Goal: Transaction & Acquisition: Complete application form

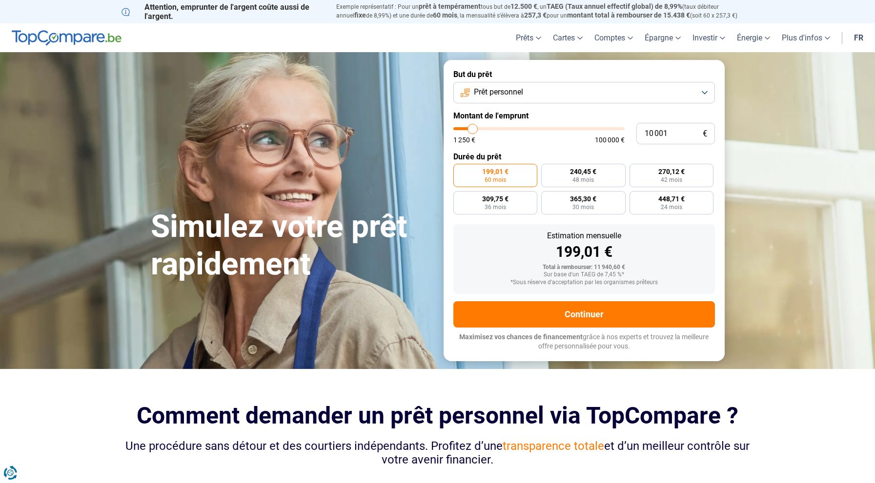
click at [505, 179] on label "199,01 € 60 mois" at bounding box center [495, 175] width 84 height 23
click at [460, 170] on input "199,01 € 60 mois" at bounding box center [456, 167] width 6 height 6
type input "10 250"
type input "10250"
type input "10 500"
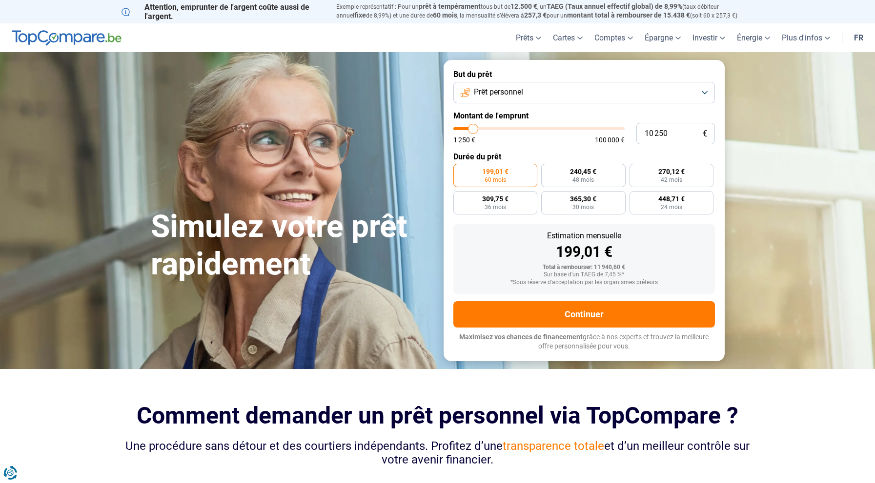
type input "10500"
type input "11 000"
type input "11000"
type input "11 250"
type input "11250"
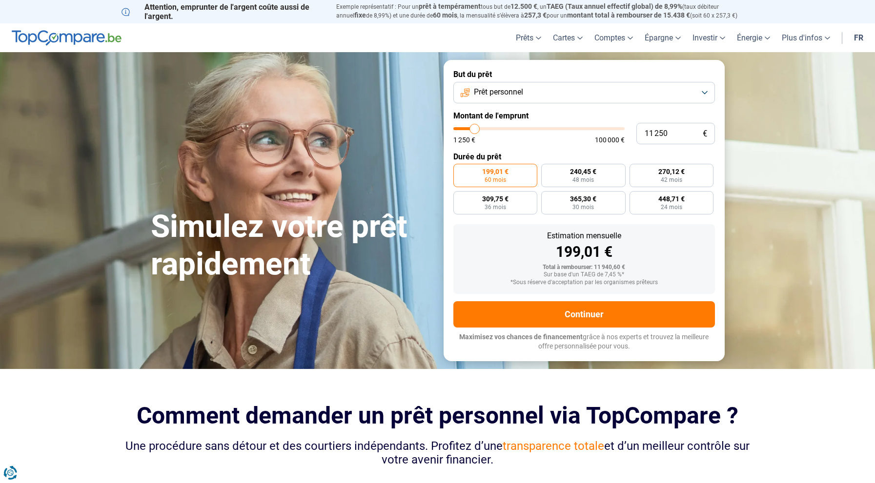
type input "11 500"
type input "11500"
type input "11 750"
type input "11750"
type input "12 000"
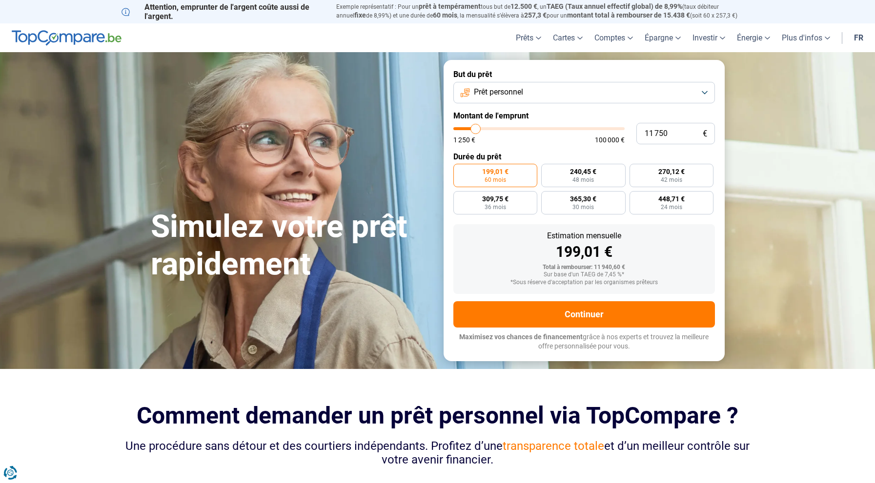
type input "12000"
type input "12 500"
type input "12500"
type input "12 750"
type input "12750"
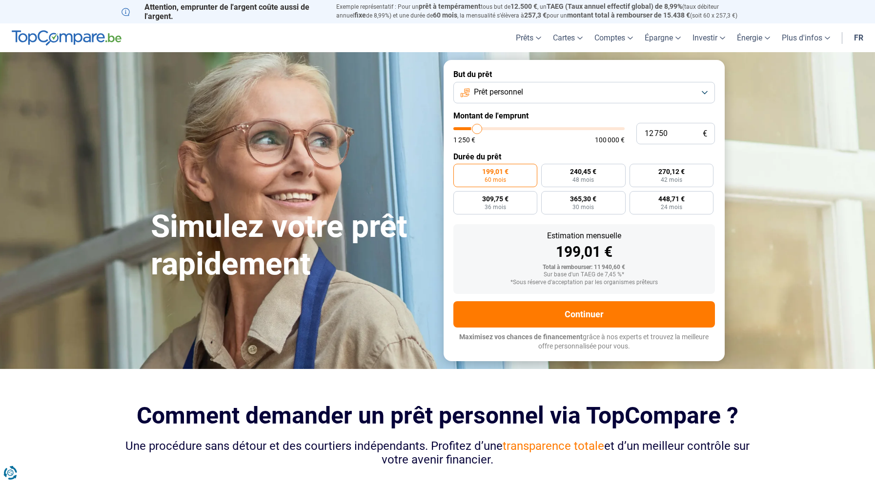
type input "13 000"
type input "13000"
type input "13 250"
type input "13250"
type input "13 500"
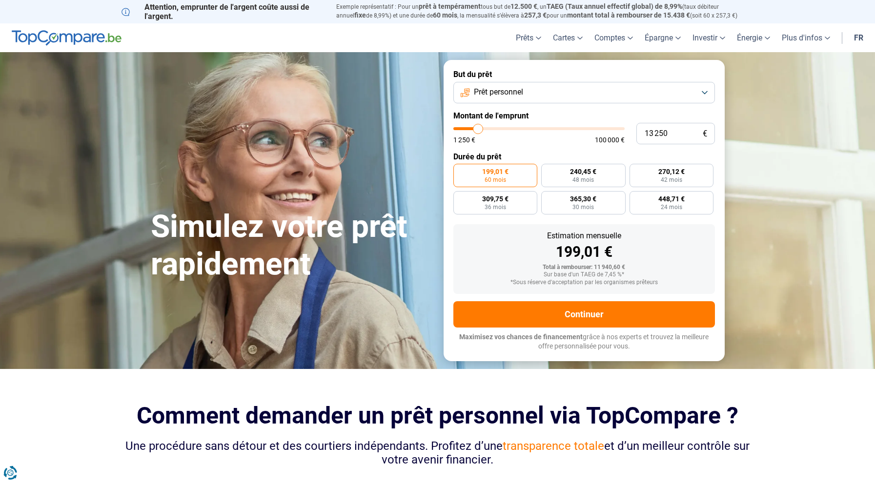
type input "13500"
type input "14 000"
type input "14000"
type input "14 500"
type input "14500"
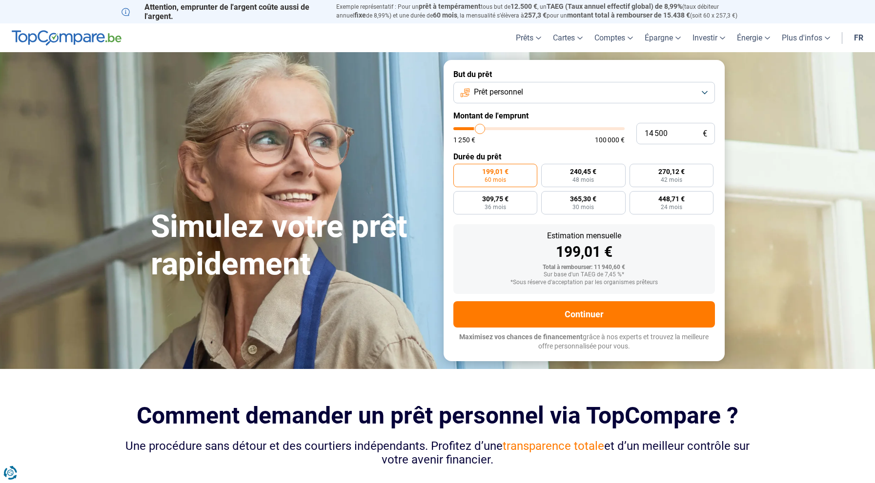
type input "14 750"
type input "14750"
type input "15 000"
drag, startPoint x: 473, startPoint y: 128, endPoint x: 480, endPoint y: 128, distance: 7.8
type input "15000"
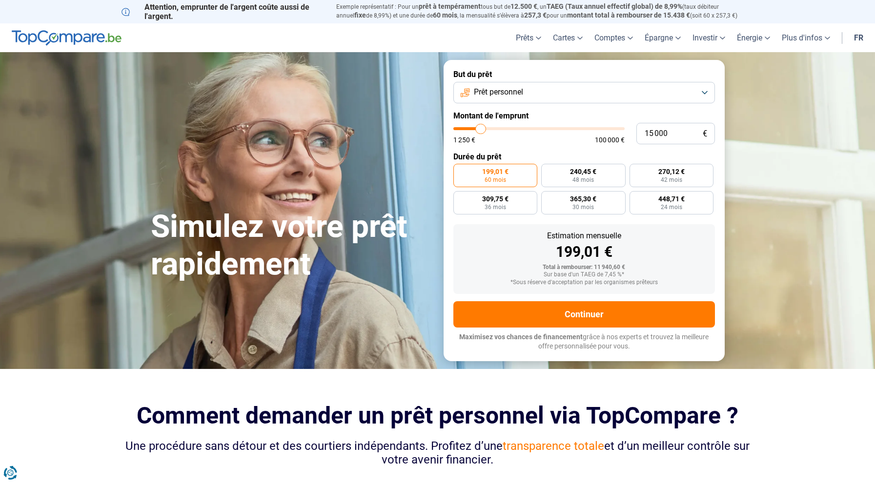
click at [480, 128] on input "range" at bounding box center [538, 128] width 171 height 3
type input "15 500"
type input "15500"
type input "16 250"
type input "16250"
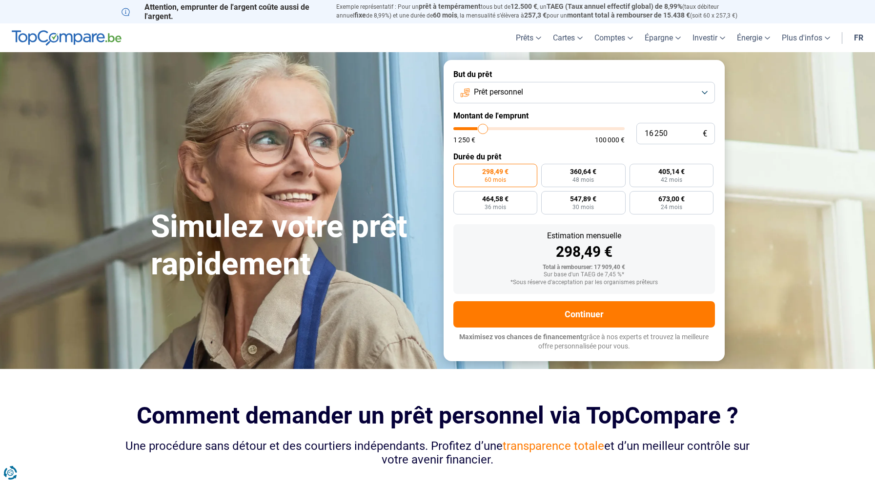
type input "17 250"
type input "17250"
type input "18 500"
type input "18500"
type input "19 250"
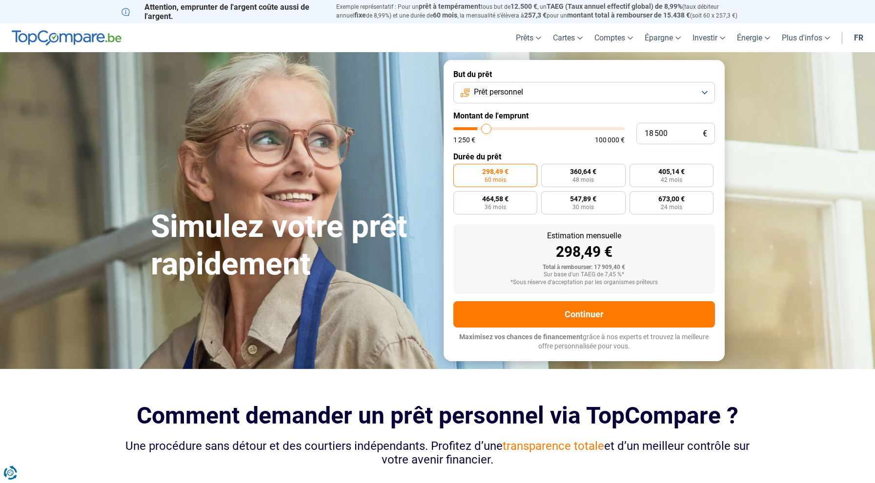
type input "19250"
type input "20 000"
type input "20000"
type input "20 750"
type input "20750"
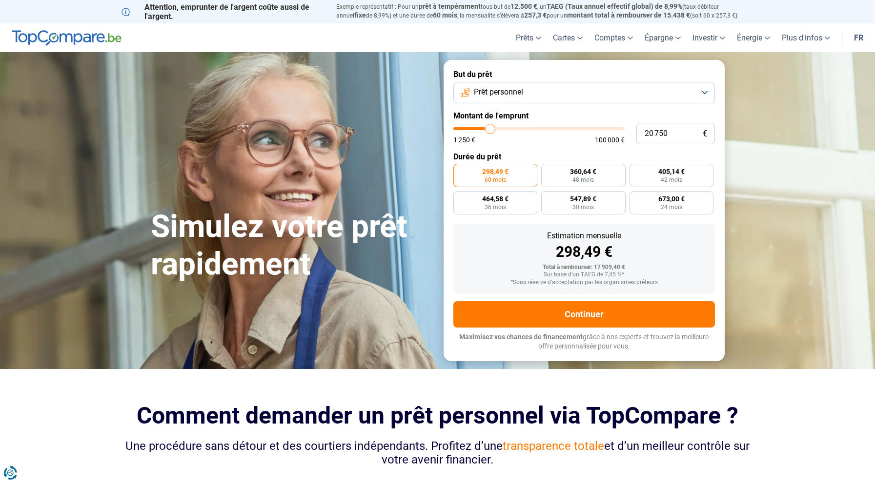
type input "21 500"
type input "21500"
type input "21 750"
type input "21750"
type input "22 000"
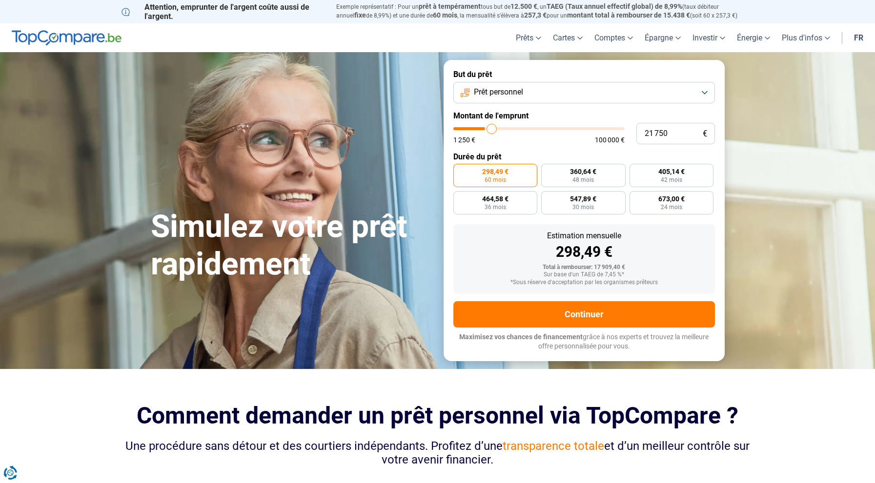
type input "22000"
type input "22 250"
drag, startPoint x: 480, startPoint y: 127, endPoint x: 492, endPoint y: 127, distance: 11.7
type input "22250"
click at [492, 127] on input "range" at bounding box center [538, 128] width 171 height 3
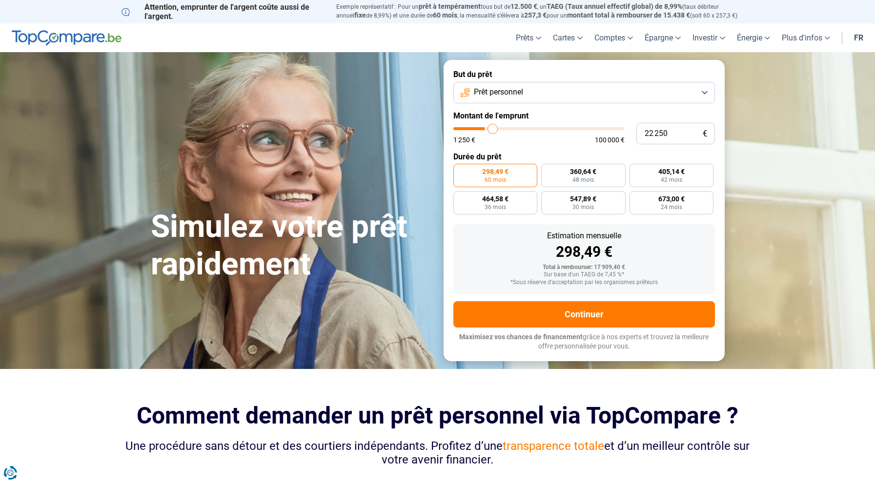
radio input "false"
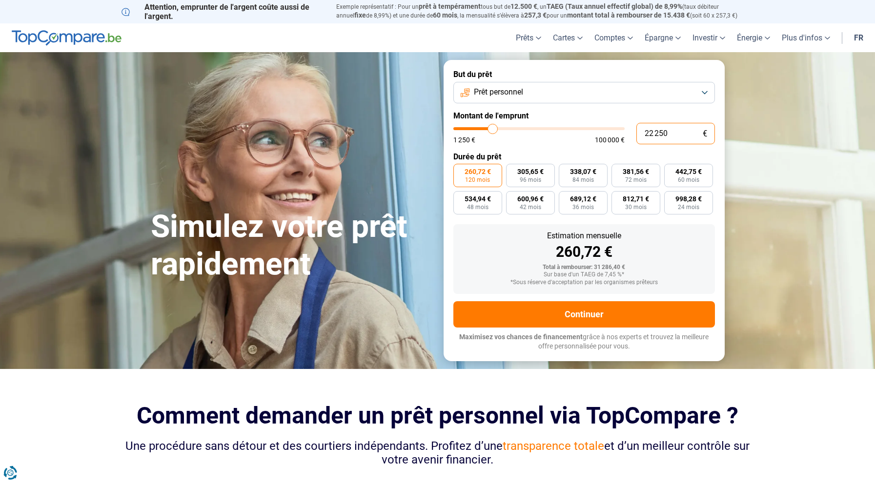
drag, startPoint x: 668, startPoint y: 133, endPoint x: 633, endPoint y: 131, distance: 35.7
click at [634, 132] on div "22 250 € 1 250 € 100 000 €" at bounding box center [583, 133] width 261 height 21
type input "6"
type input "1250"
type input "60"
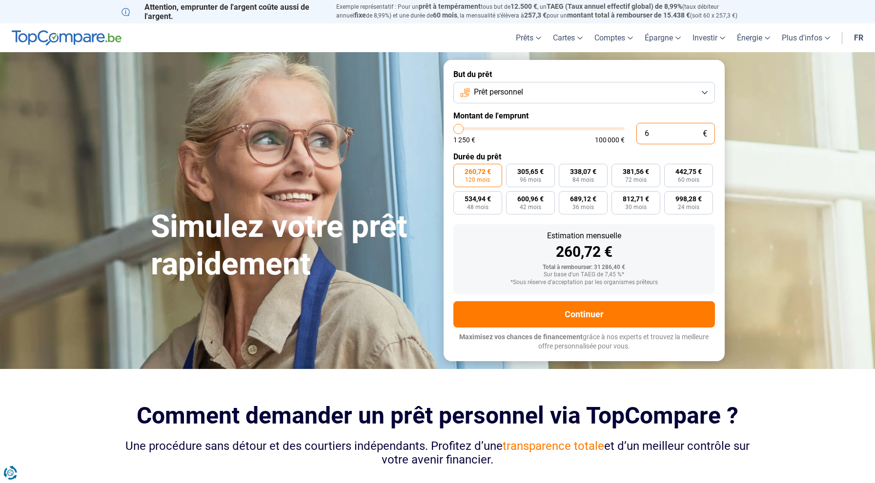
type input "1250"
type input "600"
type input "1250"
type input "6 000"
type input "6000"
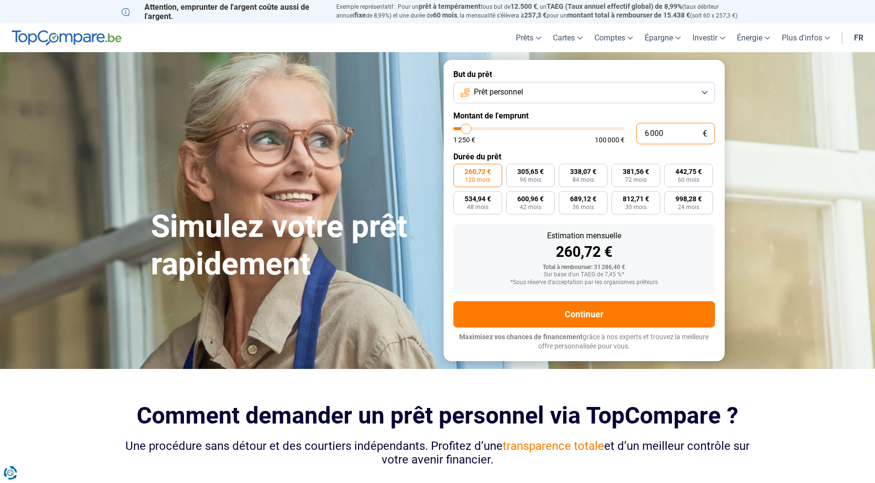
radio input "true"
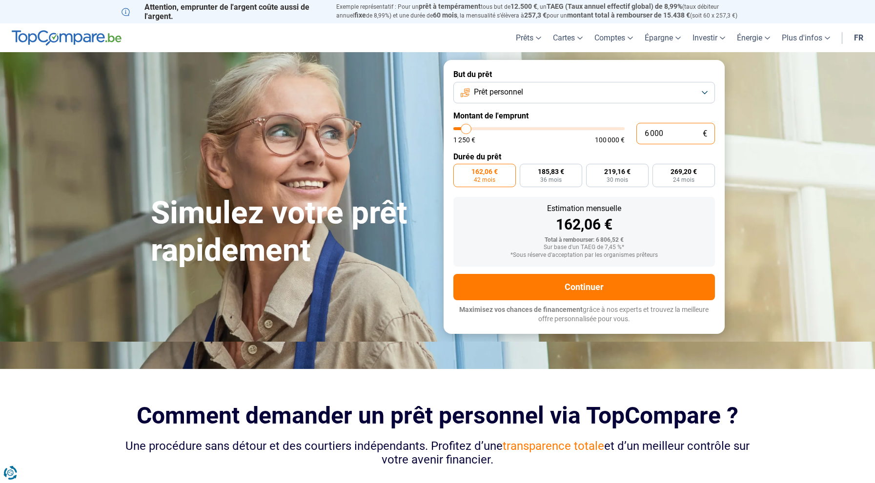
click at [664, 131] on input "6 000" at bounding box center [675, 133] width 79 height 21
type input "6 000"
click at [488, 175] on span "162,06 €" at bounding box center [484, 171] width 26 height 7
click at [460, 170] on input "162,06 € 42 mois" at bounding box center [456, 167] width 6 height 6
click at [543, 172] on span "185,83 €" at bounding box center [551, 171] width 26 height 7
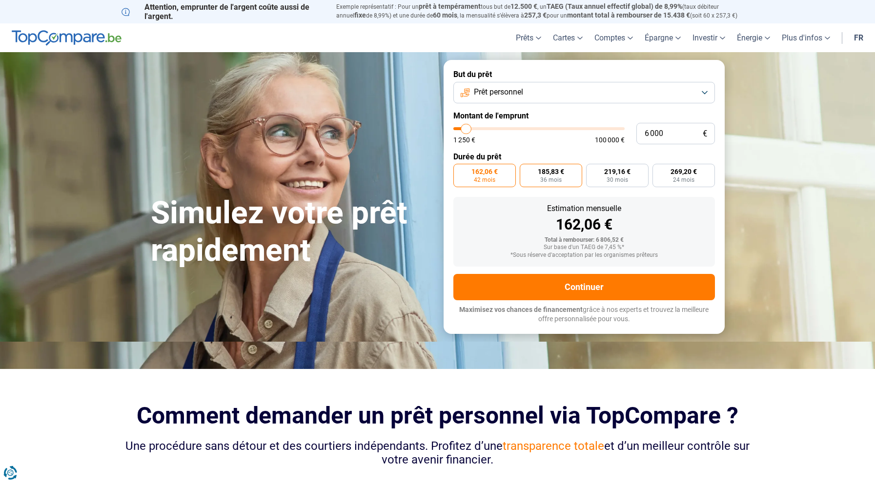
click at [526, 170] on input "185,83 € 36 mois" at bounding box center [523, 167] width 6 height 6
radio input "true"
type input "4 500"
type input "4500"
click at [464, 128] on input "range" at bounding box center [538, 128] width 171 height 3
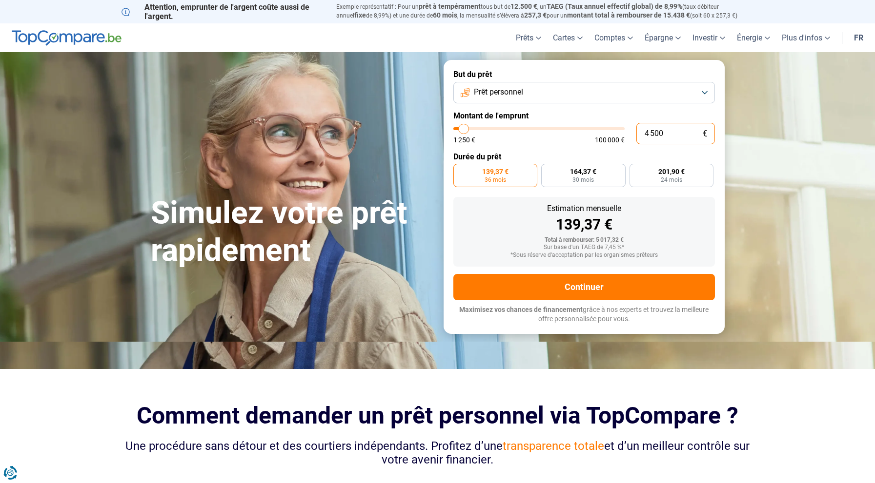
drag, startPoint x: 663, startPoint y: 133, endPoint x: 626, endPoint y: 134, distance: 37.1
click at [626, 134] on div "4 500 € 1 250 € 100 000 €" at bounding box center [583, 133] width 261 height 21
type input "6"
type input "1250"
type input "60"
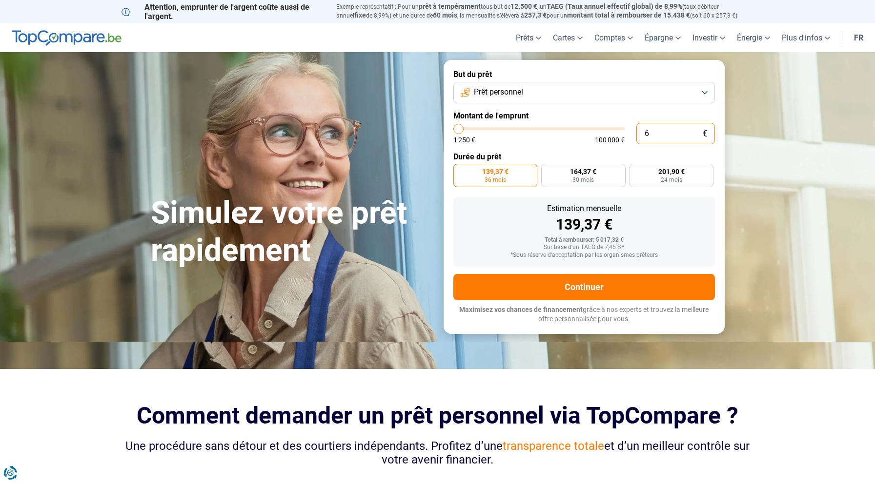
type input "1250"
type input "600"
type input "1250"
type input "6 000"
type input "6000"
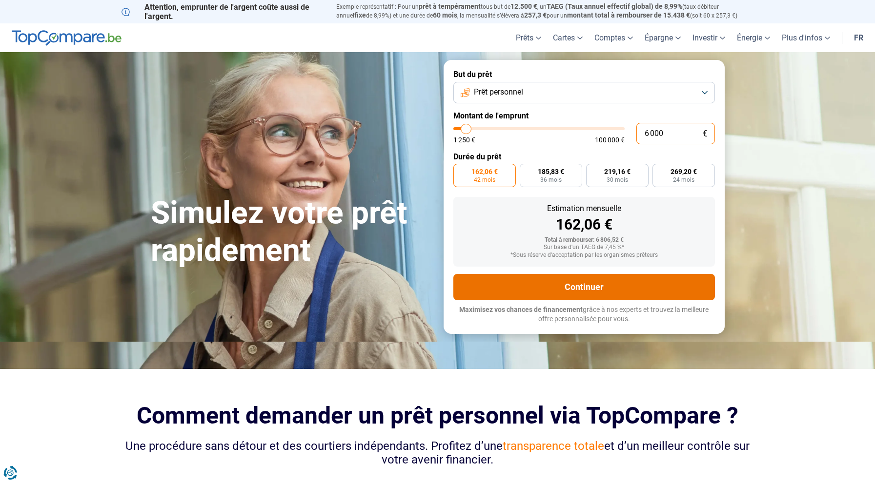
type input "6 000"
click at [595, 286] on button "Continuer" at bounding box center [583, 287] width 261 height 26
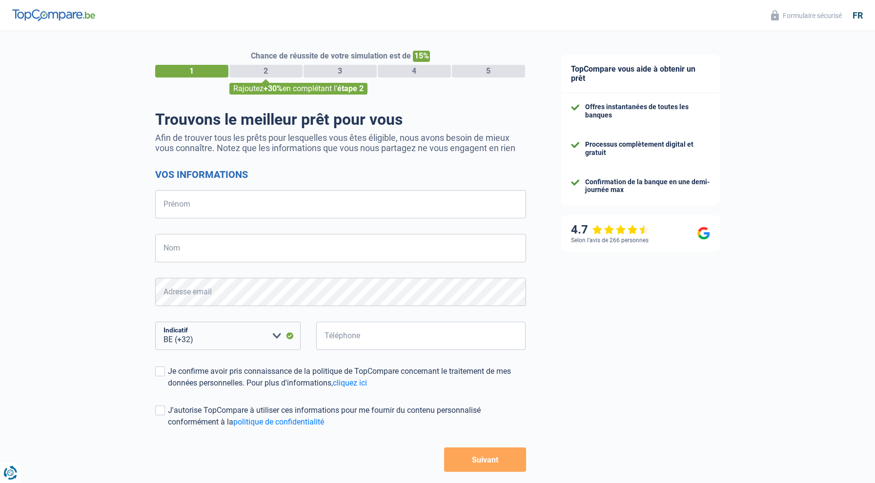
select select "32"
click at [214, 198] on input "Prénom" at bounding box center [340, 204] width 371 height 28
type input "[PERSON_NAME]"
type input "661543369"
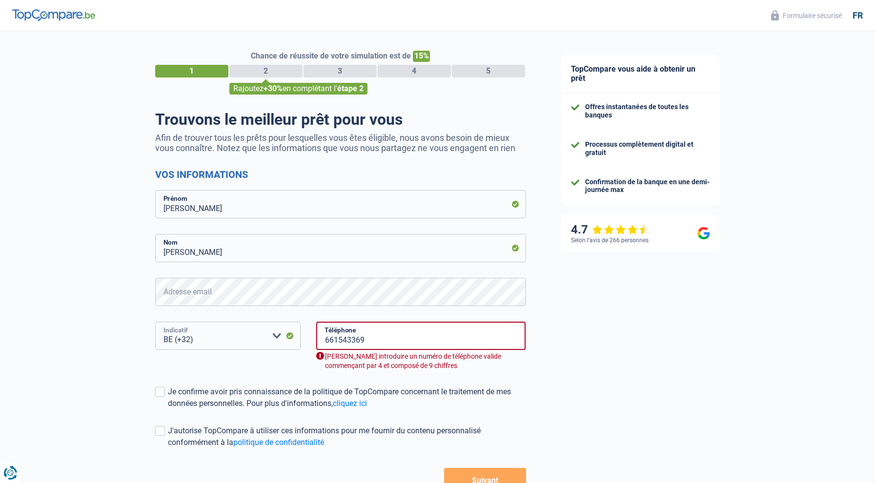
click at [200, 337] on select "BE (+32) LU (+352) Veuillez sélectionner une option" at bounding box center [227, 336] width 145 height 28
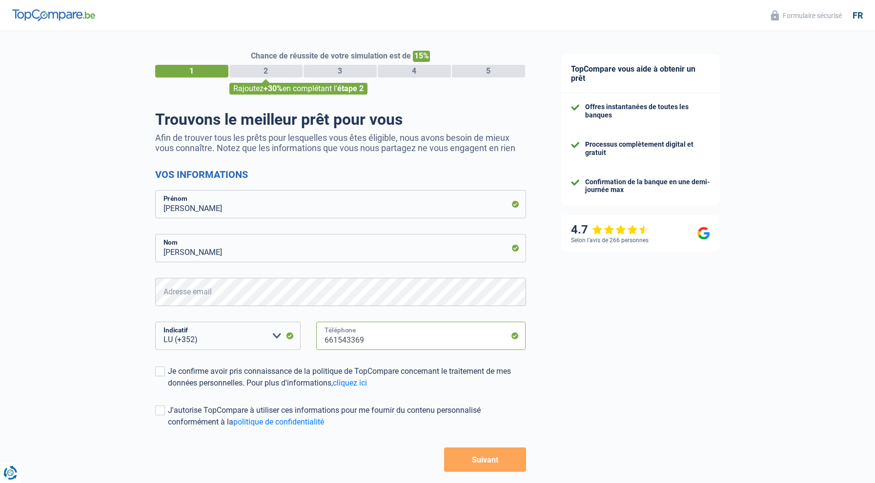
click at [324, 342] on input "661543369" at bounding box center [421, 336] width 210 height 28
click at [324, 343] on input "661543369" at bounding box center [421, 336] width 210 height 28
click at [278, 337] on select "BE (+32) LU (+352) Veuillez sélectionner une option" at bounding box center [227, 336] width 145 height 28
click at [204, 328] on select "BE (+32) LU (+352) Veuillez sélectionner une option" at bounding box center [227, 336] width 145 height 28
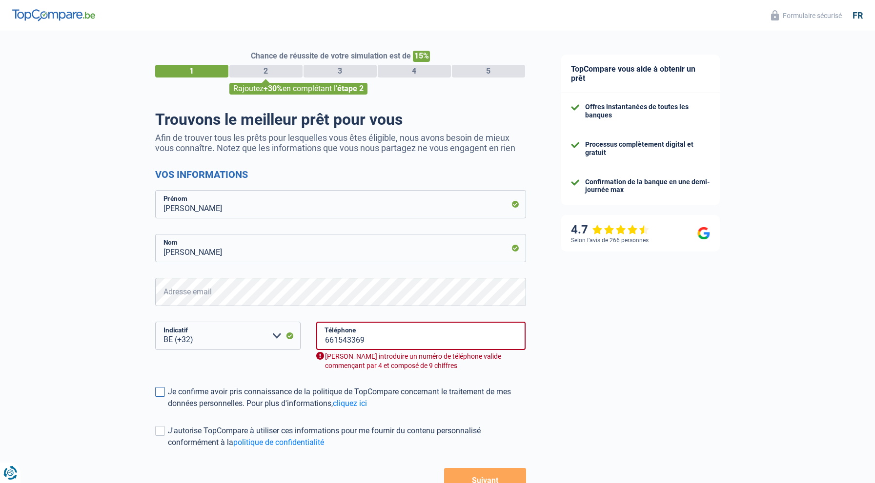
click at [161, 391] on span at bounding box center [160, 392] width 10 height 10
click at [168, 410] on input "Je confirme avoir pris connaissance de la politique de TopCompare concernant le…" at bounding box center [168, 410] width 0 height 0
click at [212, 339] on select "BE (+32) LU (+352) Veuillez sélectionner une option" at bounding box center [227, 336] width 145 height 28
select select "352"
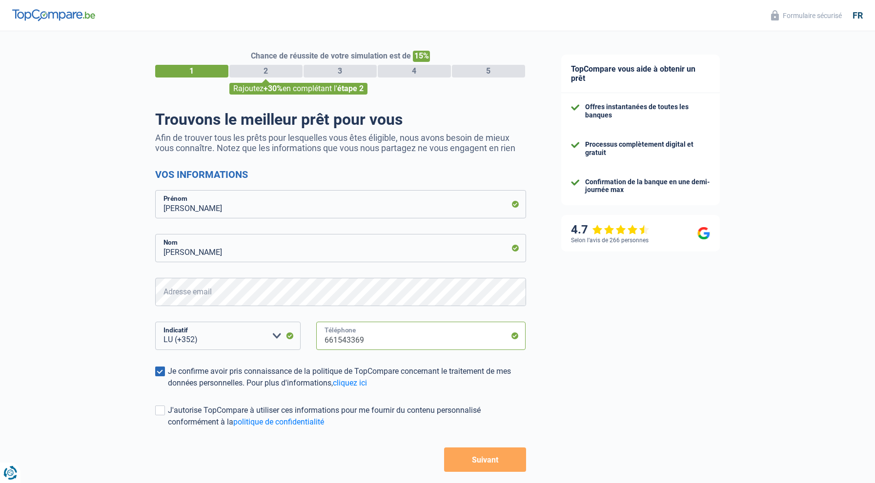
drag, startPoint x: 370, startPoint y: 340, endPoint x: 322, endPoint y: 339, distance: 47.8
click at [322, 339] on input "661543369" at bounding box center [421, 336] width 210 height 28
type input "691212381"
click at [360, 385] on link "cliquez ici" at bounding box center [350, 383] width 34 height 9
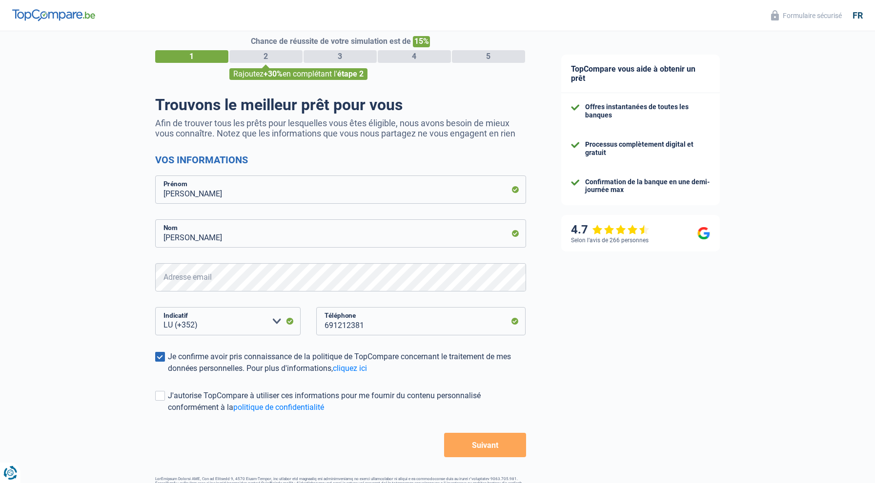
scroll to position [42, 0]
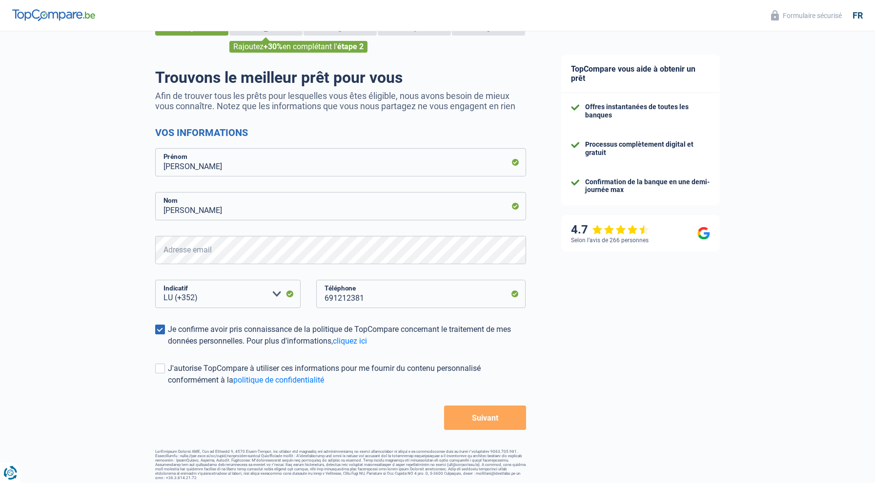
click at [482, 418] on button "Suivant" at bounding box center [484, 418] width 81 height 24
click at [480, 419] on button "Suivant" at bounding box center [484, 418] width 81 height 24
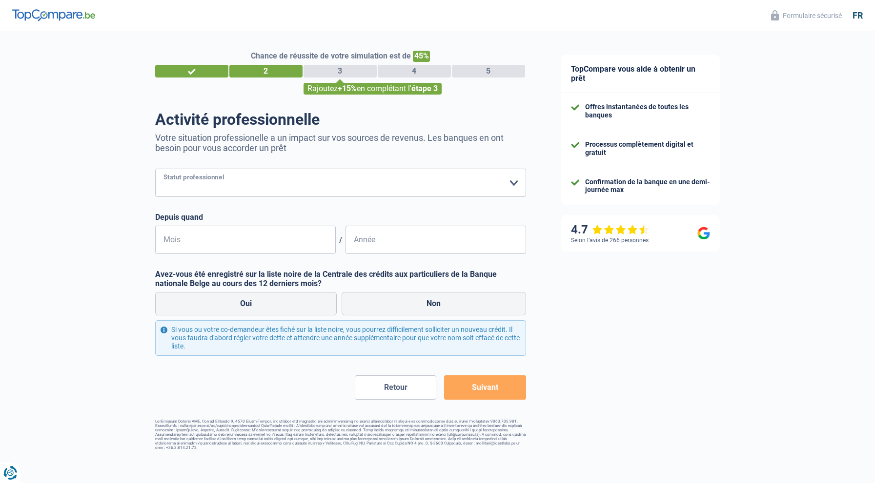
click at [213, 178] on select "Ouvrier Employé privé Employé public Invalide Indépendant Pensionné Chômeur Mut…" at bounding box center [340, 183] width 371 height 28
select select "retired"
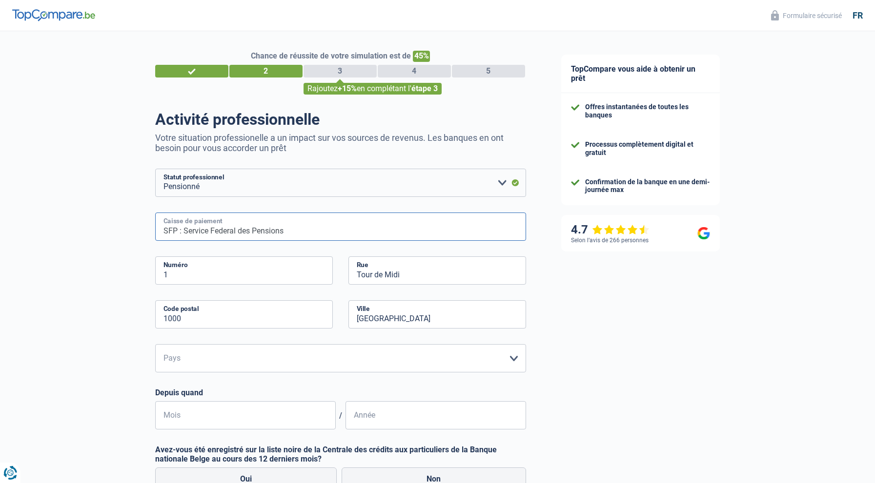
click at [211, 231] on input "SFP : Service Federal des Pensions" at bounding box center [340, 227] width 371 height 28
drag, startPoint x: 332, startPoint y: 236, endPoint x: 223, endPoint y: 233, distance: 108.3
click at [223, 233] on input "SFP : Service CNPFederal des Pensions" at bounding box center [340, 227] width 371 height 28
drag, startPoint x: 211, startPoint y: 230, endPoint x: 141, endPoint y: 228, distance: 69.3
click at [141, 228] on div "Chance de réussite de votre simulation est de 45% 1 2 3 4 5 Rajoutez +15% en co…" at bounding box center [271, 328] width 543 height 602
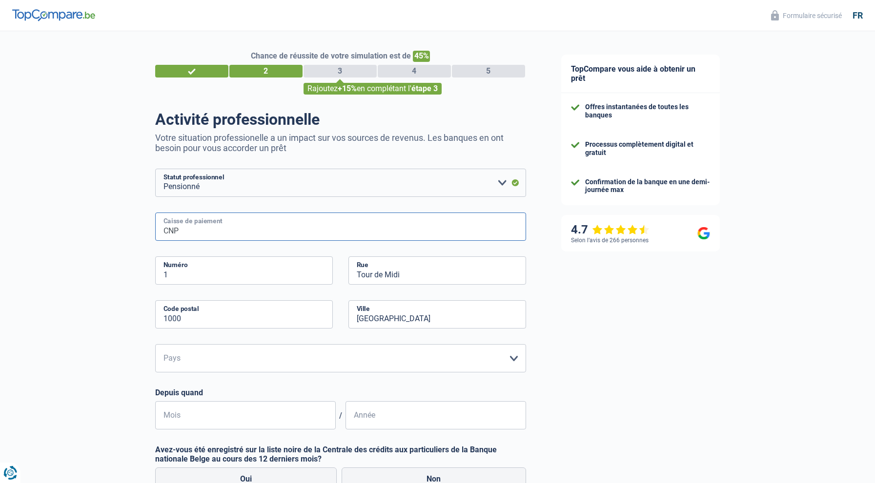
click at [208, 233] on input "CNP" at bounding box center [340, 227] width 371 height 28
type input "CNP Luxembourg"
click at [174, 273] on input "1" at bounding box center [244, 271] width 178 height 28
type input "39"
click at [383, 274] on input "Tour de Midi" at bounding box center [437, 271] width 178 height 28
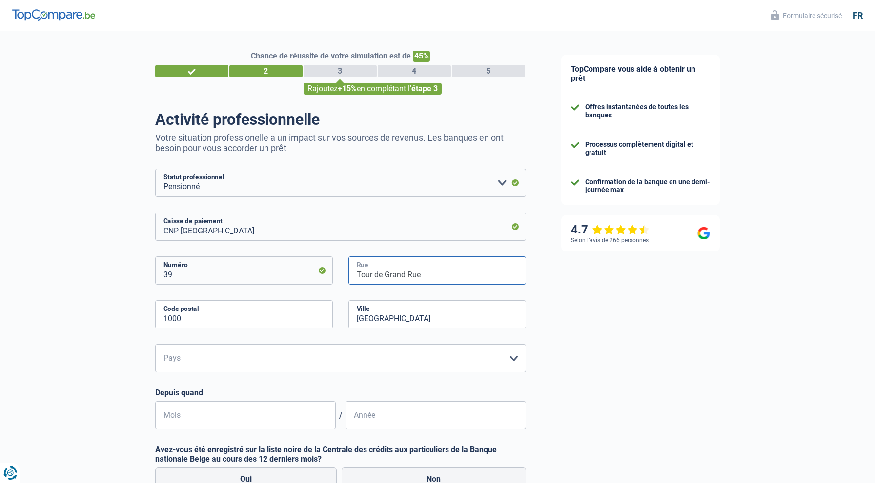
type input "Tour de Grand Rue"
click at [402, 317] on input "Bruxelles" at bounding box center [437, 314] width 178 height 28
drag, startPoint x: 386, startPoint y: 320, endPoint x: 342, endPoint y: 318, distance: 44.5
click at [342, 318] on div "BruxellesROESER Ville" at bounding box center [436, 322] width 193 height 44
type input "ROESER"
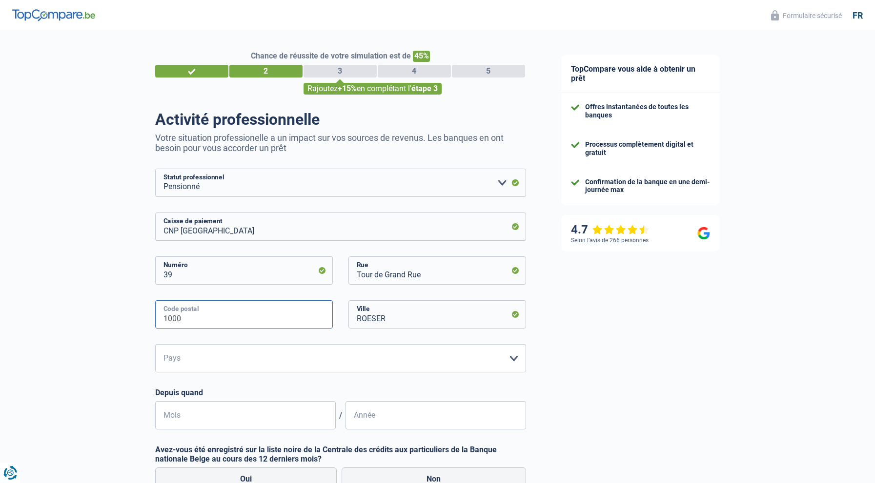
drag, startPoint x: 184, startPoint y: 322, endPoint x: 155, endPoint y: 317, distance: 29.8
click at [155, 317] on input "1000" at bounding box center [244, 314] width 178 height 28
type input "4"
type input "3394"
click at [171, 356] on select "Belgique Luxembourg Veuillez sélectionner une option" at bounding box center [340, 358] width 371 height 28
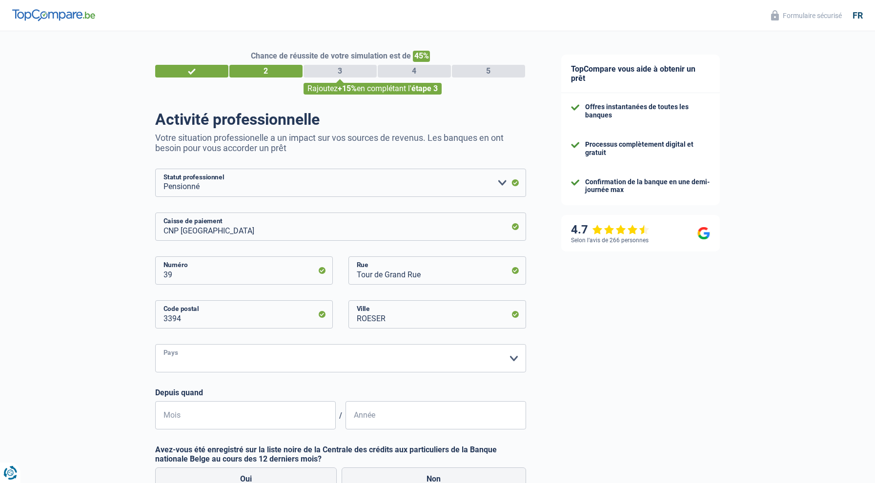
select select "LU"
click at [176, 418] on input "Mois" at bounding box center [245, 415] width 180 height 28
click at [172, 421] on input "Mois" at bounding box center [245, 415] width 180 height 28
type input "02"
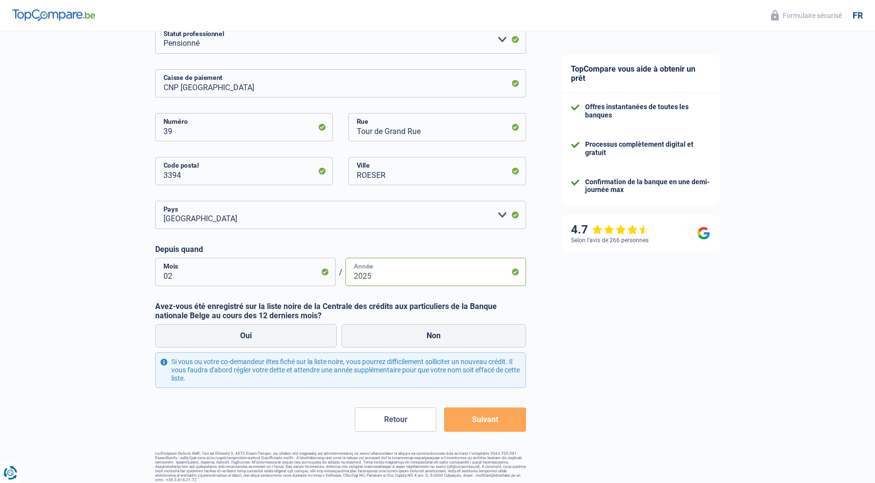
scroll to position [144, 0]
type input "2025"
click at [425, 336] on label "Non" at bounding box center [433, 335] width 184 height 23
click at [425, 336] on input "Non" at bounding box center [433, 335] width 184 height 23
radio input "true"
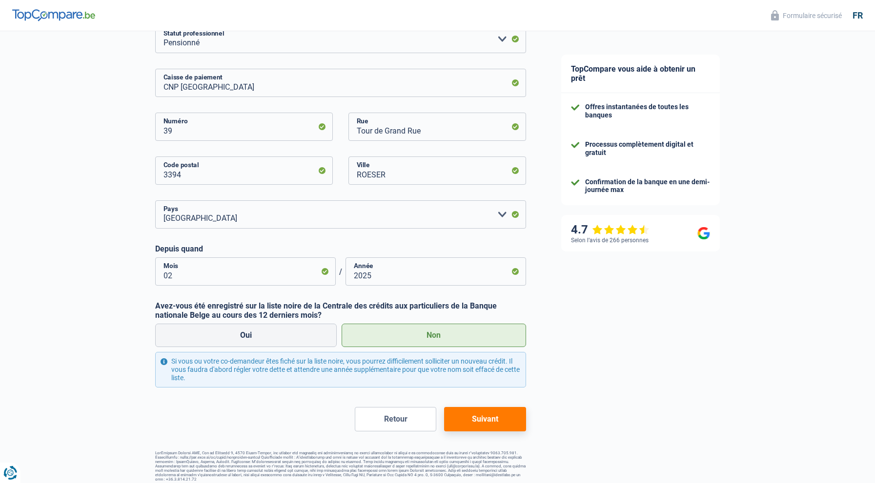
click at [494, 418] on button "Suivant" at bounding box center [484, 419] width 81 height 24
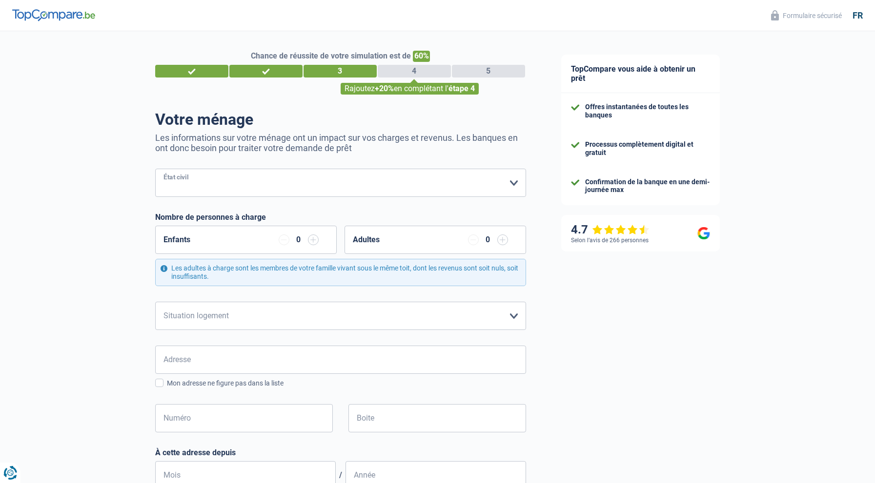
click at [191, 178] on select "Célibataire Marié(e) Cohabitant(e) légal(e) Divorcé(e) Veuf(ve) Séparé (de fait…" at bounding box center [340, 183] width 371 height 28
select select "married"
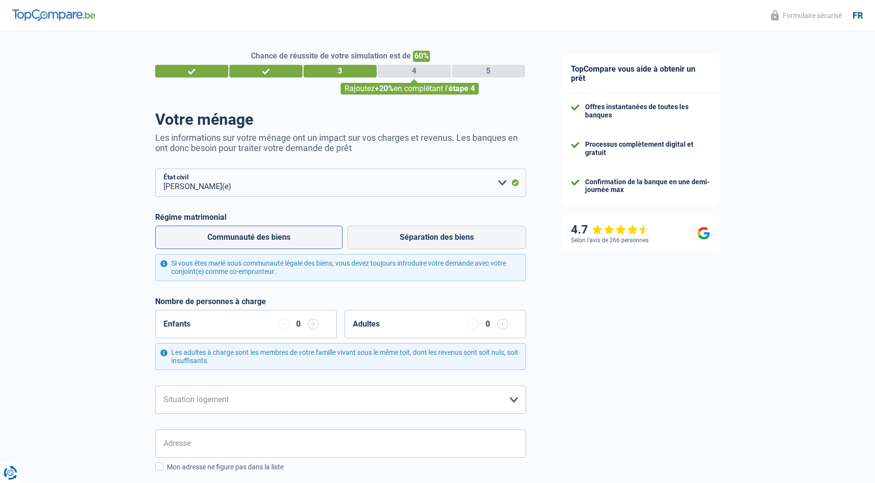
click at [223, 239] on label "Communauté des biens" at bounding box center [248, 237] width 187 height 23
click at [223, 239] on input "Communauté des biens" at bounding box center [248, 237] width 187 height 23
radio input "true"
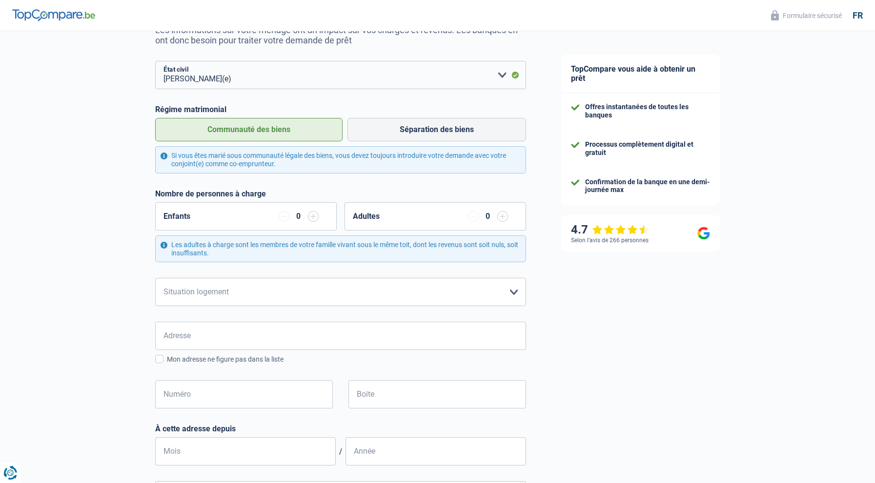
scroll to position [144, 0]
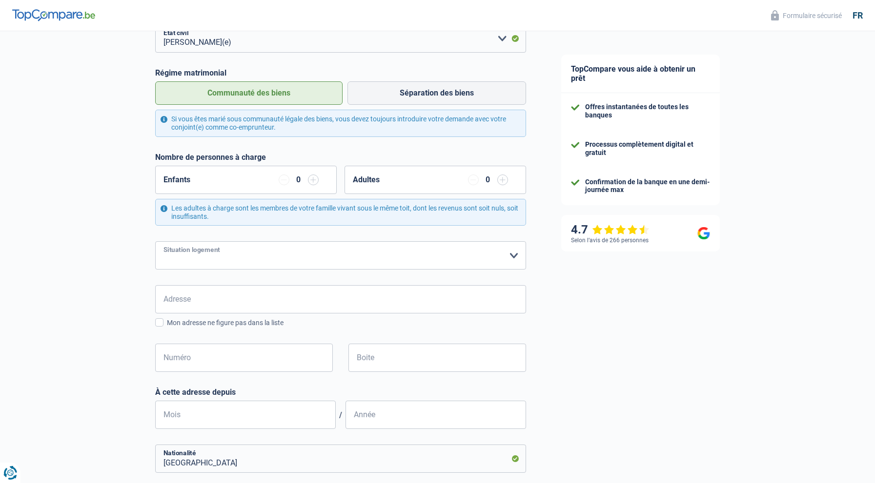
click at [197, 255] on select "Locataire Propriétaire avec prêt hypothécaire Propriétaire sans prêt hypothécai…" at bounding box center [340, 255] width 371 height 28
select select "rents"
click at [192, 298] on input "Adresse" at bounding box center [340, 299] width 371 height 28
type input "49 Grand Rue"
type input "Luxembourg"
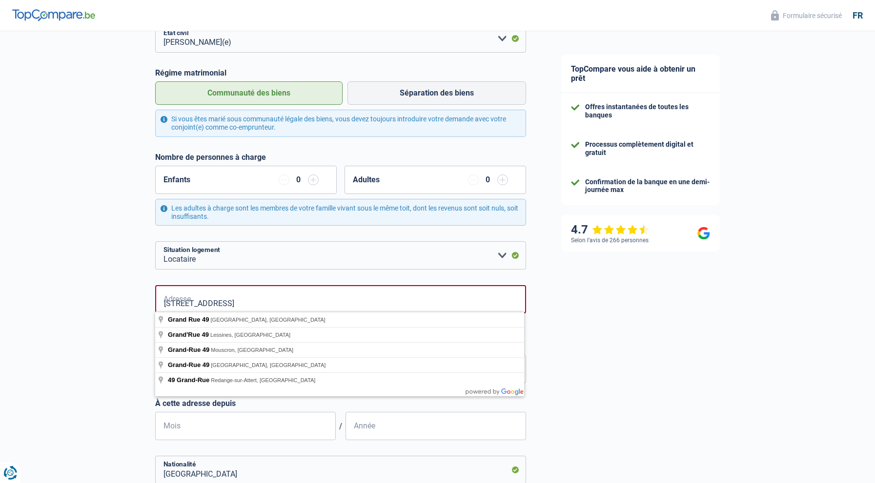
click at [92, 324] on div "Chance de réussite de votre simulation est de 60% 1 2 3 4 5 Rajoutez +20% en co…" at bounding box center [271, 356] width 543 height 947
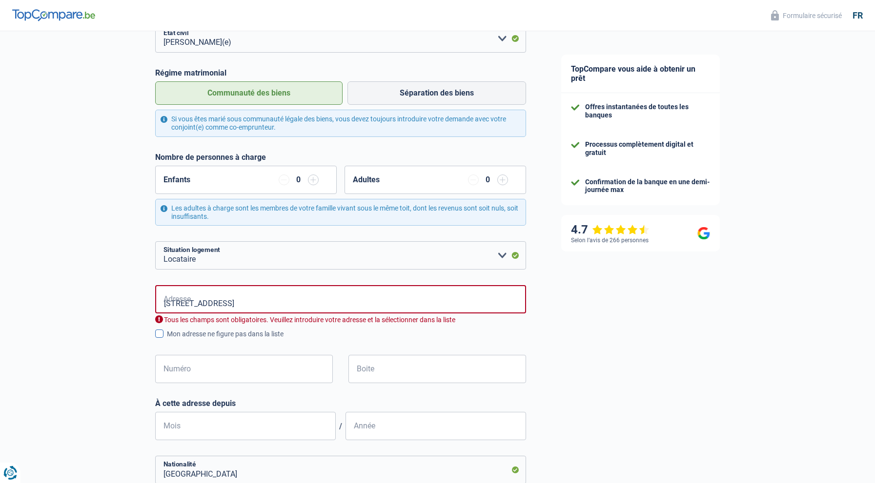
click at [160, 331] on span at bounding box center [159, 334] width 8 height 8
click at [167, 340] on input "Mon adresse ne figure pas dans la liste" at bounding box center [167, 340] width 0 height 0
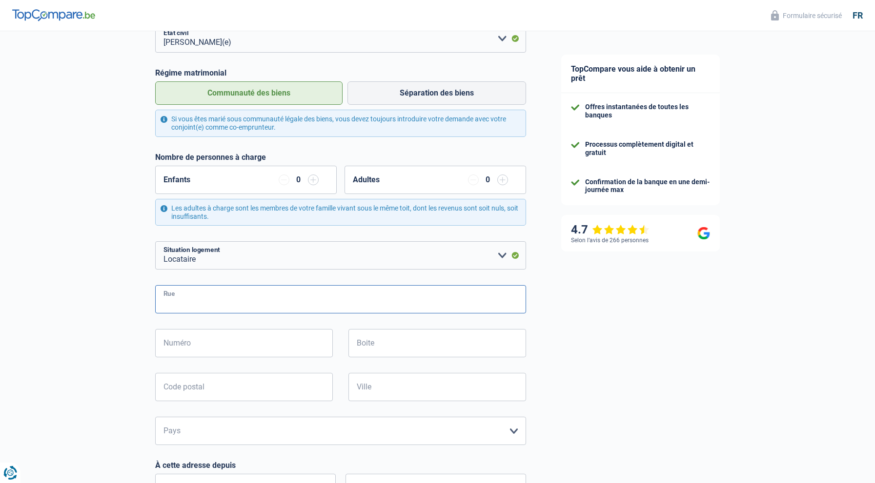
click at [176, 296] on input "Rue" at bounding box center [340, 299] width 371 height 28
click at [109, 257] on div "Chance de réussite de votre simulation est de 60% 1 2 3 4 5 Rajoutez +20% en co…" at bounding box center [271, 335] width 543 height 904
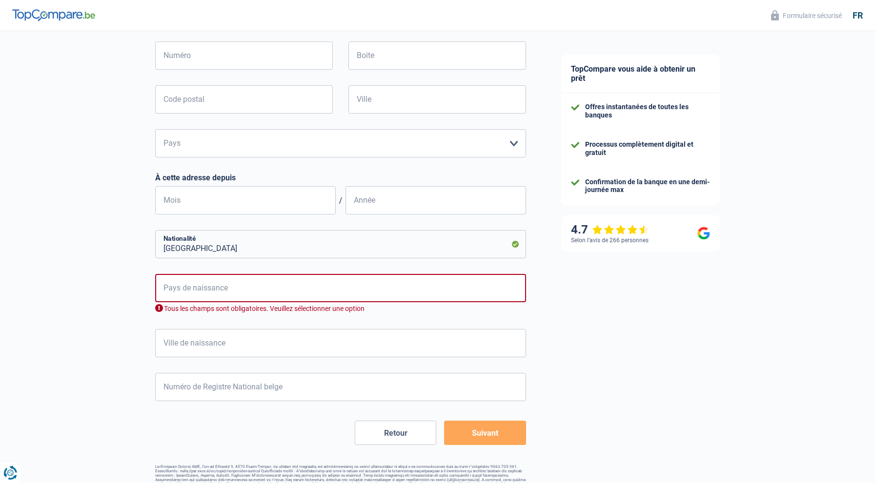
scroll to position [435, 0]
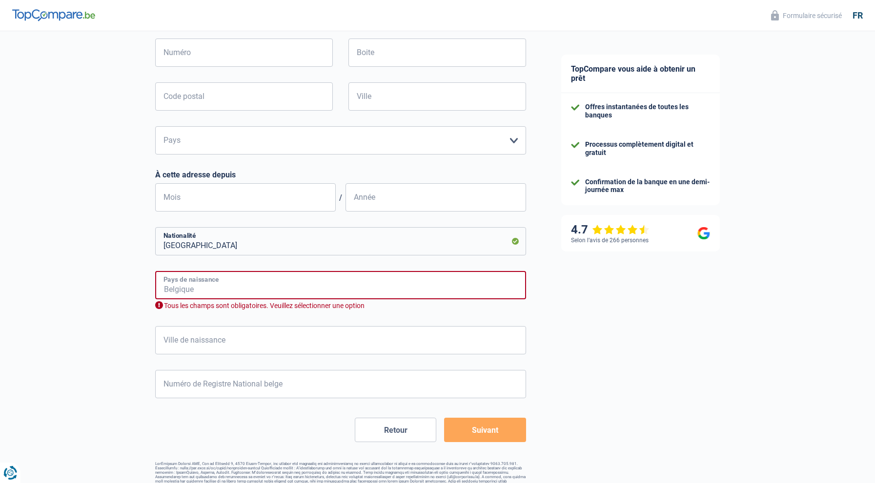
click at [179, 282] on input "Pays de naissance" at bounding box center [340, 285] width 371 height 28
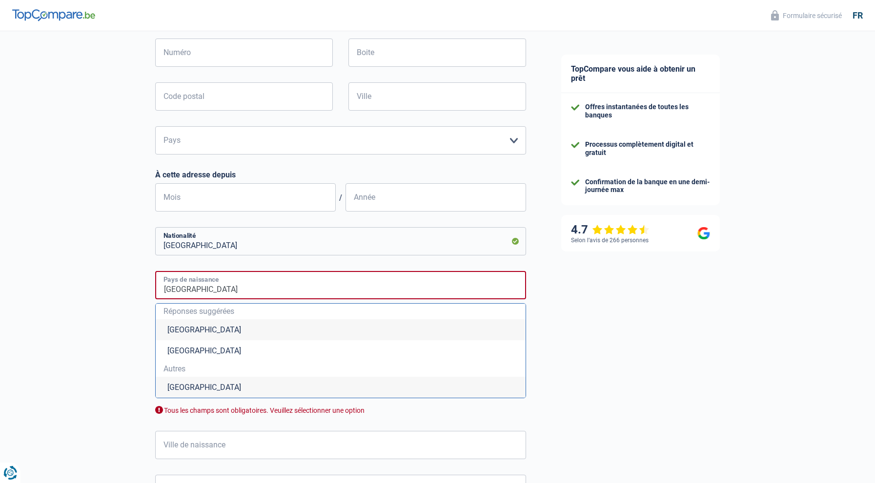
type input "France"
click at [77, 258] on div "Chance de réussite de votre simulation est de 60% 1 2 3 4 5 Rajoutez +20% en co…" at bounding box center [271, 96] width 543 height 1009
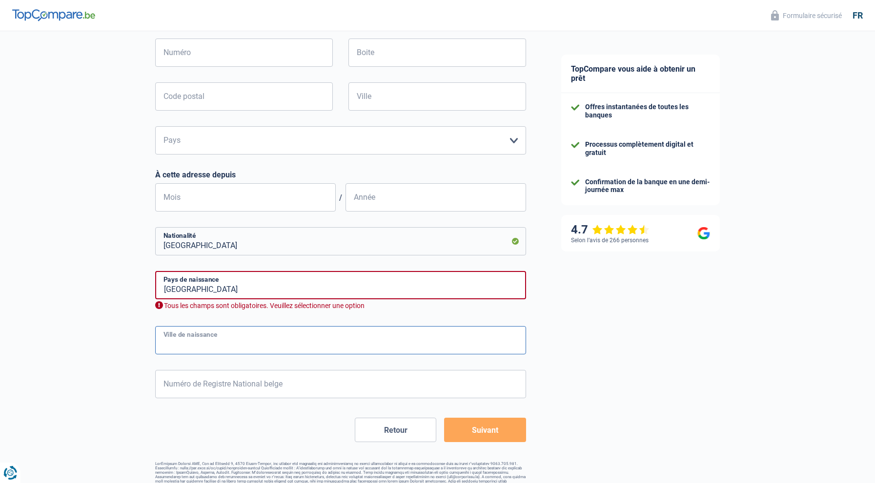
click at [191, 337] on input "Ville de naissance" at bounding box center [340, 340] width 371 height 28
type input "Moyeuvre-Grande"
click at [196, 386] on input "Numéro de Registre National belge" at bounding box center [340, 384] width 371 height 28
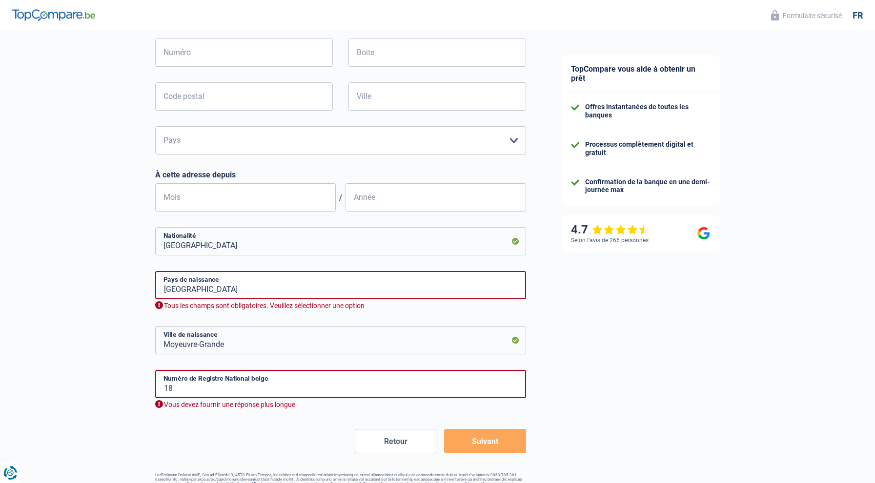
click at [102, 378] on div "Chance de réussite de votre simulation est de 60% 1 2 3 4 5 Rajoutez +20% en co…" at bounding box center [271, 50] width 543 height 916
click at [186, 384] on input "18" at bounding box center [340, 384] width 371 height 28
click at [179, 387] on input "18" at bounding box center [340, 384] width 371 height 28
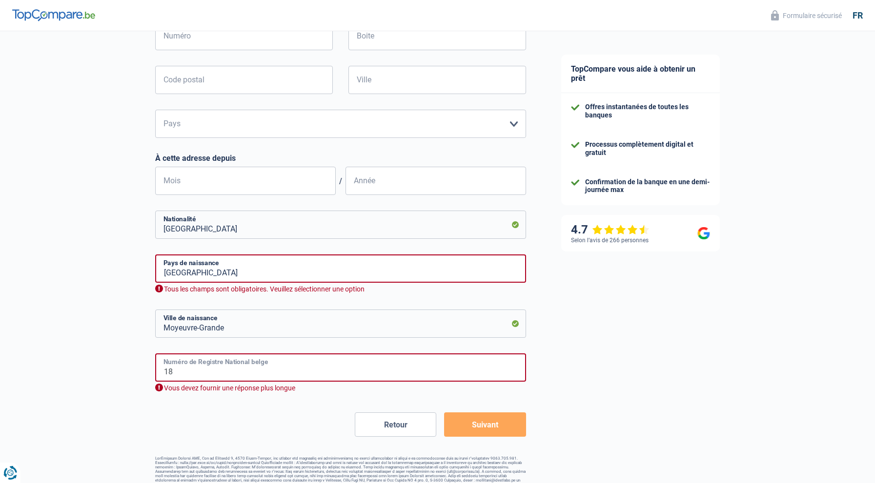
scroll to position [457, 0]
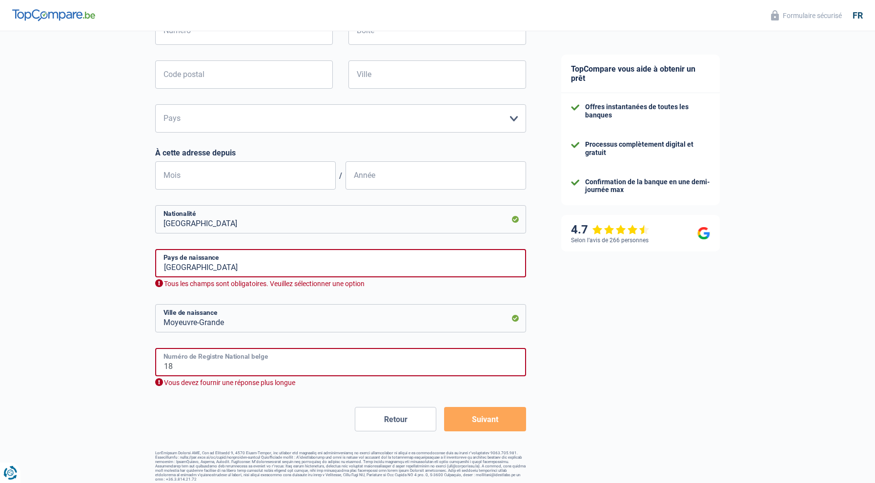
click at [185, 367] on input "18" at bounding box center [340, 362] width 371 height 28
click at [515, 316] on input "Moyeuvre-Grande" at bounding box center [340, 318] width 371 height 28
click at [108, 335] on div "Chance de réussite de votre simulation est de 60% 1 2 3 4 5 Rajoutez +20% en co…" at bounding box center [271, 28] width 543 height 916
click at [160, 382] on div "Vous devez fournir une réponse plus longue" at bounding box center [340, 383] width 371 height 9
click at [176, 366] on input "18" at bounding box center [340, 362] width 371 height 28
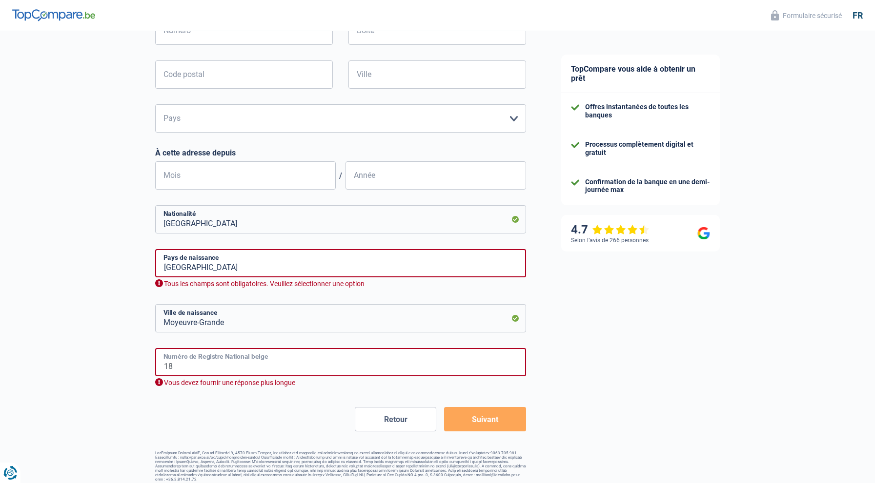
type input "1"
click at [188, 365] on input "Numéro de Registre National belge" at bounding box center [340, 362] width 371 height 28
click at [291, 379] on div "Tous les champs sont obligatoires. Veuillez fournir une réponse plus longue" at bounding box center [340, 383] width 371 height 9
click at [484, 418] on button "Suivant" at bounding box center [484, 419] width 81 height 24
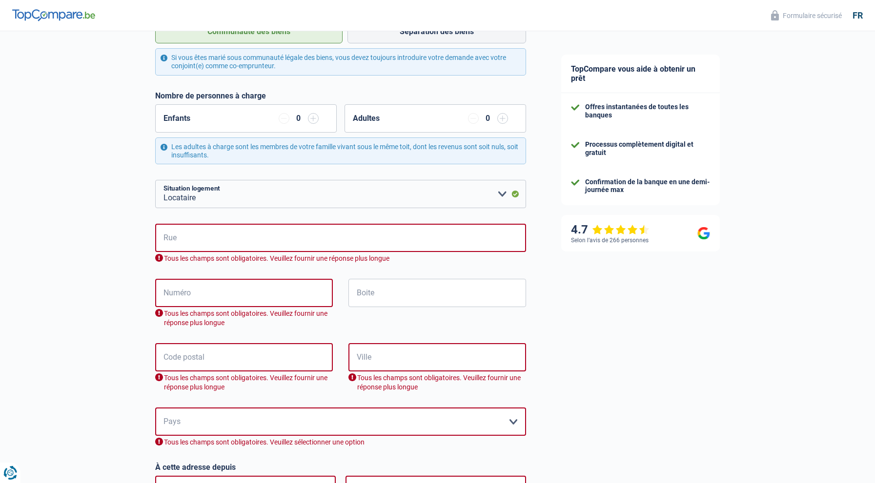
scroll to position [208, 0]
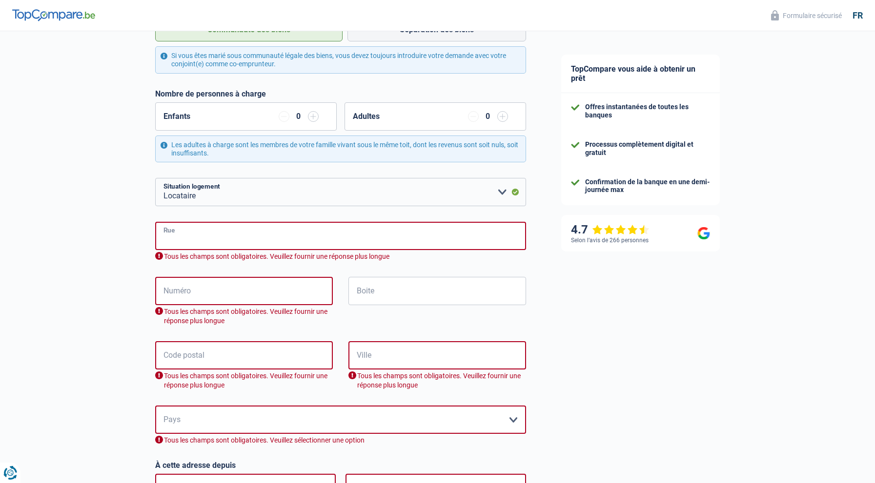
click at [190, 236] on input "Rue" at bounding box center [340, 236] width 371 height 28
type input "49 Grand Rue"
type input "3394"
type input "ROESER"
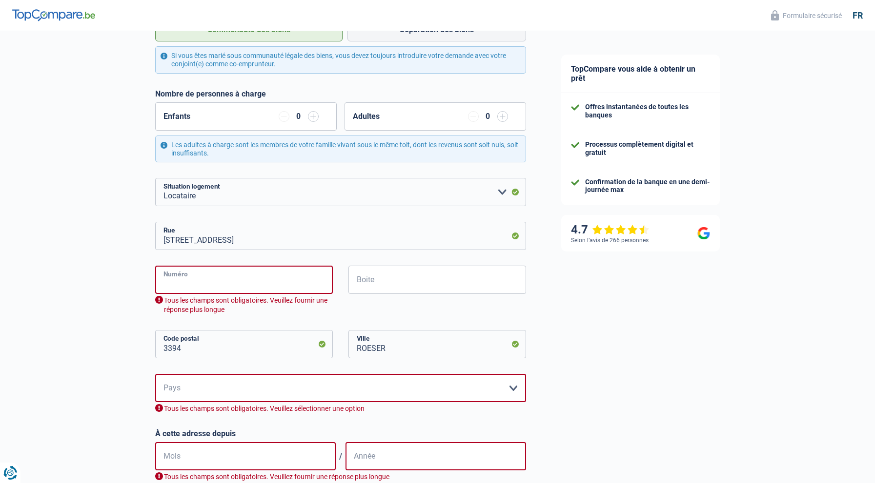
click at [180, 279] on input "Numéro" at bounding box center [244, 280] width 178 height 28
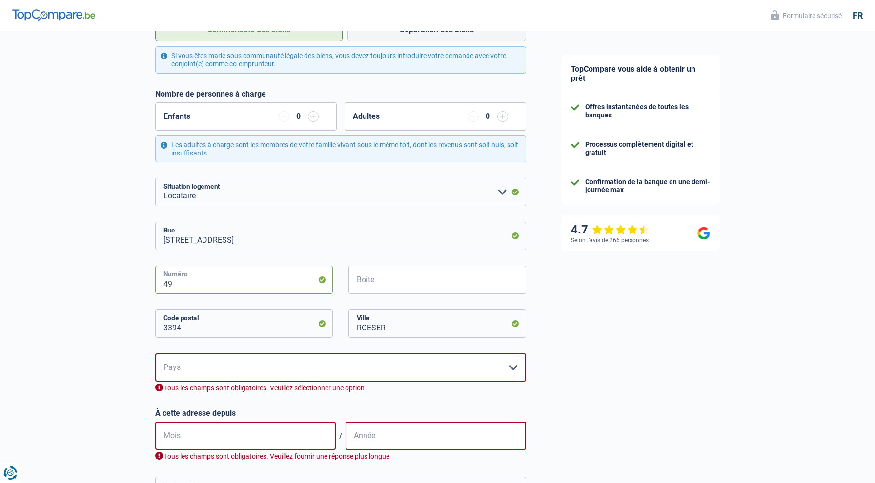
type input "49"
drag, startPoint x: 175, startPoint y: 241, endPoint x: 162, endPoint y: 240, distance: 12.2
click at [162, 240] on input "49 Grand Rue" at bounding box center [340, 236] width 371 height 28
type input "Grand Rue"
click at [184, 367] on select "Belgique Luxembourg Veuillez sélectionner une option" at bounding box center [340, 368] width 371 height 28
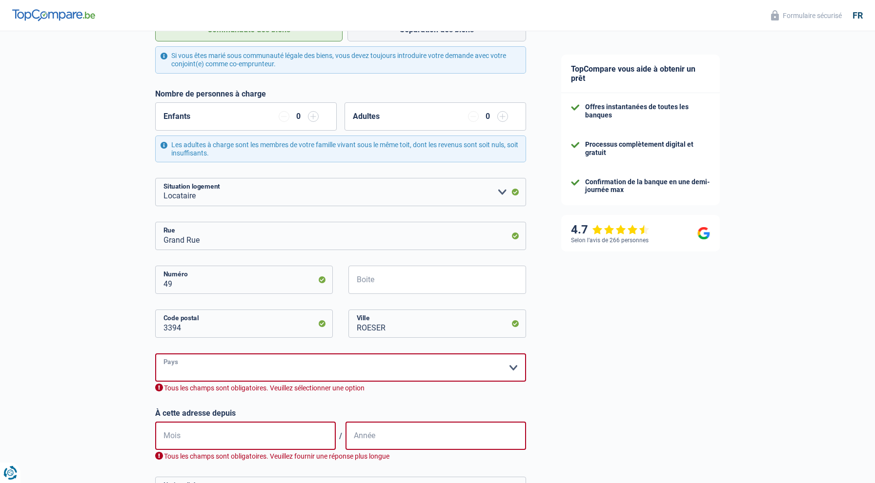
select select "LU"
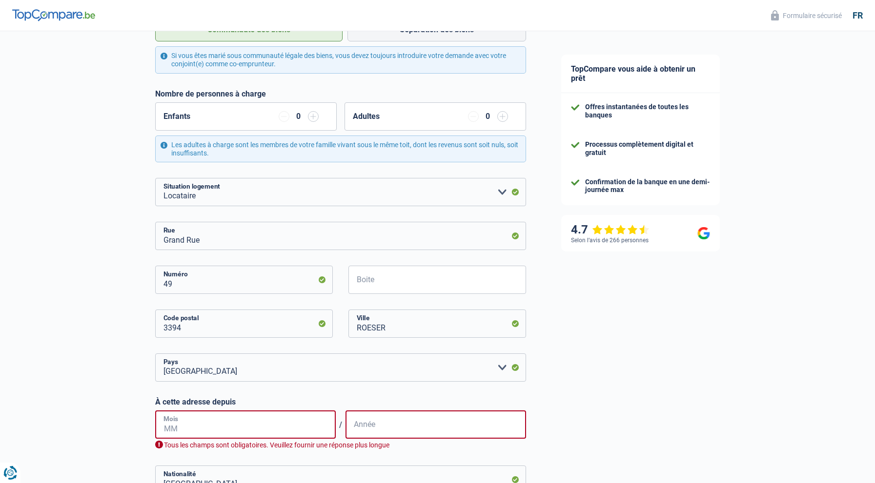
click at [186, 422] on input "Mois" at bounding box center [245, 425] width 180 height 28
type input "02"
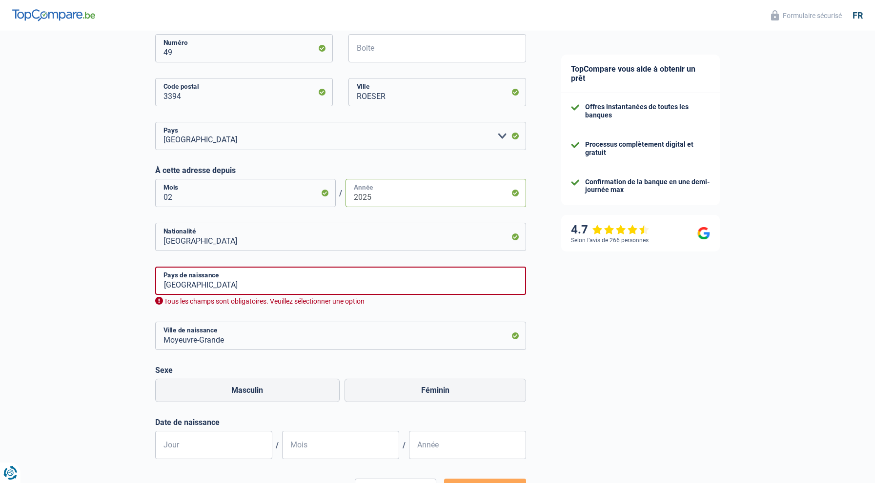
scroll to position [444, 0]
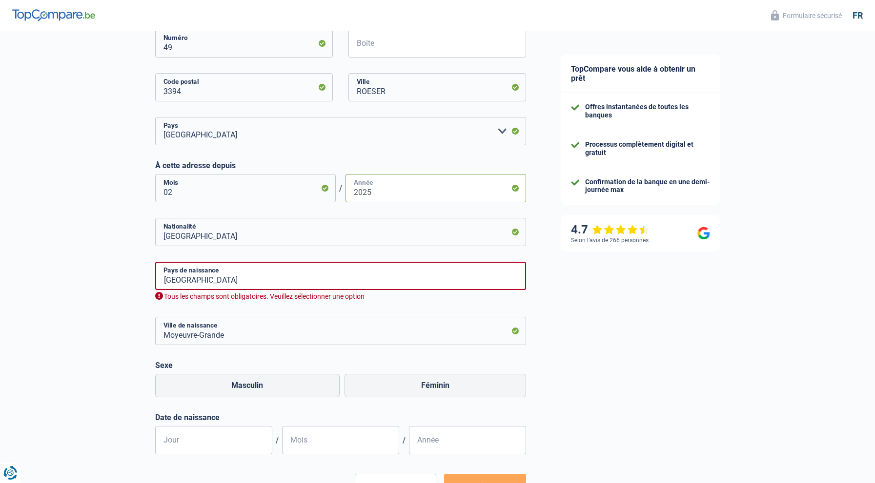
type input "2025"
click at [199, 238] on input "Luxembourg" at bounding box center [340, 232] width 371 height 28
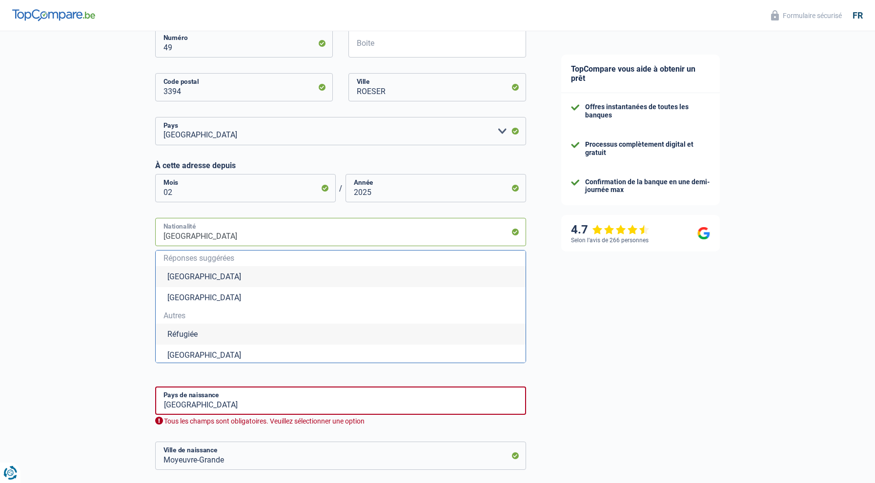
click at [198, 239] on input "Luxembourg" at bounding box center [340, 232] width 371 height 28
type input "F"
type input "r"
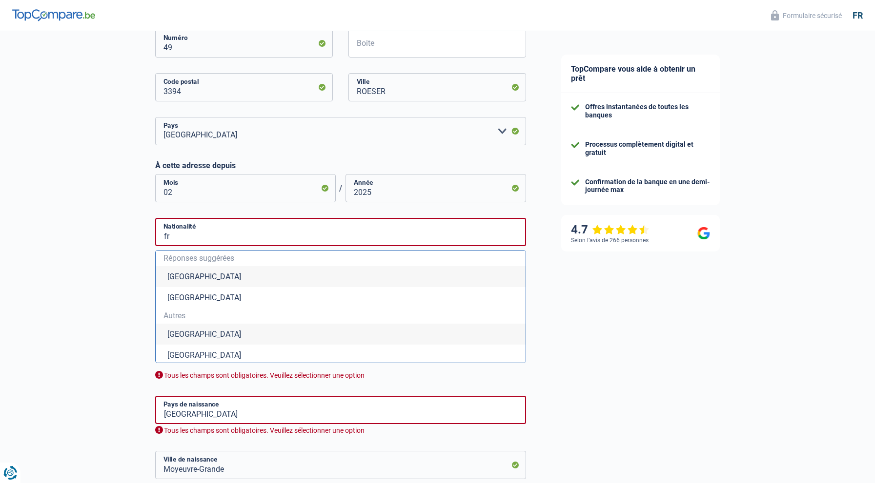
click at [185, 356] on li "France" at bounding box center [341, 355] width 370 height 21
type input "France"
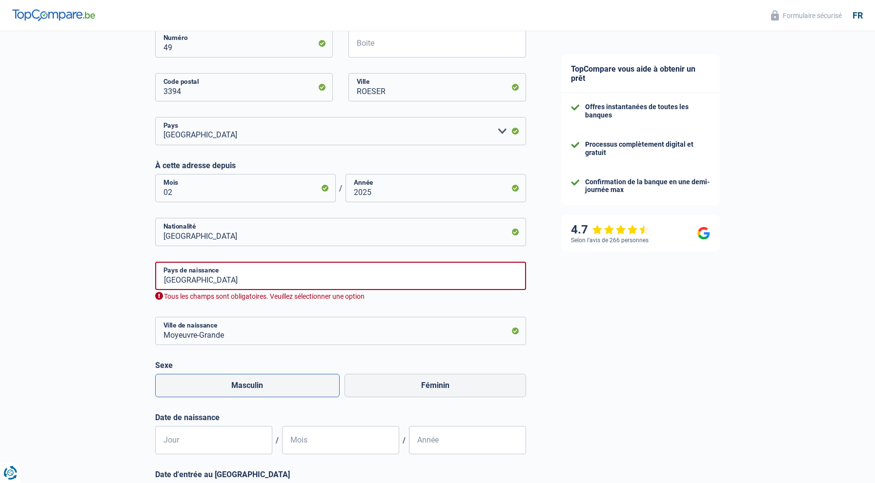
click at [243, 386] on label "Masculin" at bounding box center [247, 385] width 185 height 23
click at [243, 386] on input "Masculin" at bounding box center [247, 385] width 185 height 23
radio input "true"
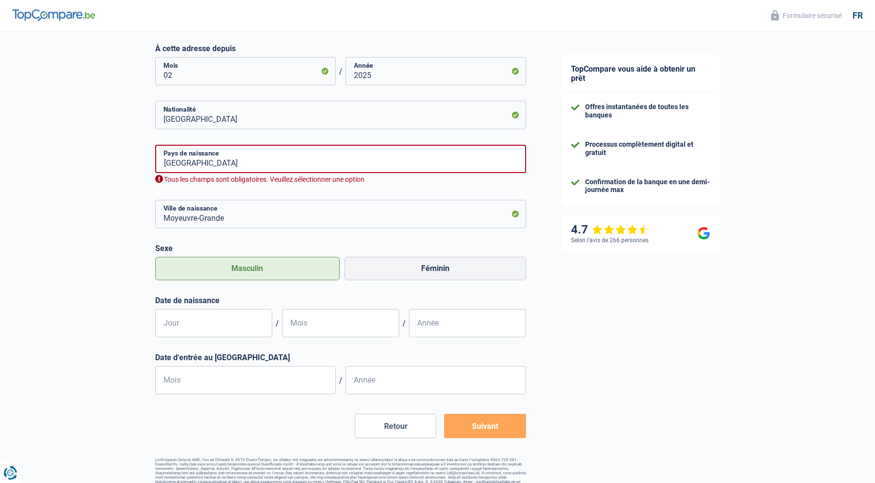
scroll to position [568, 0]
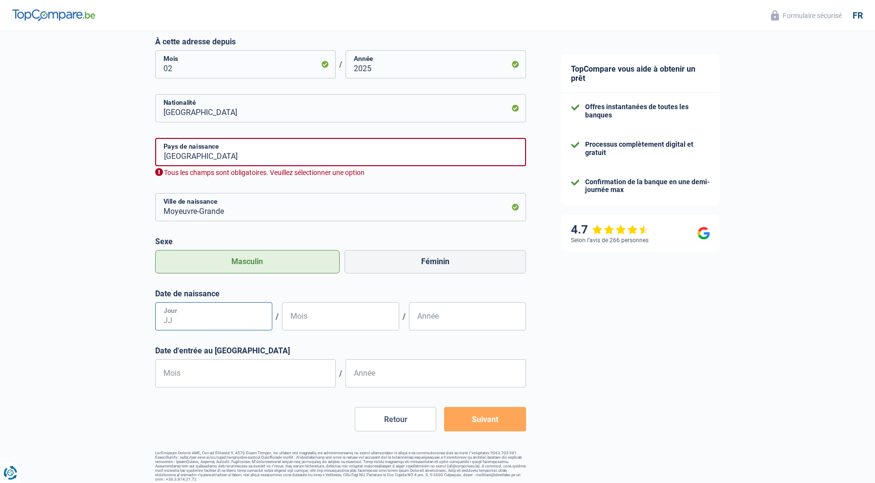
click at [192, 314] on input "Jour" at bounding box center [213, 316] width 117 height 28
type input "04"
type input "06"
type input "1955"
click at [171, 374] on input "Mois" at bounding box center [245, 374] width 180 height 28
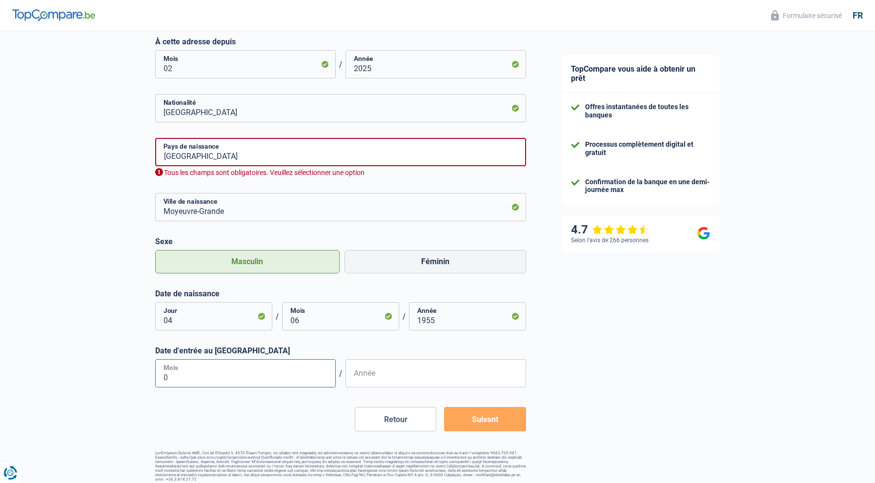
type input "01"
type input "2013"
click at [497, 420] on button "Suivant" at bounding box center [484, 419] width 81 height 24
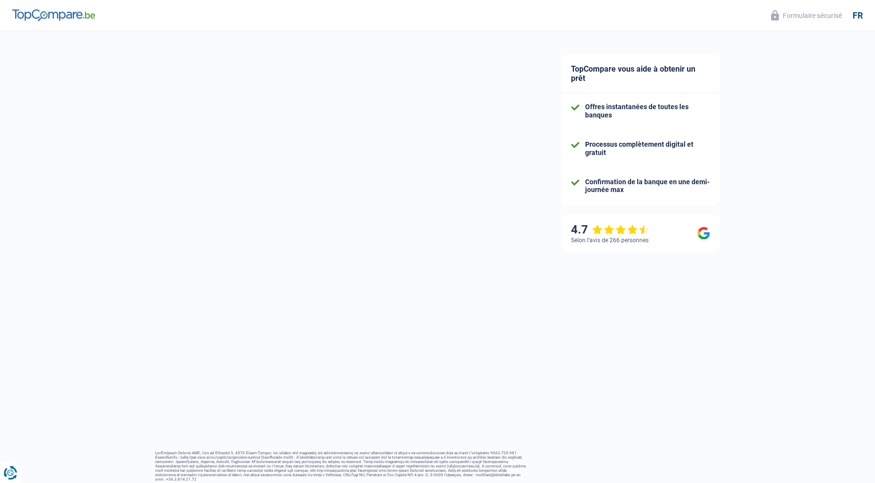
select select "pension"
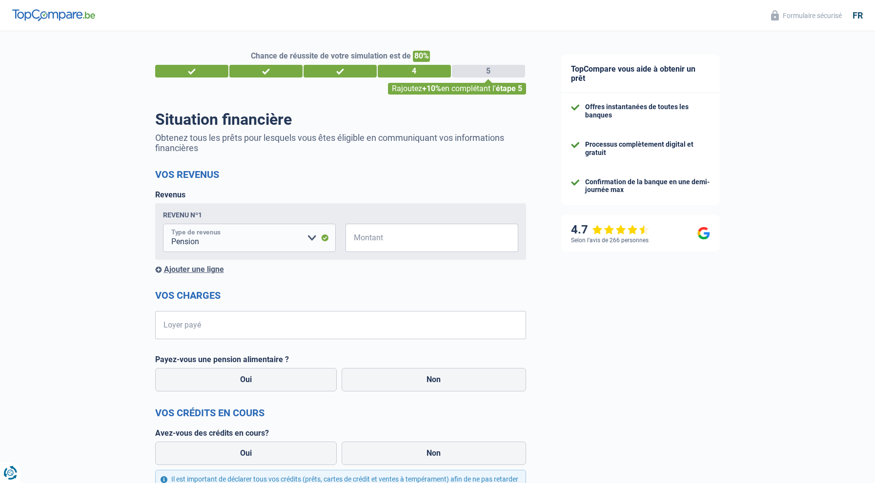
click at [313, 236] on select "Allocation d'handicap Allocations chômage Allocations familiales Chèques repas …" at bounding box center [249, 238] width 173 height 28
click at [440, 380] on label "Non" at bounding box center [433, 379] width 184 height 23
click at [440, 380] on input "Non" at bounding box center [433, 379] width 184 height 23
radio input "true"
click at [204, 328] on input "Loyer payé" at bounding box center [346, 325] width 359 height 28
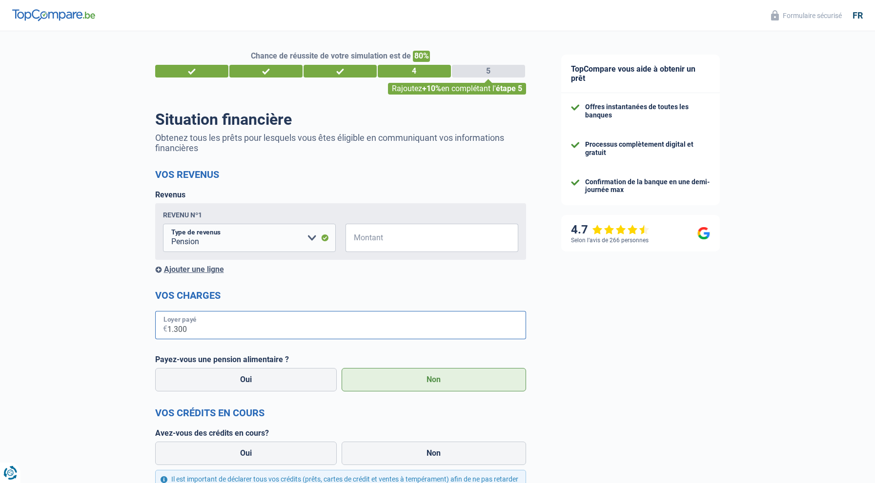
type input "1.300"
click at [136, 366] on div "Chance de réussite de votre simulation est de 80% 1 2 3 4 5 Rajoutez +10% en co…" at bounding box center [271, 311] width 543 height 568
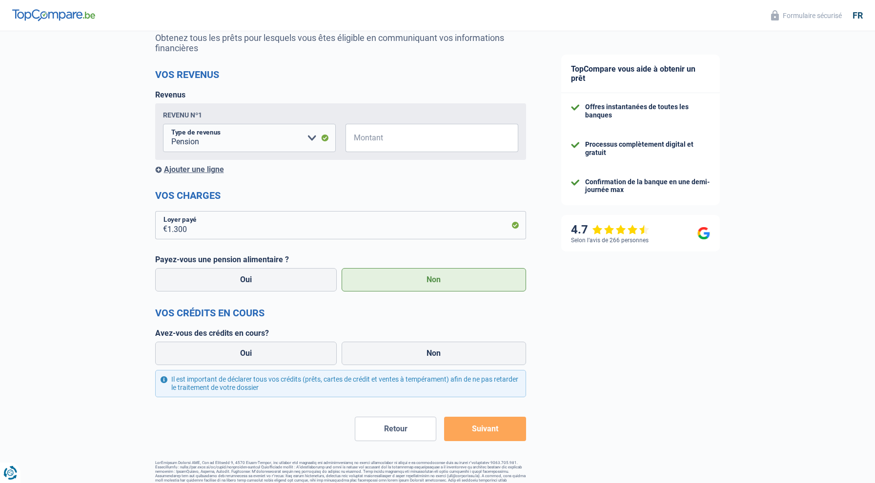
scroll to position [110, 0]
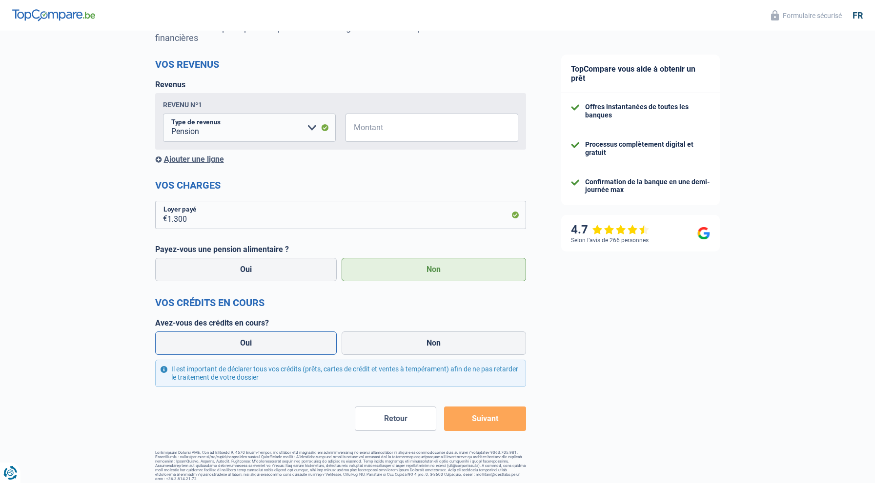
click at [251, 342] on label "Oui" at bounding box center [246, 343] width 182 height 23
click at [251, 342] on input "Oui" at bounding box center [246, 343] width 182 height 23
radio input "true"
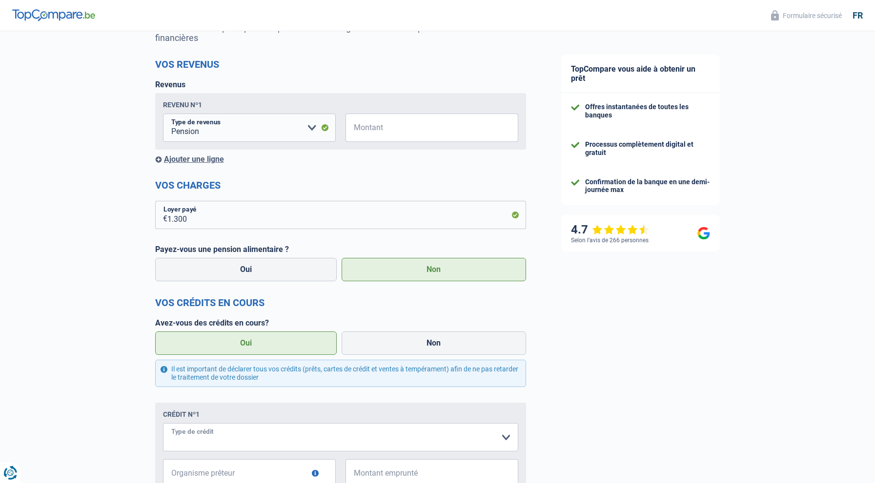
click at [200, 435] on select "Carte ou ouverture de crédit Prêt hypothécaire Vente à tempérament Prêt à tempé…" at bounding box center [340, 437] width 355 height 28
click at [505, 435] on select "Carte ou ouverture de crédit Prêt hypothécaire Vente à tempérament Prêt à tempé…" at bounding box center [340, 437] width 355 height 28
click at [186, 434] on select "Carte ou ouverture de crédit Prêt hypothécaire Vente à tempérament Prêt à tempé…" at bounding box center [340, 437] width 355 height 28
select select "mortgage"
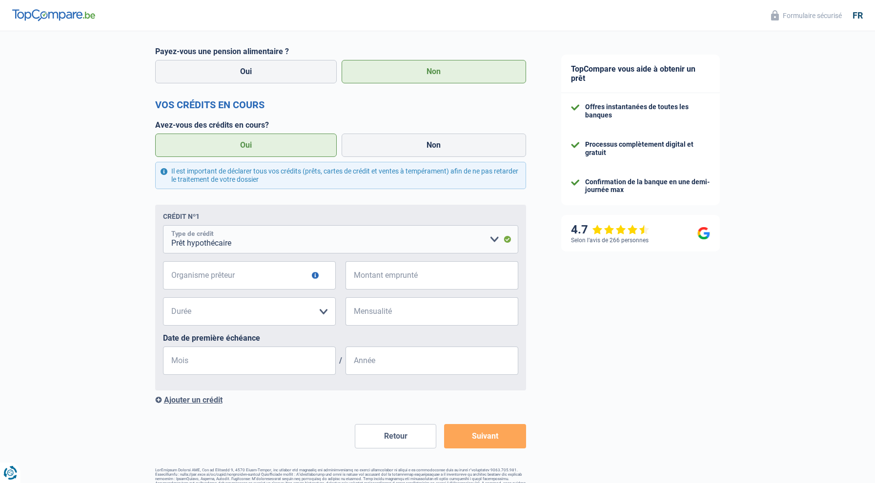
scroll to position [309, 0]
click at [180, 272] on input "Organisme prêteur" at bounding box center [249, 274] width 173 height 28
type input "BCP"
click at [380, 276] on input "Montant emprunté" at bounding box center [438, 274] width 160 height 28
click at [183, 311] on select "120 mois 180 mois 240 mois 300 mois 360 mois 420 mois Veuillez sélectionner une…" at bounding box center [249, 311] width 173 height 28
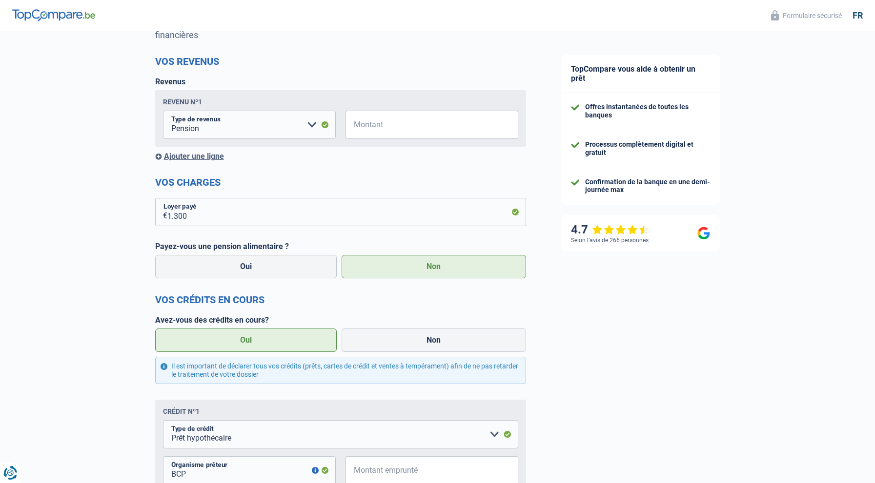
scroll to position [326, 0]
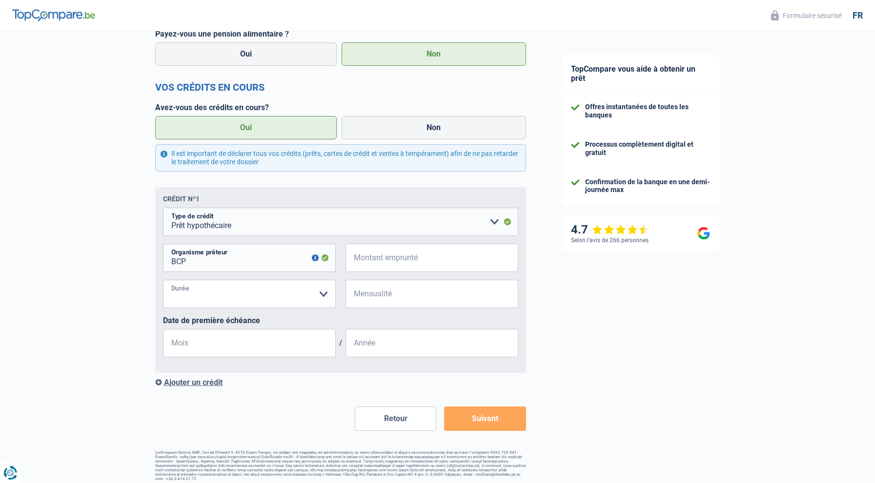
click at [213, 296] on select "120 mois 180 mois 240 mois 300 mois 360 mois 420 mois Veuillez sélectionner une…" at bounding box center [249, 294] width 173 height 28
click at [368, 258] on input "Montant emprunté" at bounding box center [438, 258] width 160 height 28
type input "187.000"
click at [321, 294] on select "120 mois 180 mois 240 mois 300 mois 360 mois 420 mois Veuillez sélectionner une…" at bounding box center [249, 294] width 173 height 28
select select "120"
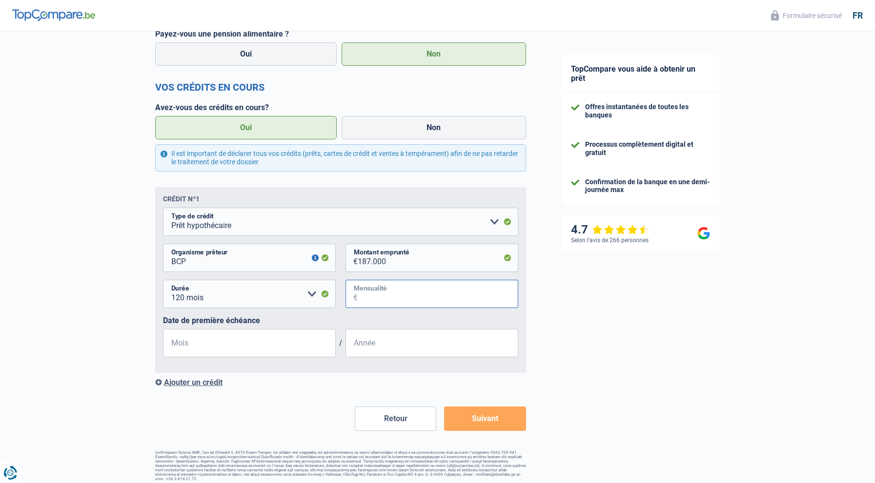
click at [363, 295] on input "Mensualité" at bounding box center [438, 294] width 160 height 28
type input "1.701"
click at [196, 344] on input "Mois" at bounding box center [249, 343] width 173 height 28
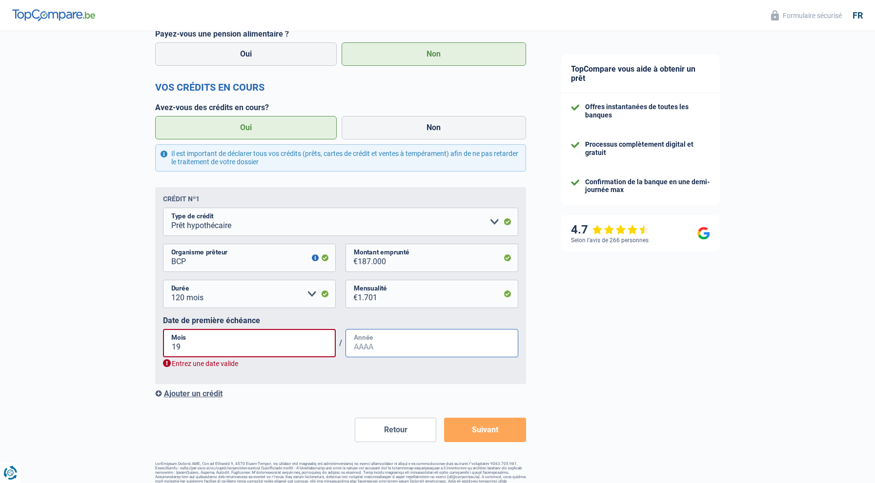
click at [382, 344] on input "Année" at bounding box center [431, 343] width 173 height 28
drag, startPoint x: 182, startPoint y: 348, endPoint x: 148, endPoint y: 347, distance: 34.1
click at [148, 347] on div "Chance de réussite de votre simulation est de 80% 1 2 3 4 5 Rajoutez +10% en co…" at bounding box center [271, 98] width 543 height 795
type input "07"
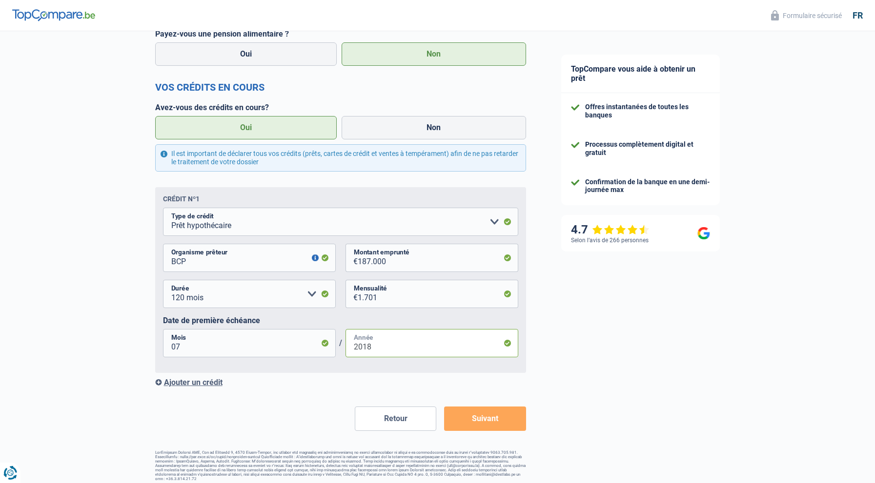
type input "2018"
click at [486, 420] on button "Suivant" at bounding box center [484, 419] width 81 height 24
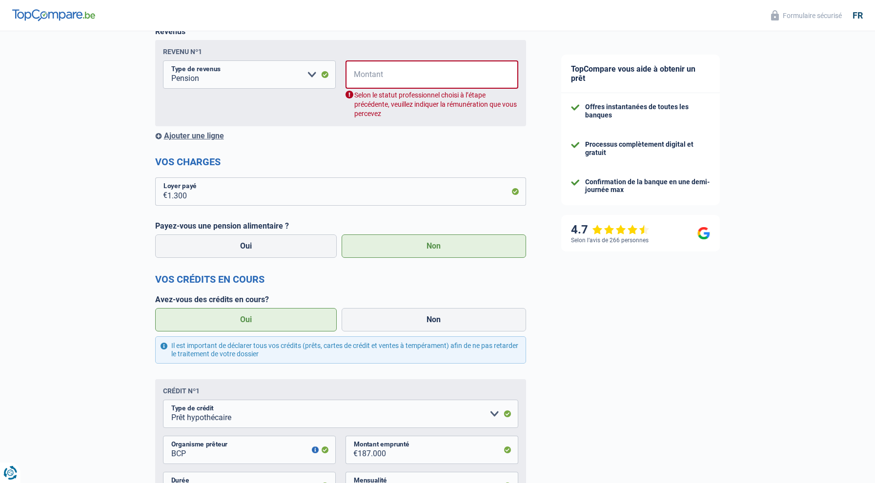
scroll to position [157, 0]
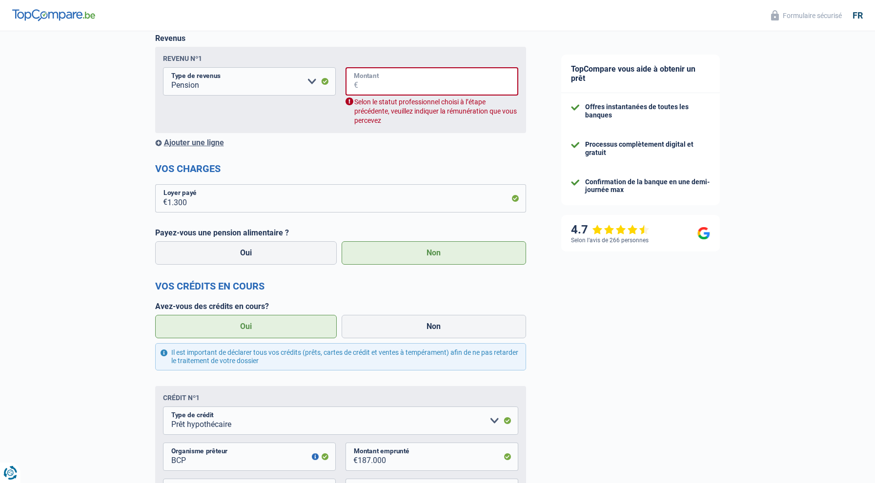
click at [378, 84] on input "Montant" at bounding box center [438, 81] width 160 height 28
click at [311, 81] on select "Allocation d'handicap Allocations chômage Allocations familiales Chèques repas …" at bounding box center [249, 81] width 173 height 28
select select "other"
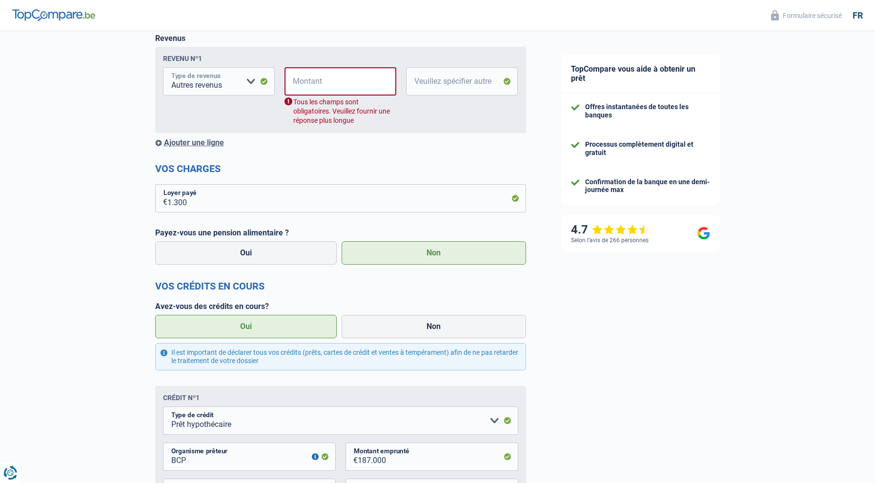
click at [191, 84] on select "Allocation d'handicap Allocations chômage Allocations familiales Chèques repas …" at bounding box center [219, 81] width 112 height 28
click at [318, 83] on input "Montant" at bounding box center [346, 81] width 99 height 28
click at [459, 80] on input "Veuillez spécifier autre" at bounding box center [462, 81] width 112 height 28
click at [295, 81] on span "€" at bounding box center [290, 81] width 13 height 28
click at [309, 82] on input "Montant" at bounding box center [346, 81] width 99 height 28
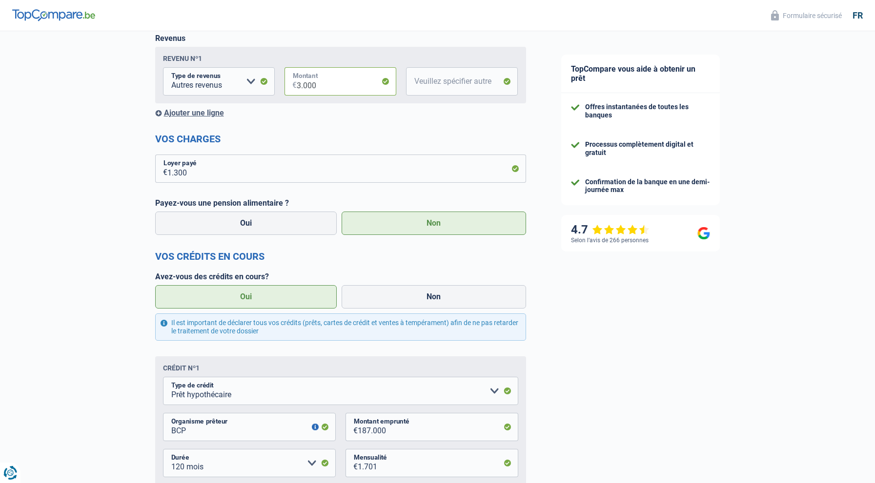
type input "3.000"
click at [460, 83] on input "Veuillez spécifier autre" at bounding box center [462, 81] width 112 height 28
type input "Rvenus locatifs et pension cumulés"
click at [471, 153] on form "Vos revenus Revenus Revenu nº1 Allocation d'handicap Allocations chômage Alloca…" at bounding box center [340, 306] width 371 height 588
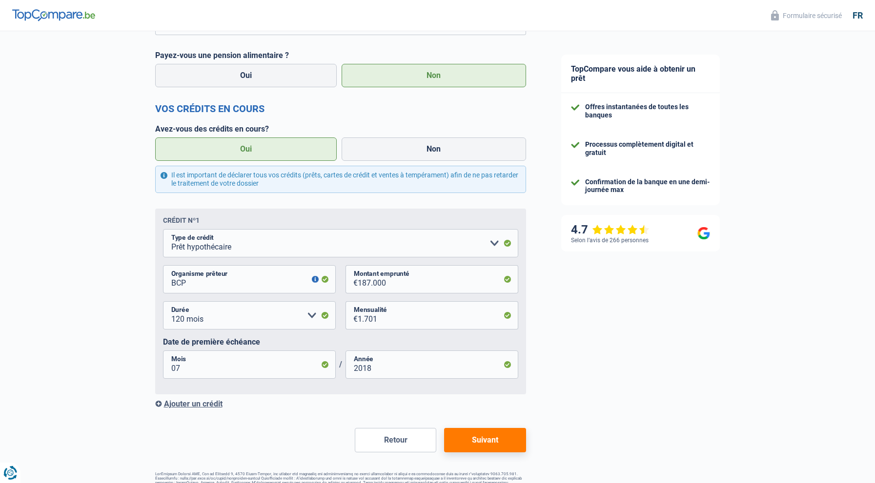
scroll to position [326, 0]
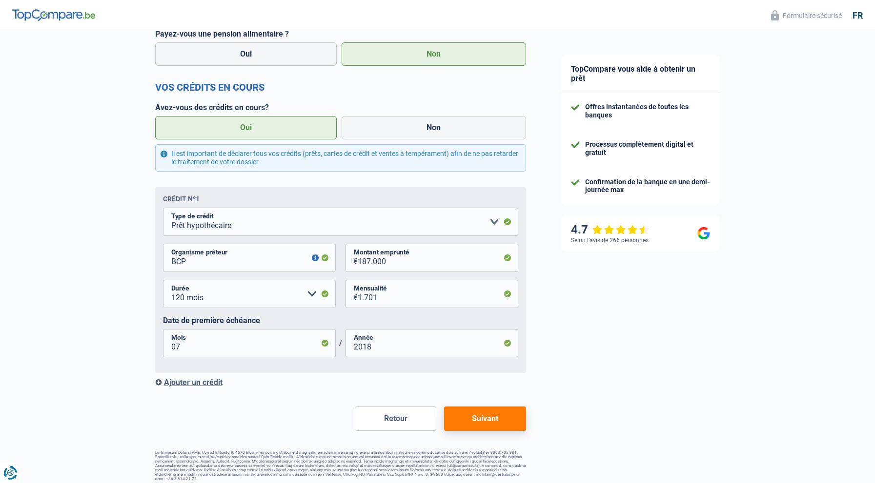
click at [491, 420] on button "Suivant" at bounding box center [484, 419] width 81 height 24
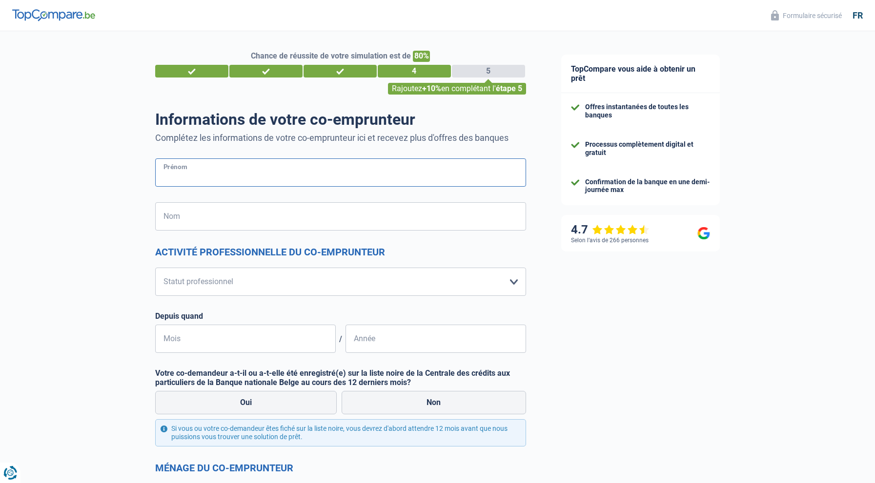
click at [191, 176] on input "Prénom" at bounding box center [340, 173] width 371 height 28
type input "Nicoletta"
click at [215, 222] on input "Nom" at bounding box center [340, 216] width 371 height 28
type input "Palmitessa"
click at [188, 282] on select "Ouvrier Employé privé Employé public Invalide Indépendant Pensionné Chômeur Mut…" at bounding box center [340, 282] width 371 height 28
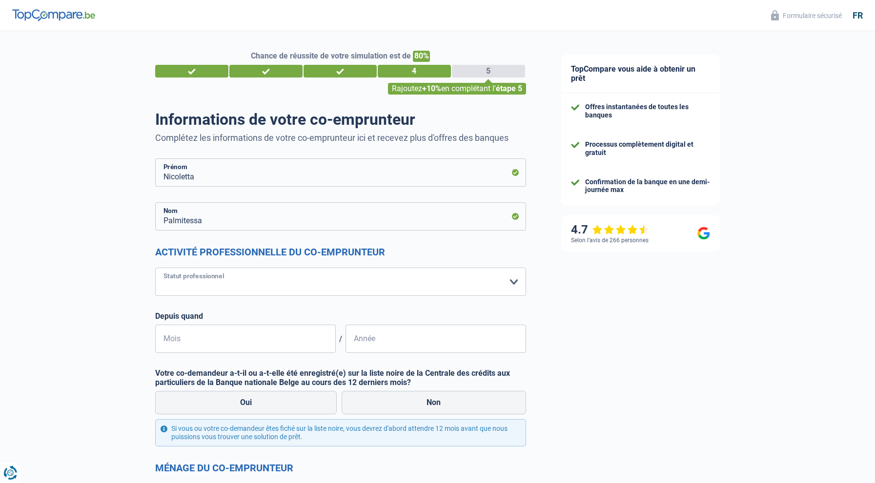
select select "retired"
select select "pension"
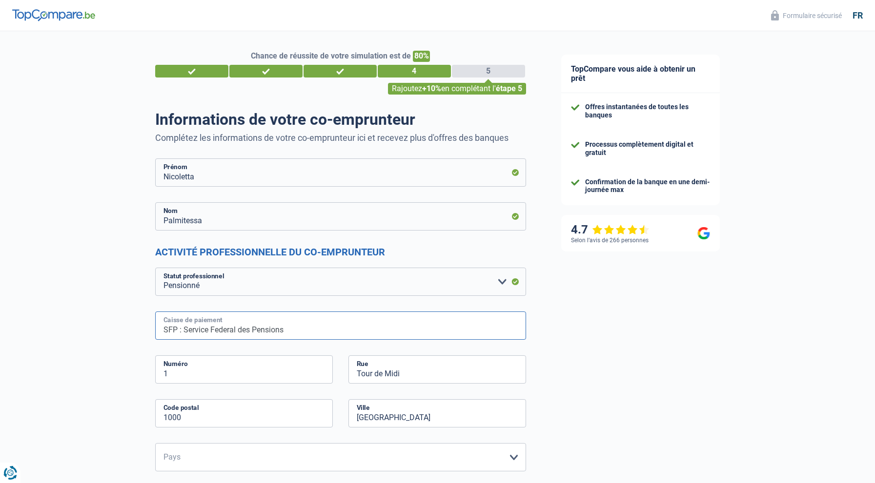
drag, startPoint x: 287, startPoint y: 332, endPoint x: 121, endPoint y: 321, distance: 165.7
click at [223, 330] on input "CNAP Luxemboug" at bounding box center [340, 326] width 371 height 28
type input "CNAP Luxembourg"
click at [172, 376] on input "1" at bounding box center [244, 370] width 178 height 28
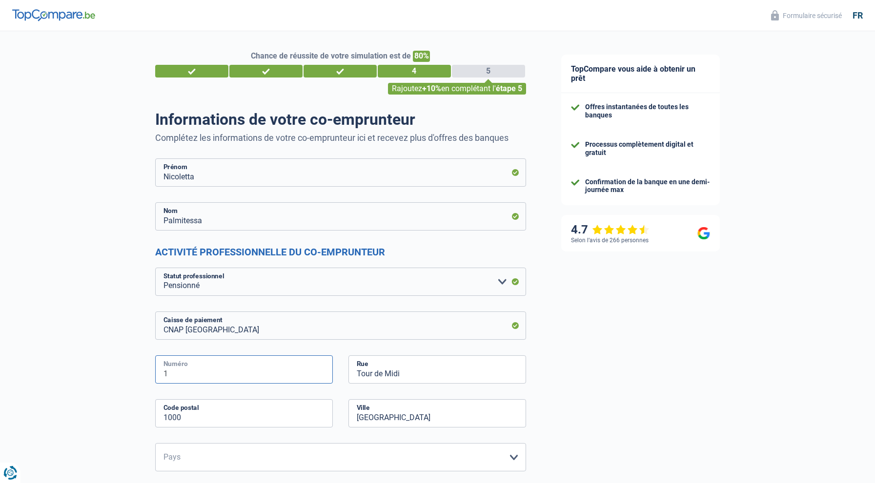
drag, startPoint x: 172, startPoint y: 376, endPoint x: 146, endPoint y: 376, distance: 25.9
type input "49"
type input "49 Grand Rue"
type input "3394"
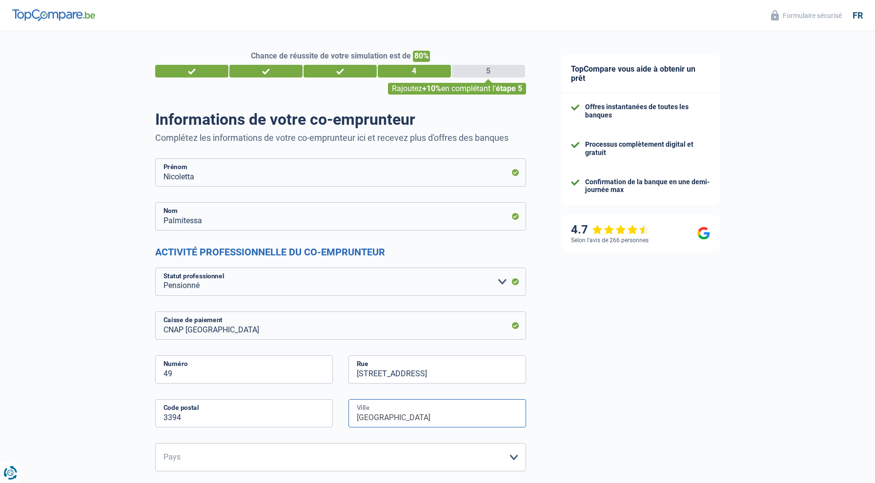
type input "ROESER"
select select "LU"
type input "ROESER"
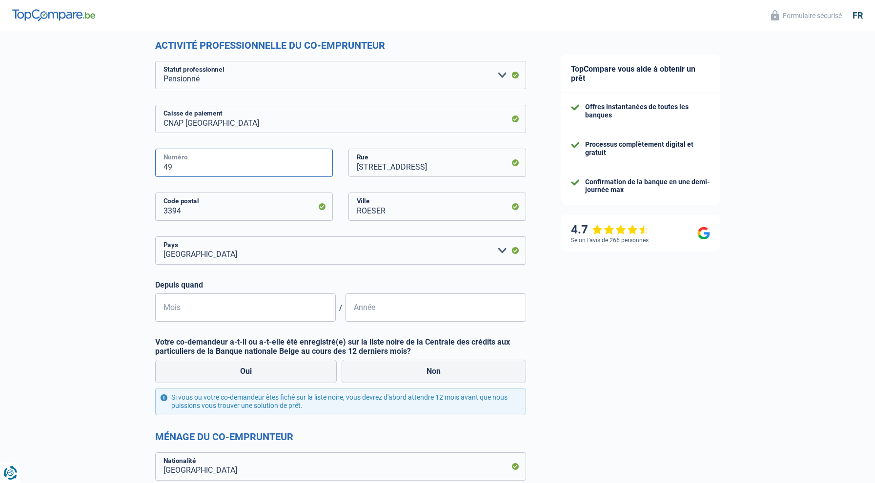
scroll to position [210, 0]
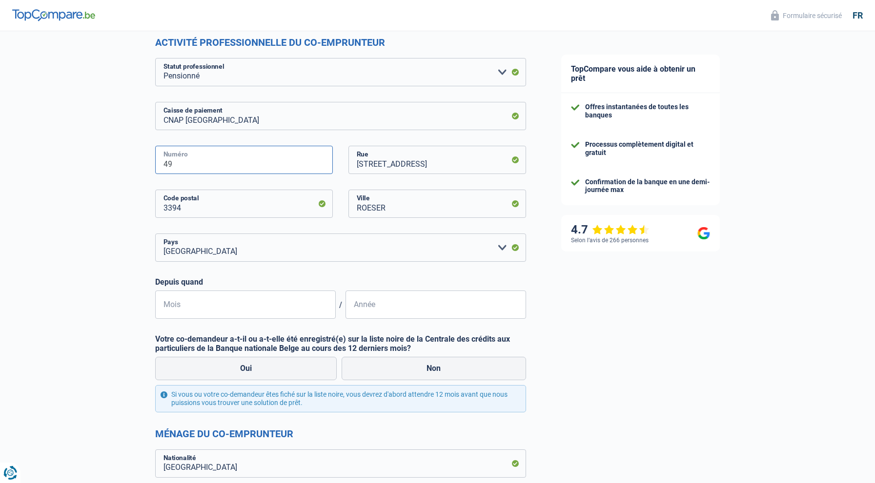
type input "49"
click at [169, 299] on input "Mois" at bounding box center [245, 305] width 180 height 28
type input "02"
type input "2025"
click at [439, 371] on label "Non" at bounding box center [433, 368] width 184 height 23
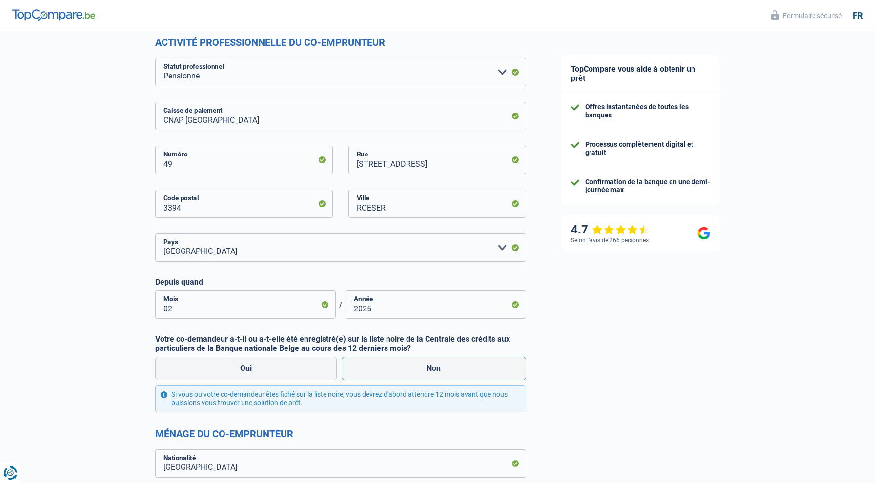
click at [439, 371] on input "Non" at bounding box center [433, 368] width 184 height 23
radio input "true"
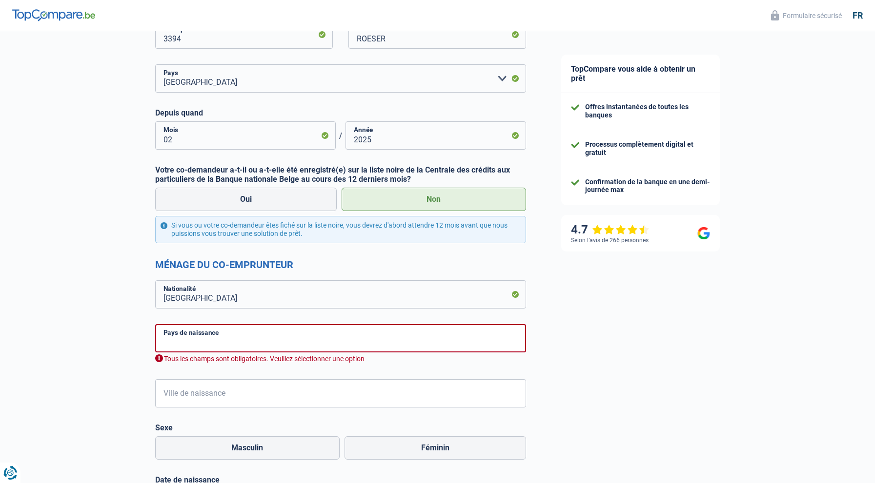
scroll to position [383, 0]
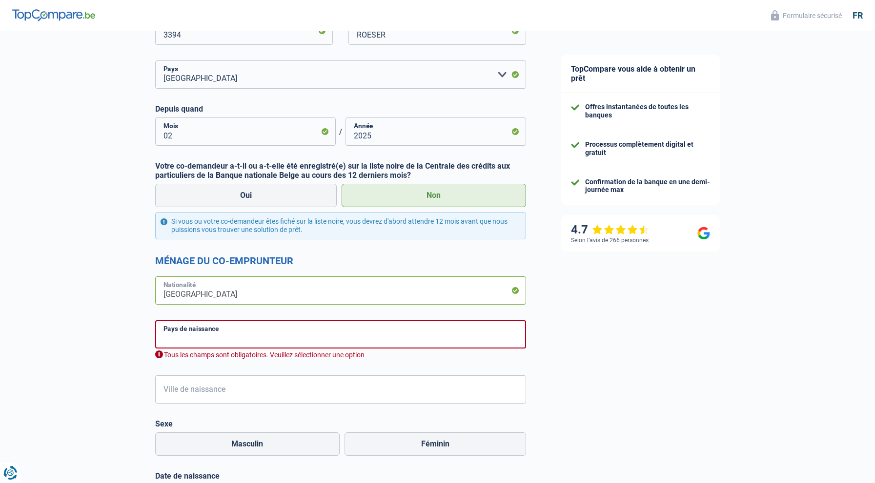
click at [491, 290] on input "Luxembourg" at bounding box center [340, 291] width 371 height 28
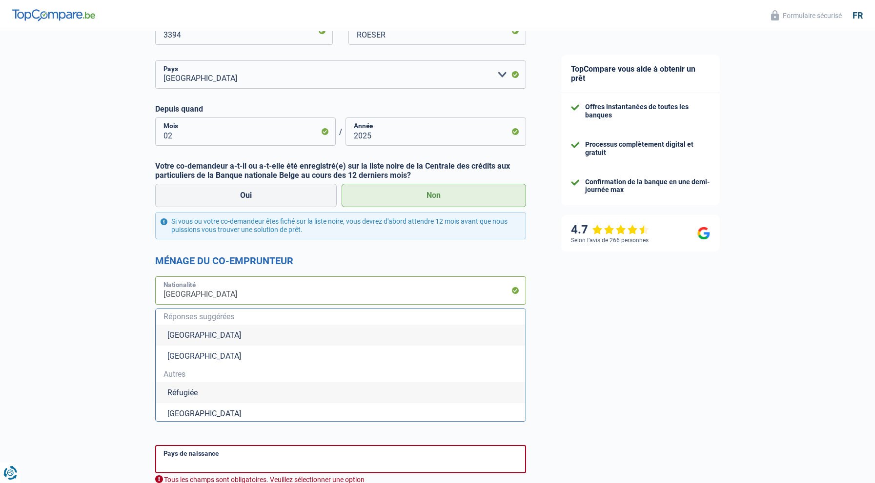
click at [193, 294] on input "Luxembourg" at bounding box center [340, 291] width 371 height 28
type input "F"
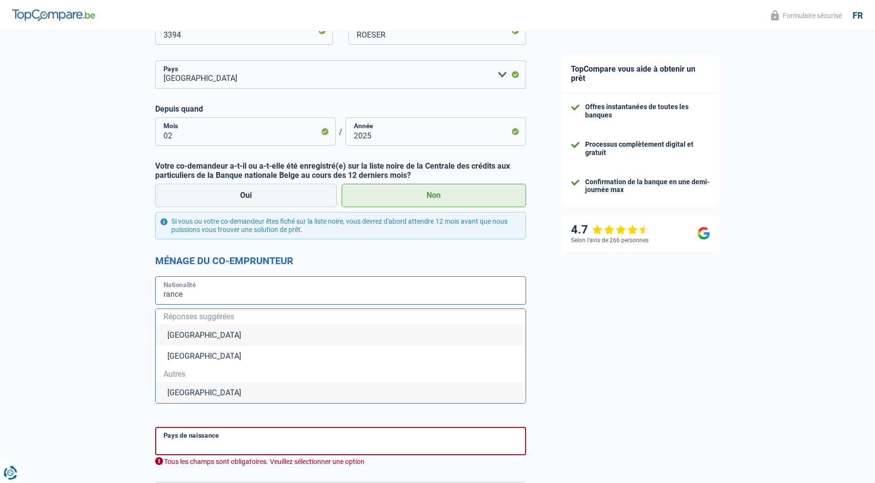
click at [163, 293] on input "rance" at bounding box center [340, 291] width 371 height 28
type input "France"
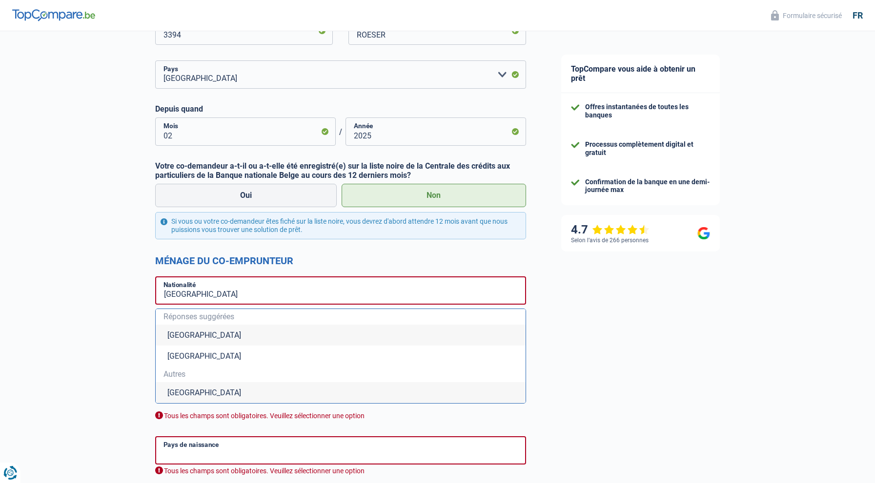
click at [186, 391] on li "France" at bounding box center [341, 392] width 370 height 21
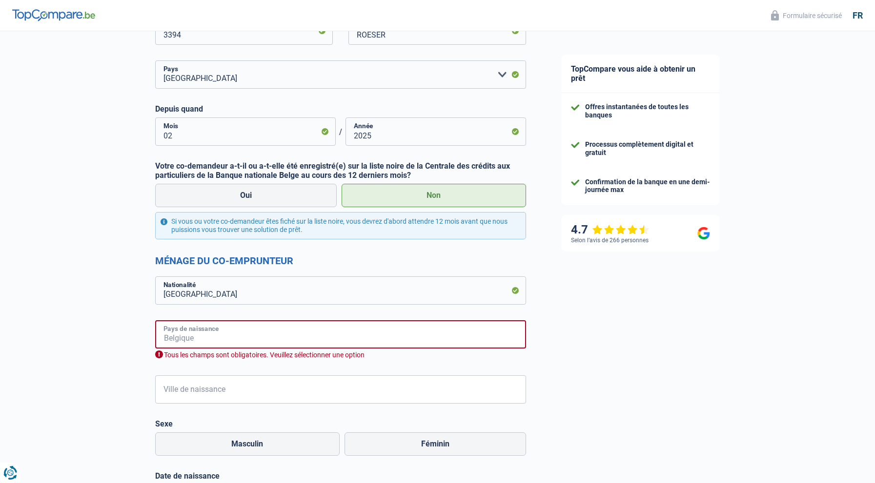
click at [190, 328] on input "Pays de naissance" at bounding box center [340, 334] width 371 height 28
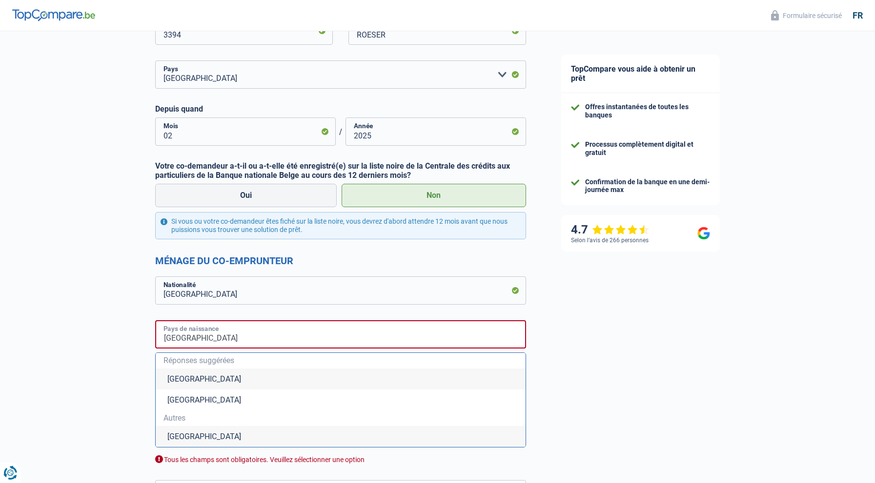
type input "Italie"
click at [103, 364] on div "Chance de réussite de votre simulation est de 80% 1 2 3 4 5 Rajoutez +10% en co…" at bounding box center [271, 358] width 543 height 1429
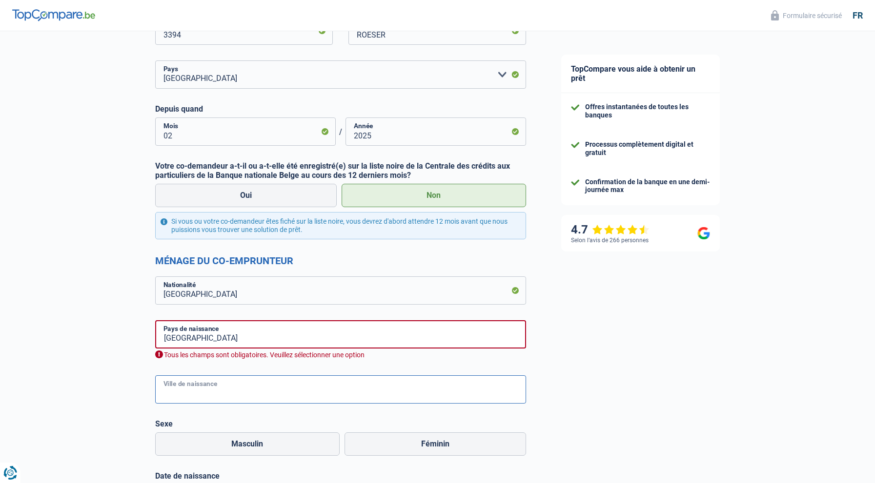
click at [190, 391] on input "Ville de naissance" at bounding box center [340, 390] width 371 height 28
type input "Barletta"
click at [452, 443] on label "Féminin" at bounding box center [434, 444] width 181 height 23
click at [452, 443] on input "Féminin" at bounding box center [434, 444] width 181 height 23
radio input "true"
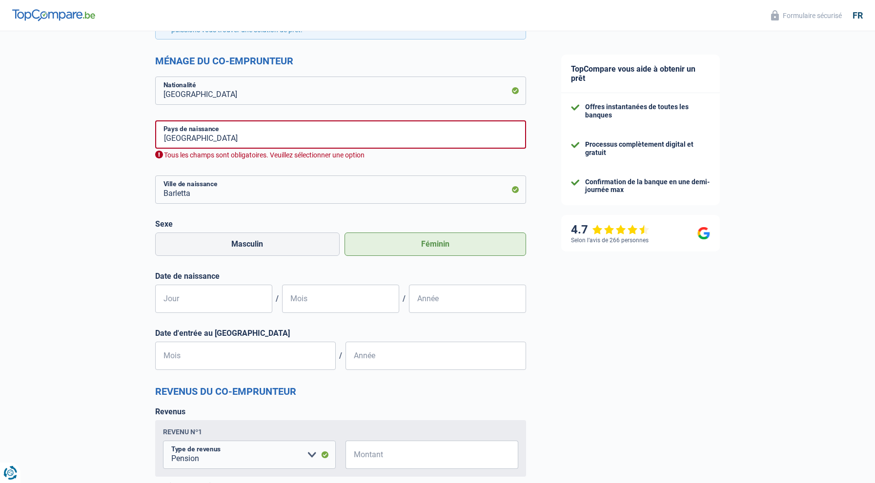
scroll to position [592, 0]
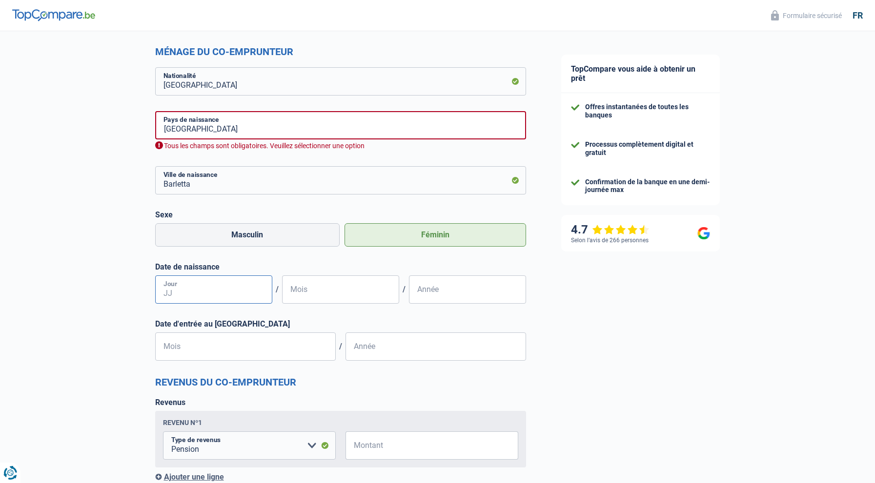
click at [172, 285] on input "Jour" at bounding box center [213, 290] width 117 height 28
type input "26"
type input "08"
type input "1958"
click at [179, 346] on input "Mois" at bounding box center [245, 347] width 180 height 28
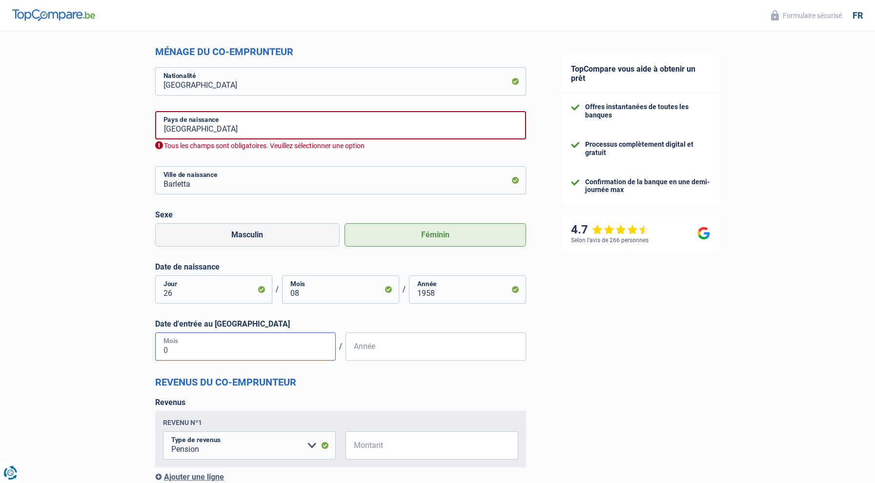
type input "02"
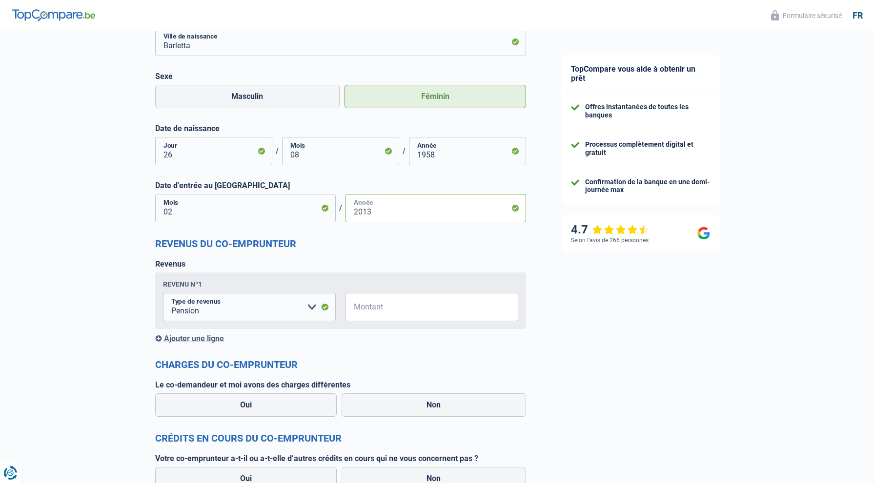
scroll to position [753, 0]
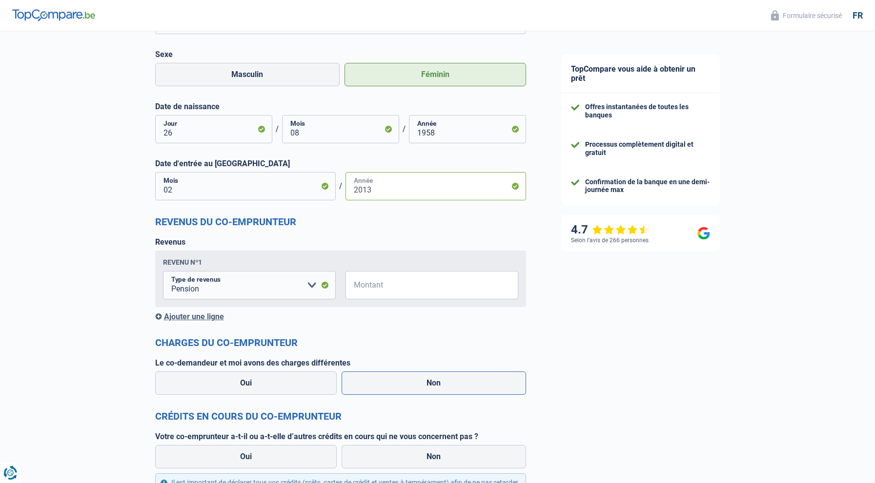
type input "2013"
click at [440, 384] on label "Non" at bounding box center [433, 383] width 184 height 23
click at [440, 384] on input "Non" at bounding box center [433, 383] width 184 height 23
radio input "true"
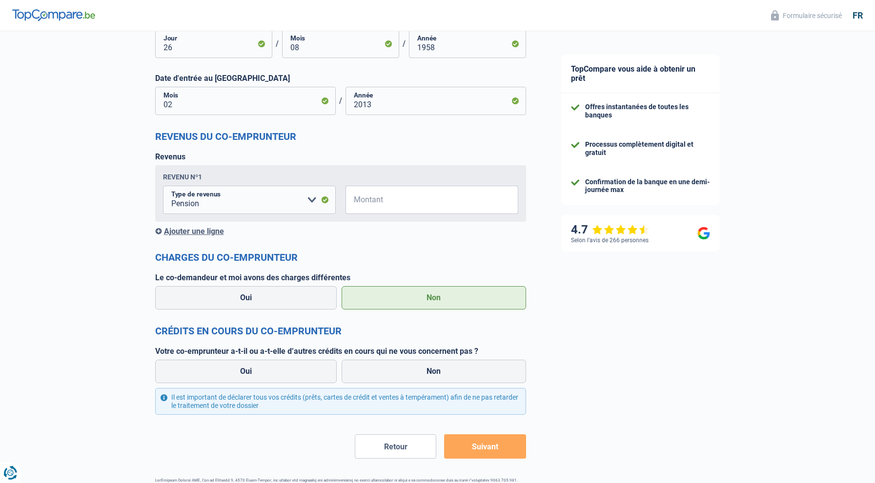
scroll to position [865, 0]
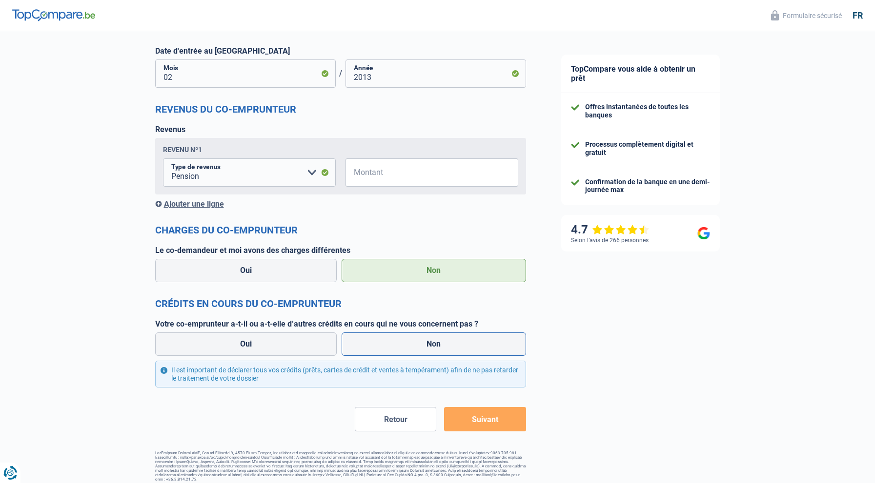
click at [438, 344] on label "Non" at bounding box center [433, 344] width 184 height 23
click at [438, 344] on input "Non" at bounding box center [433, 344] width 184 height 23
radio input "true"
click at [481, 420] on button "Suivant" at bounding box center [484, 419] width 81 height 24
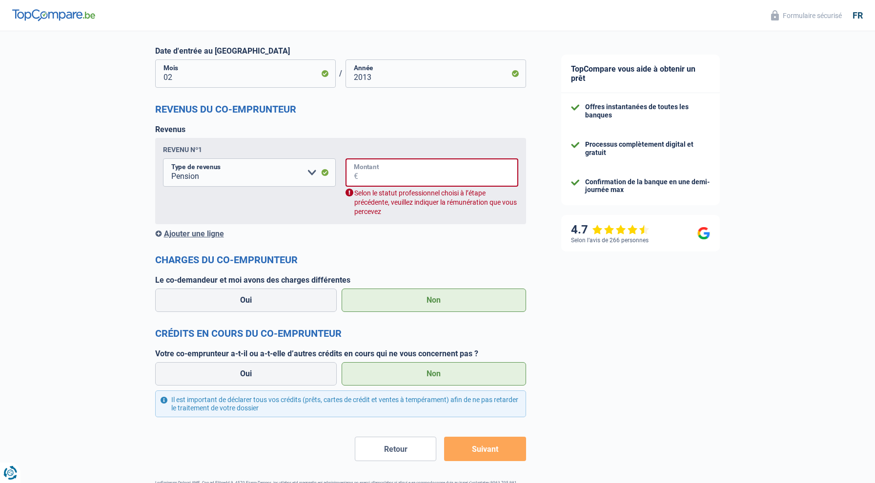
click at [375, 172] on input "Montant" at bounding box center [438, 173] width 160 height 28
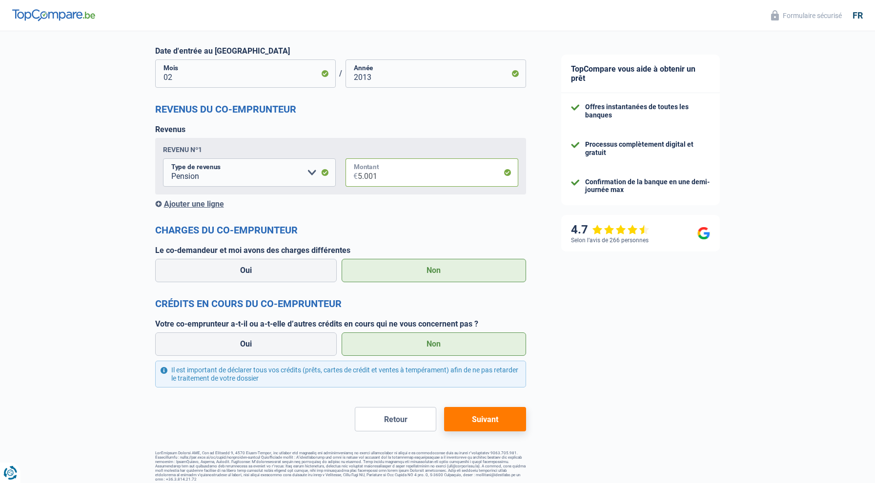
type input "5.001"
click at [418, 206] on div "Ajouter une ligne" at bounding box center [340, 204] width 371 height 9
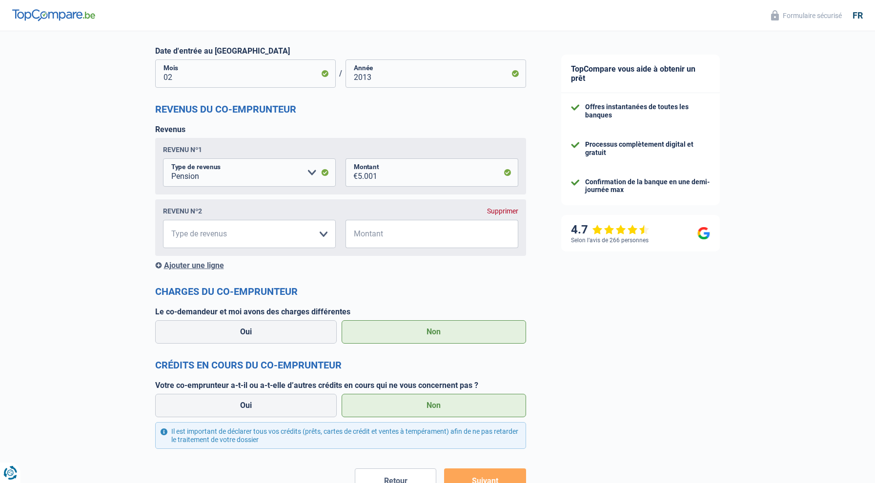
scroll to position [927, 0]
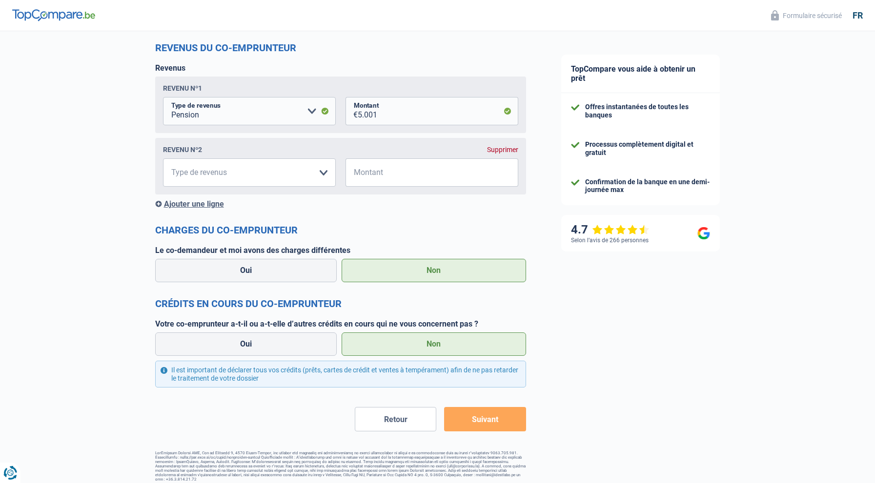
click at [488, 418] on button "Suivant" at bounding box center [484, 419] width 81 height 24
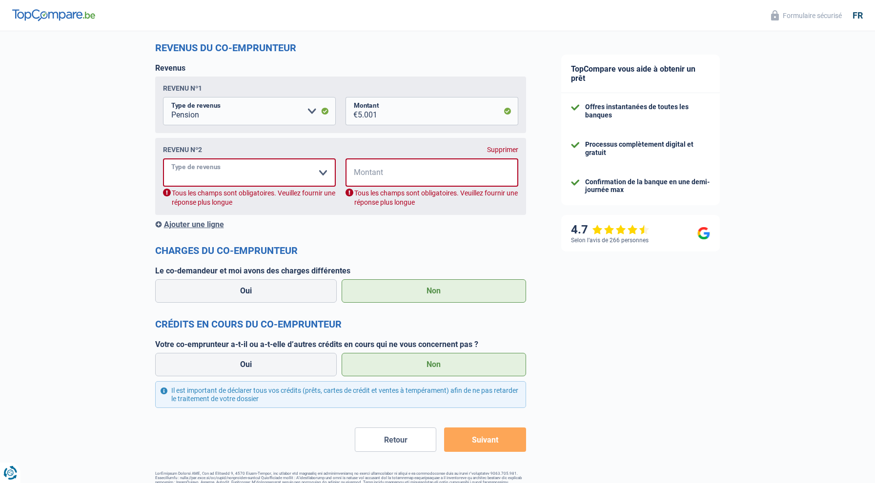
click at [205, 172] on select "Allocation d'handicap Allocations chômage Allocations familiales Chèques repas …" at bounding box center [249, 173] width 173 height 28
select select "pension"
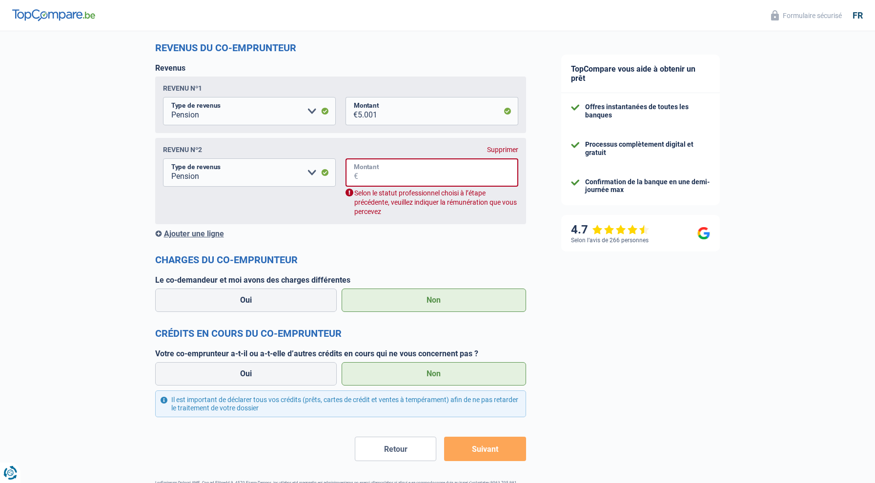
click at [396, 175] on input "Montant" at bounding box center [438, 173] width 160 height 28
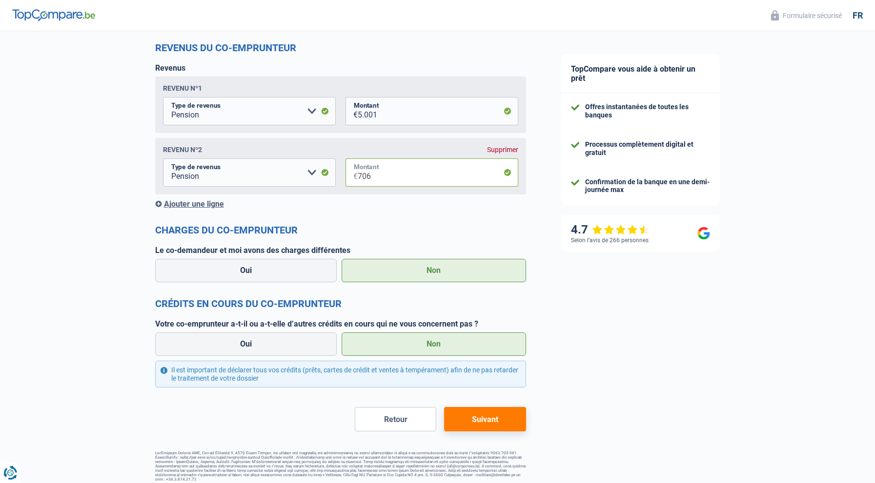
type input "706"
click at [457, 268] on label "Non" at bounding box center [433, 270] width 184 height 23
click at [457, 268] on input "Non" at bounding box center [433, 270] width 184 height 23
click at [444, 345] on label "Non" at bounding box center [433, 344] width 184 height 23
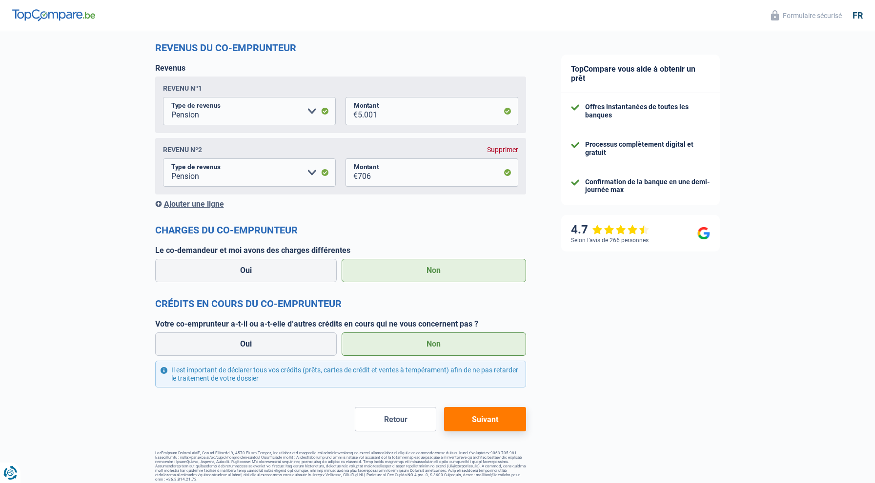
click at [444, 345] on input "Non" at bounding box center [433, 344] width 184 height 23
click at [474, 417] on button "Suivant" at bounding box center [484, 419] width 81 height 24
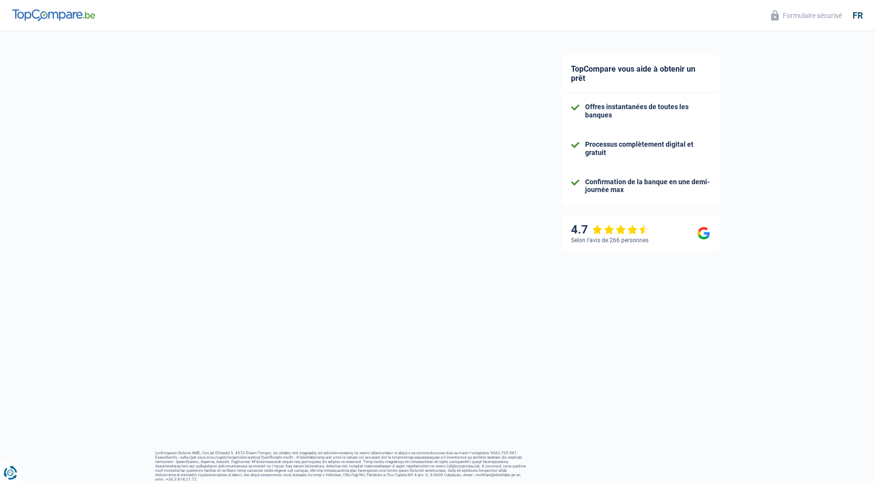
select select "42"
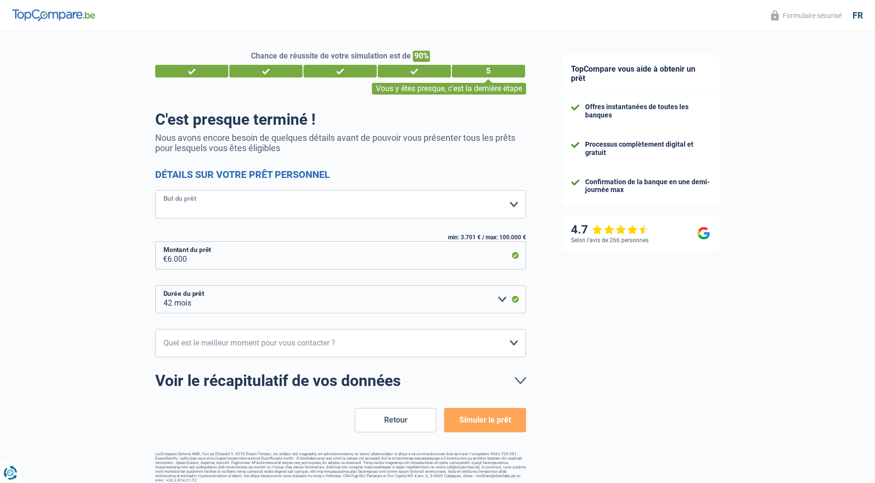
click at [197, 203] on select "Confort maison: meubles, textile, peinture, électroménager, outillage non-profe…" at bounding box center [340, 204] width 371 height 28
select select "renovatingAbroad"
click at [502, 298] on select "12 mois 18 mois 24 mois 30 mois 36 mois 42 mois Veuillez sélectionner une option" at bounding box center [340, 299] width 371 height 28
select select "36"
click at [208, 345] on select "10h-12h 12h-14h 14h-16h 16h-18h Veuillez sélectionner une option" at bounding box center [340, 343] width 371 height 28
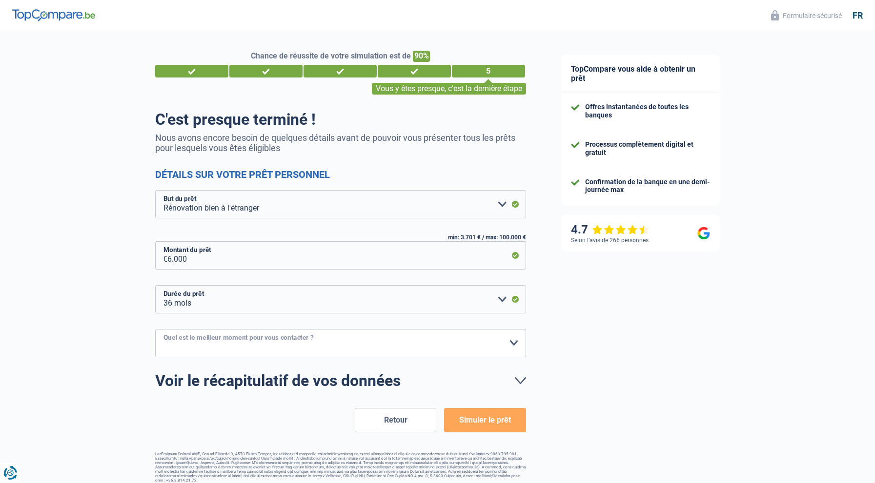
select select "10-12"
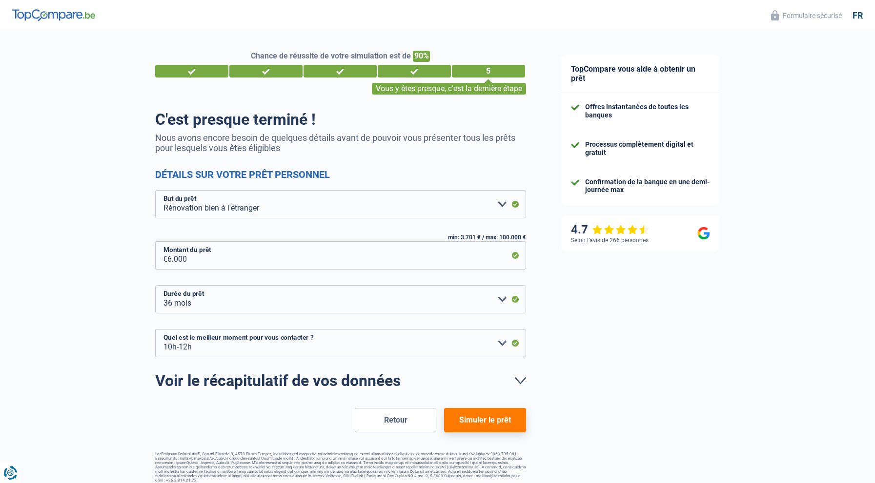
click at [494, 421] on button "Simuler le prêt" at bounding box center [484, 420] width 81 height 24
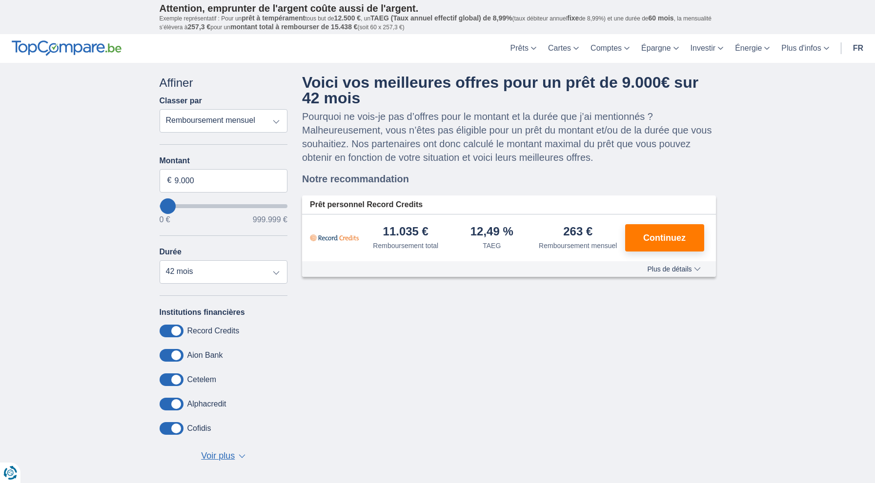
select select "42"
click at [279, 120] on select "Remboursement total TAEG Remboursement mensuel" at bounding box center [224, 120] width 128 height 23
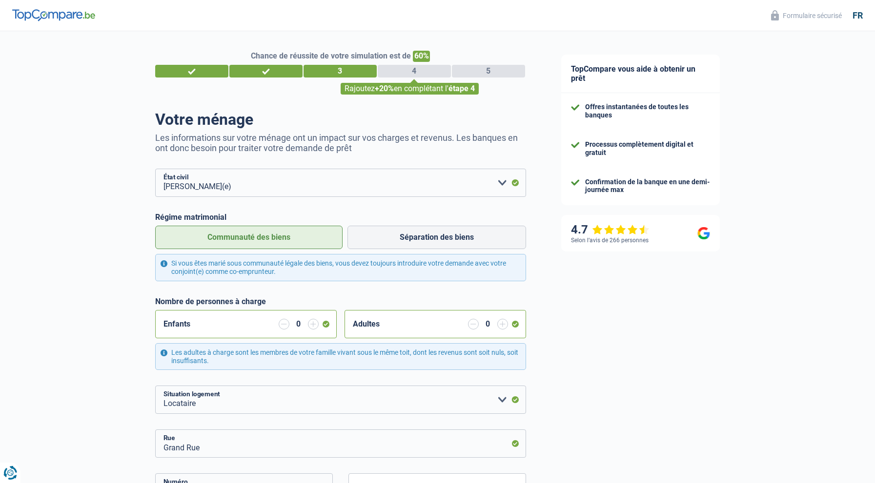
select select "married"
select select "rents"
select select "LU"
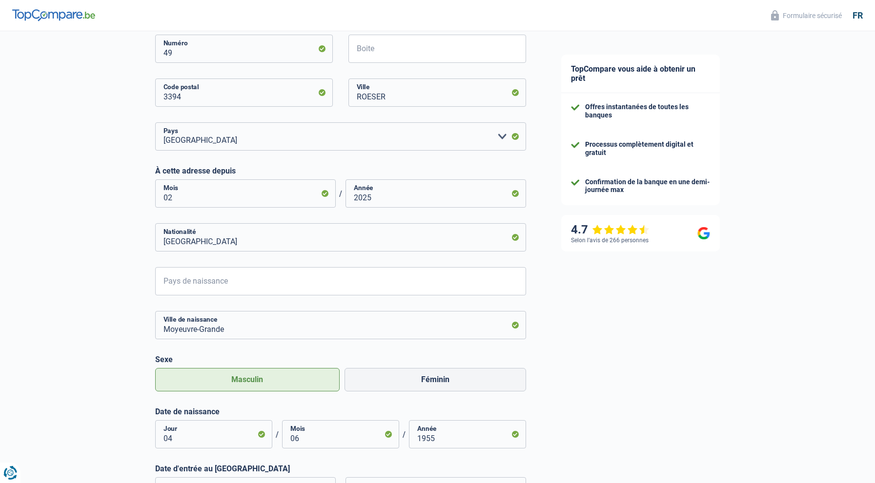
scroll to position [557, 0]
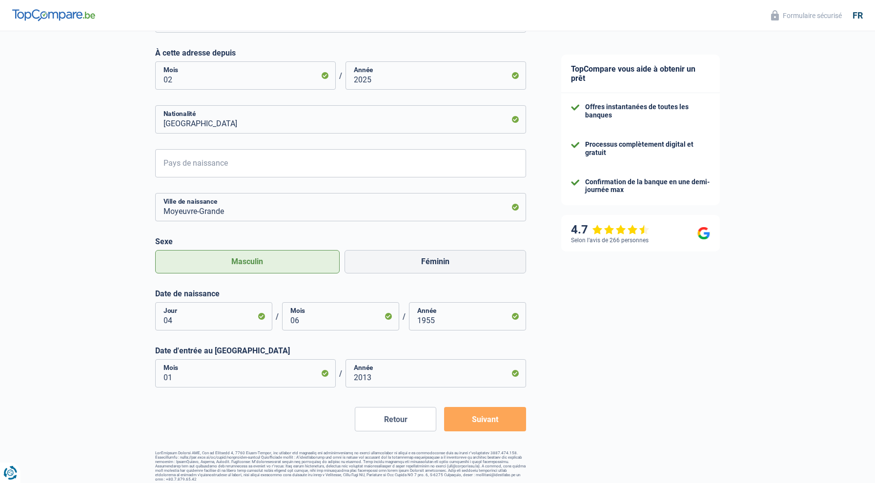
click at [496, 422] on button "Suivant" at bounding box center [484, 419] width 81 height 24
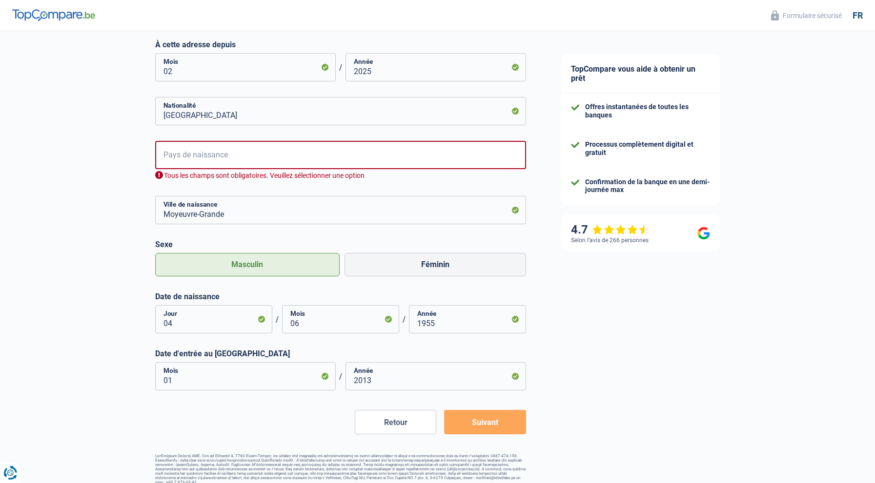
scroll to position [568, 0]
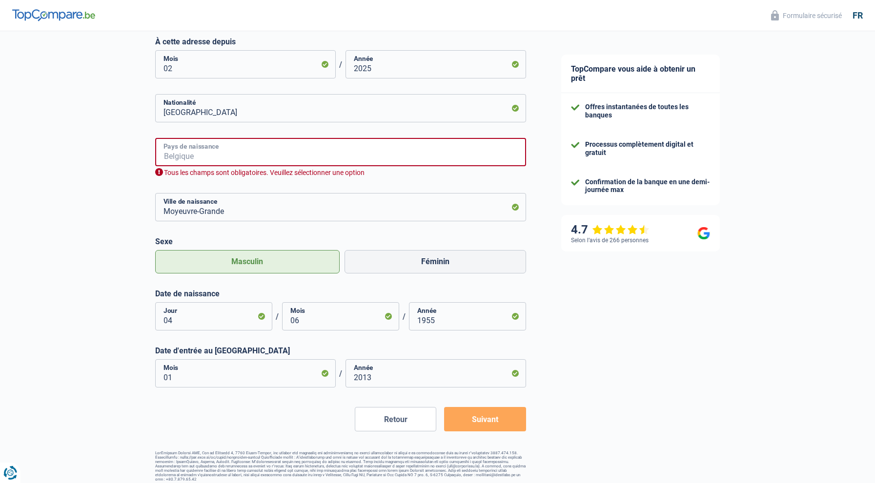
click at [179, 156] on input "Pays de naissance" at bounding box center [340, 152] width 371 height 28
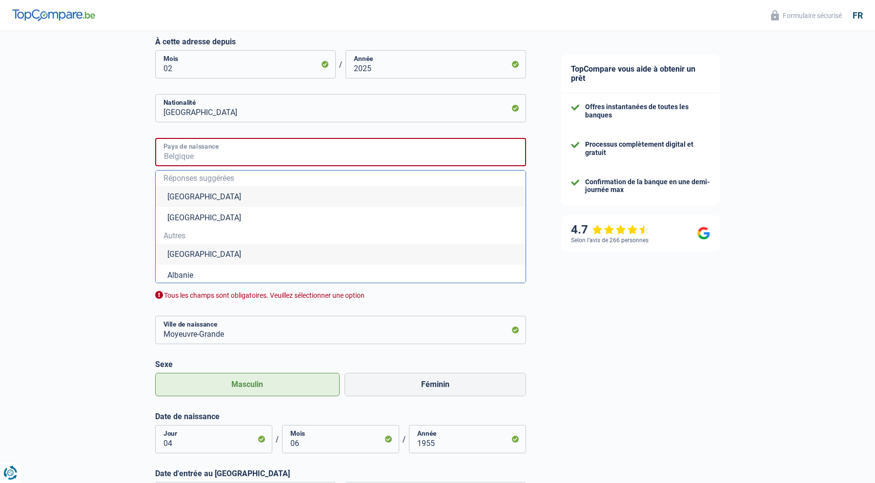
type input "F"
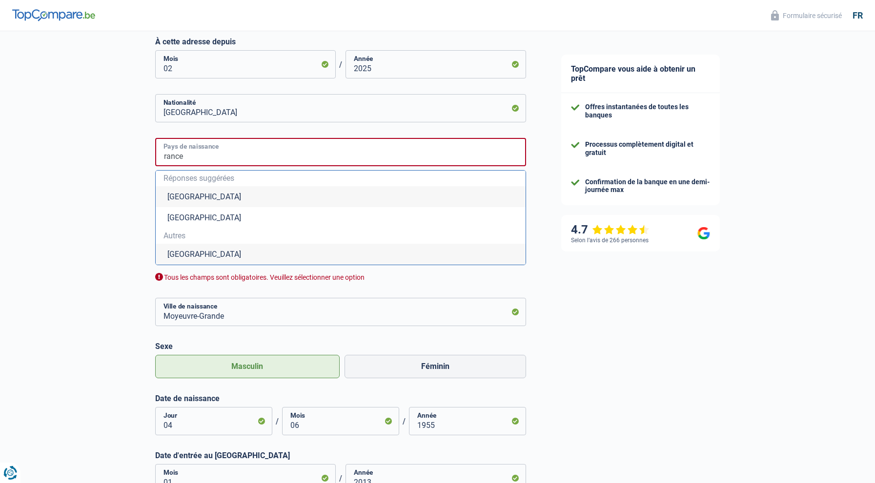
click at [164, 158] on input "rance" at bounding box center [340, 152] width 371 height 28
click at [193, 255] on li "France" at bounding box center [341, 254] width 370 height 21
type input "France"
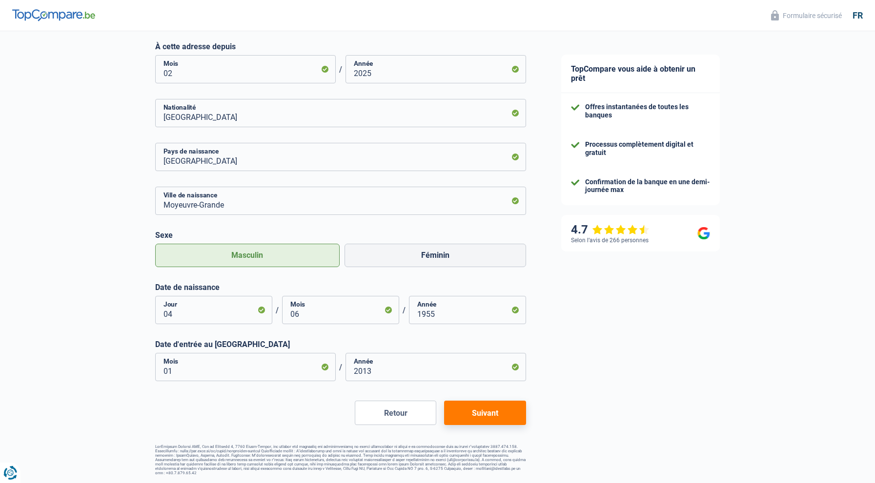
scroll to position [557, 0]
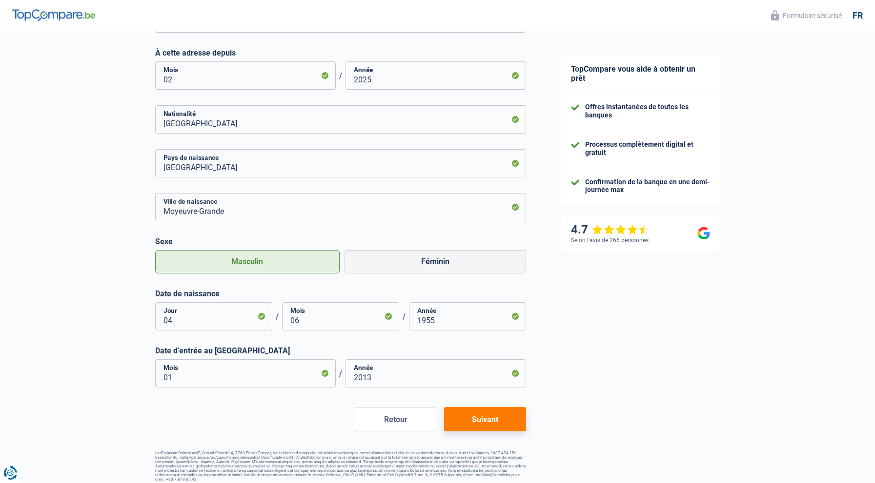
click at [497, 417] on button "Suivant" at bounding box center [484, 419] width 81 height 24
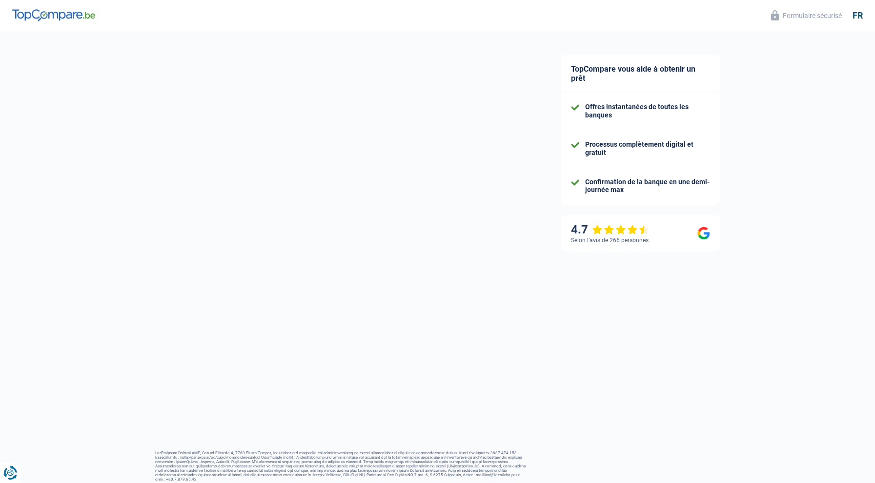
select select "other"
select select "pension"
select select "mortgage"
select select "120"
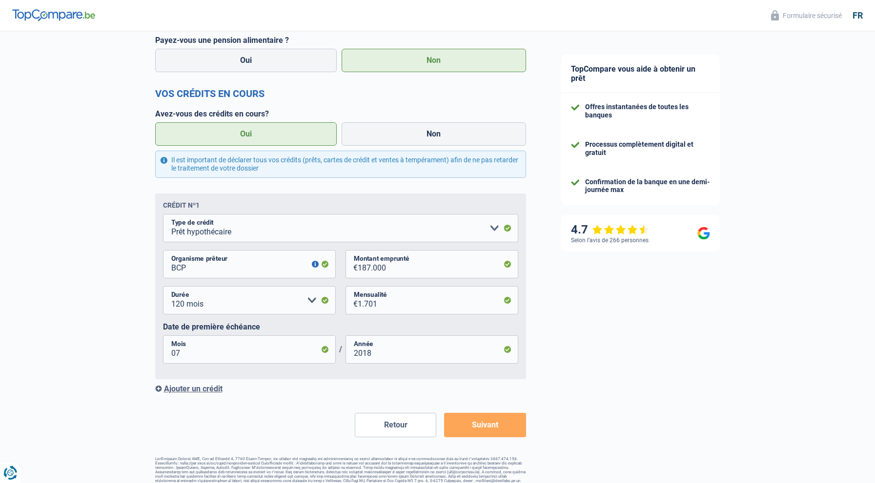
scroll to position [403, 0]
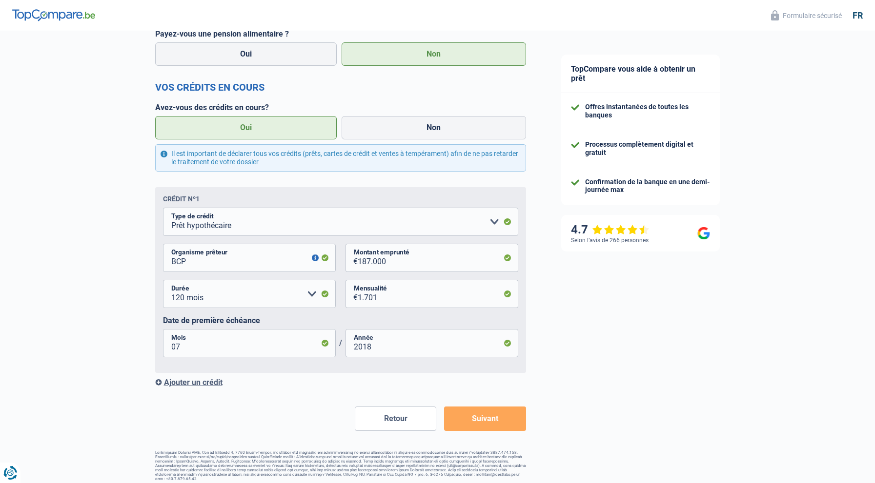
click at [482, 422] on button "Suivant" at bounding box center [484, 419] width 81 height 24
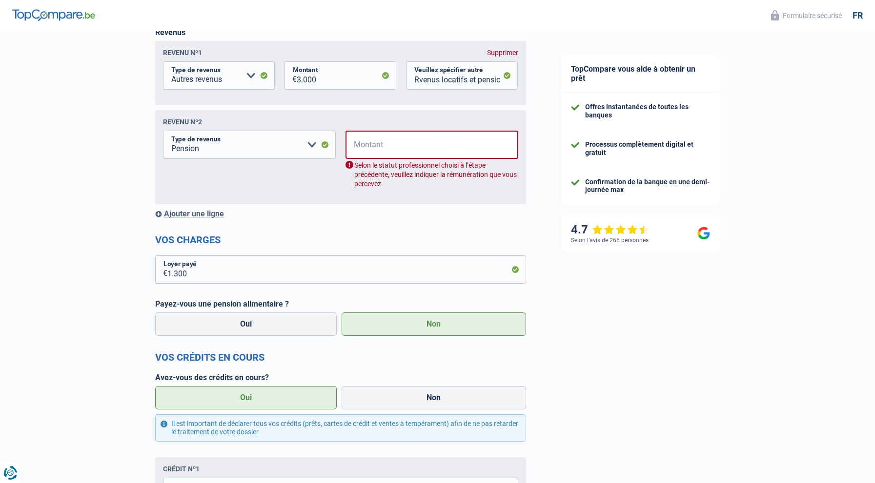
scroll to position [157, 0]
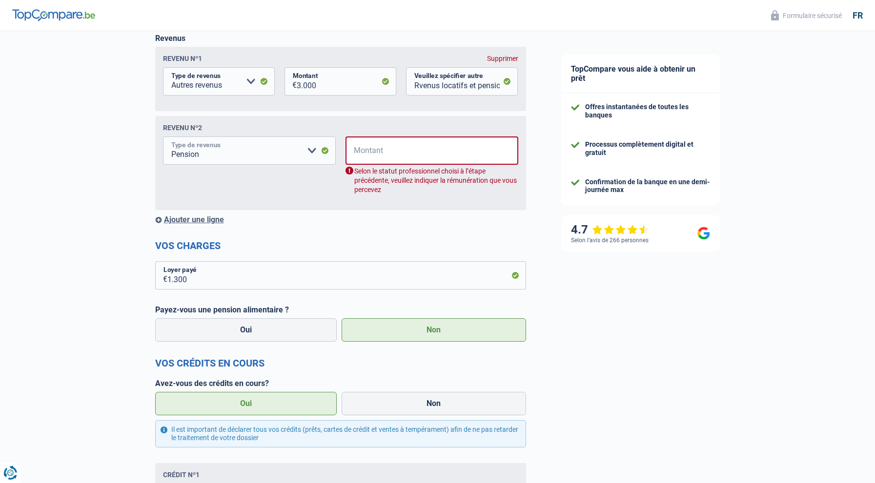
click at [313, 150] on select "Allocation d'handicap Allocations chômage Allocations familiales Chèques repas …" at bounding box center [249, 151] width 173 height 28
select select "disabilityPension"
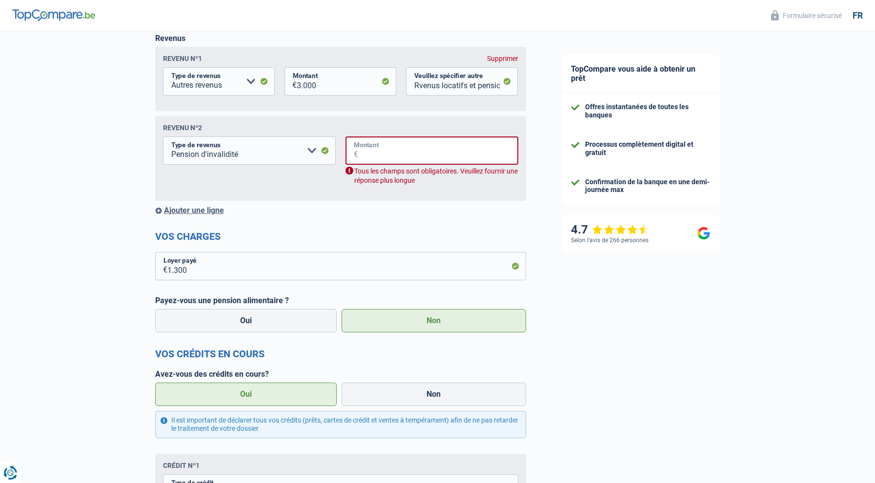
click at [373, 147] on input "Montant" at bounding box center [438, 151] width 160 height 28
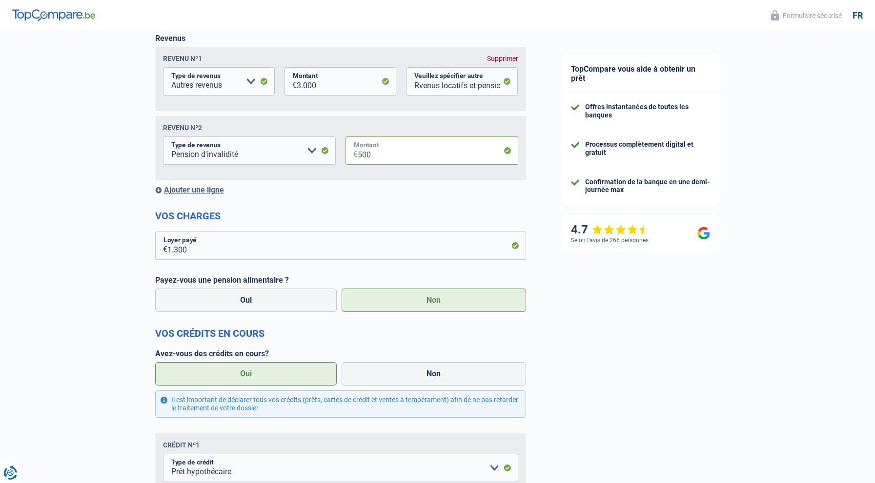
click at [507, 149] on input "500" at bounding box center [438, 151] width 160 height 28
click at [508, 148] on input "500" at bounding box center [438, 151] width 160 height 28
type input "500"
click at [92, 120] on div "Chance de réussite de votre simulation est de 80% 1 2 3 4 5 Rajoutez +10% en co…" at bounding box center [271, 301] width 543 height 861
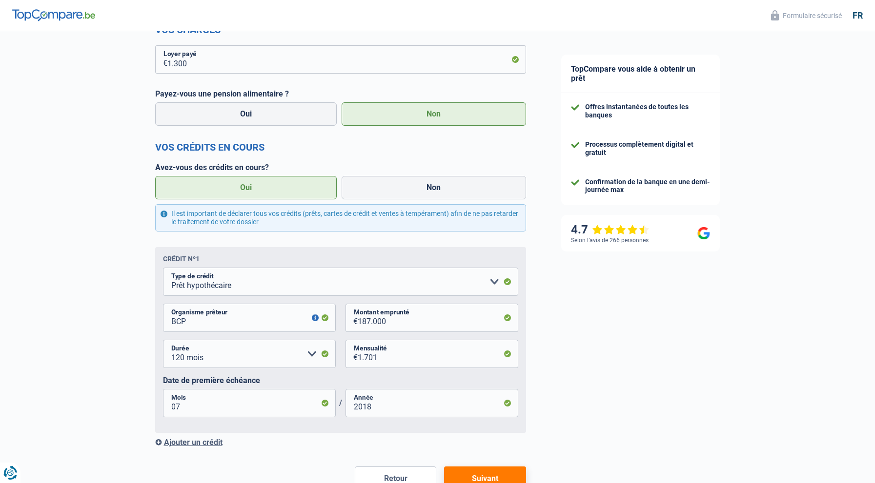
scroll to position [403, 0]
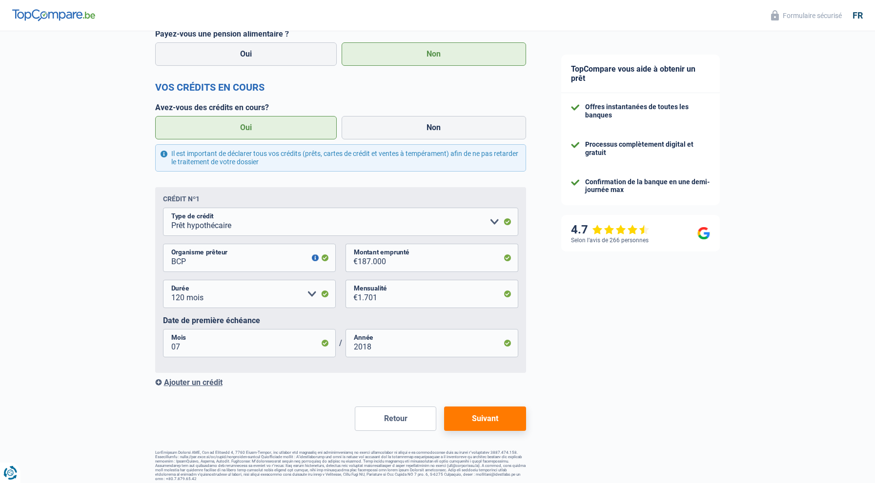
click at [480, 420] on button "Suivant" at bounding box center [484, 419] width 81 height 24
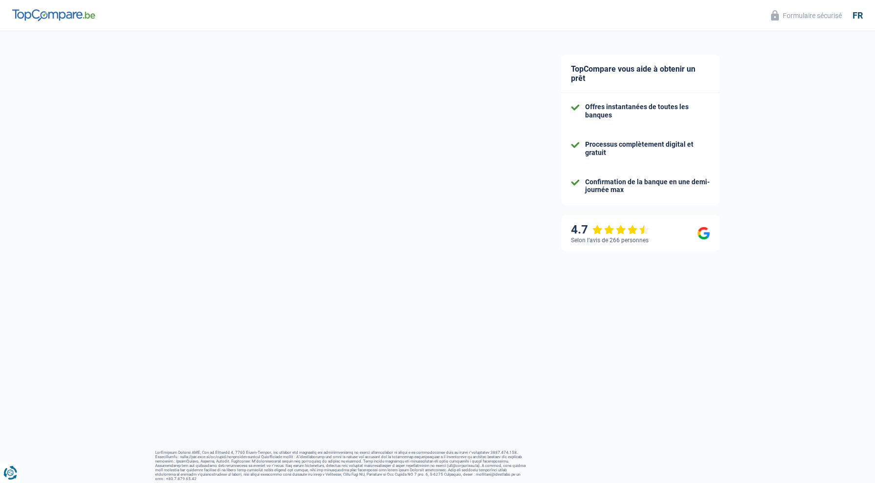
select select "retired"
select select "LU"
select select "pension"
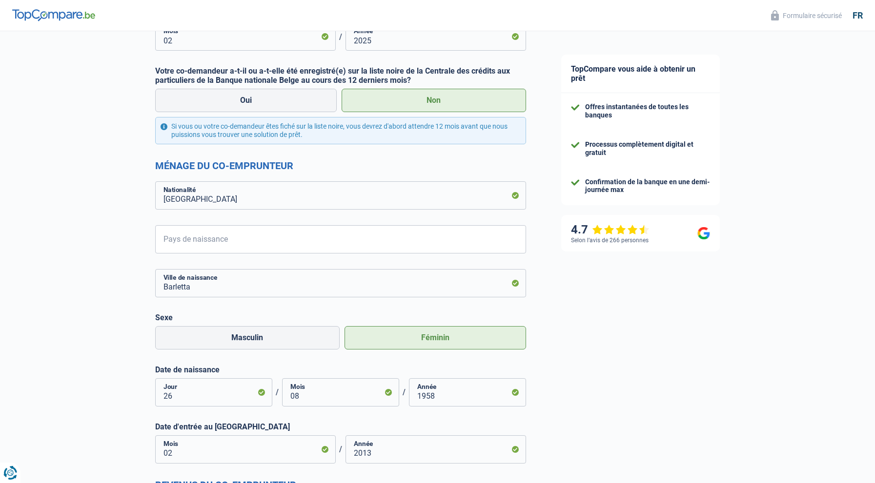
scroll to position [480, 0]
click at [178, 239] on input "Pays de naissance" at bounding box center [340, 238] width 371 height 28
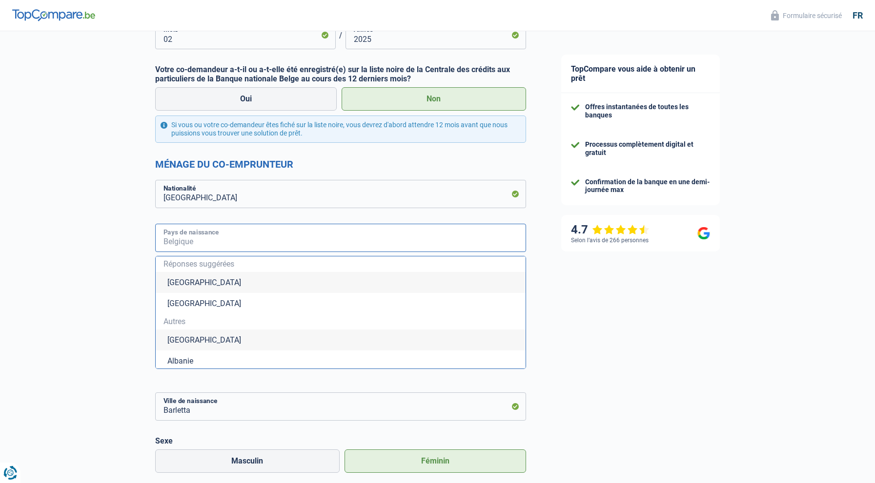
type input "I"
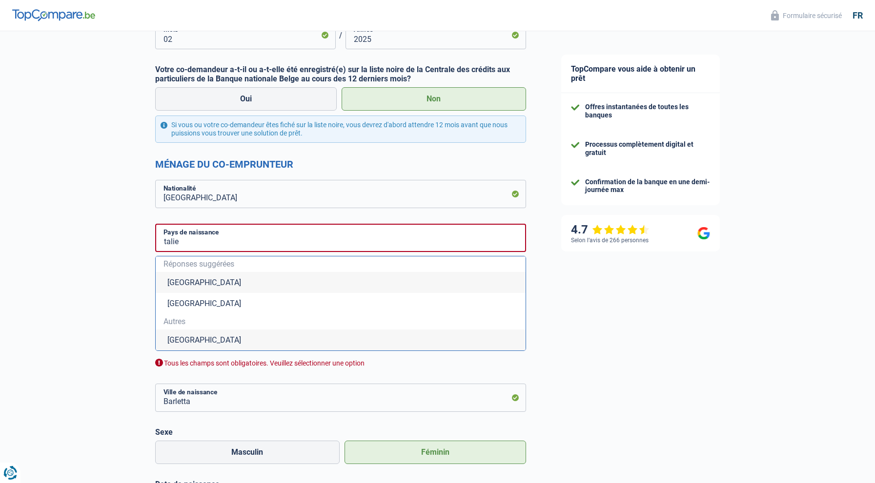
click at [109, 240] on div "Chance de réussite de votre simulation est de 80% 1 2 3 4 5 Rajoutez +10% en co…" at bounding box center [271, 301] width 543 height 1506
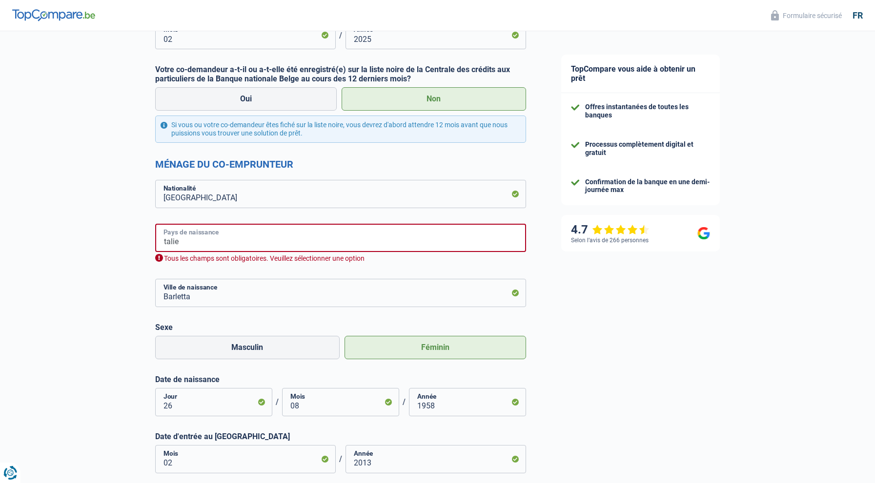
click at [163, 243] on input "talie" at bounding box center [340, 238] width 371 height 28
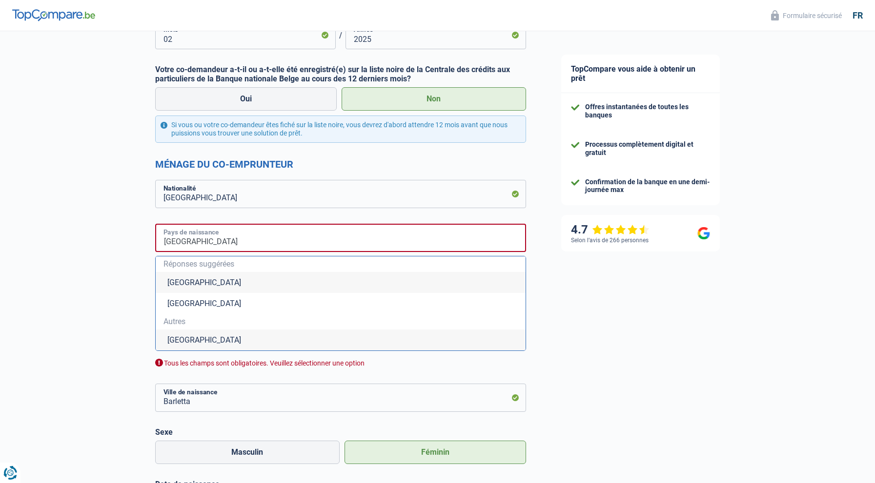
type input "Italie"
click at [67, 187] on div "Chance de réussite de votre simulation est de 80% 1 2 3 4 5 Rajoutez +10% en co…" at bounding box center [271, 301] width 543 height 1506
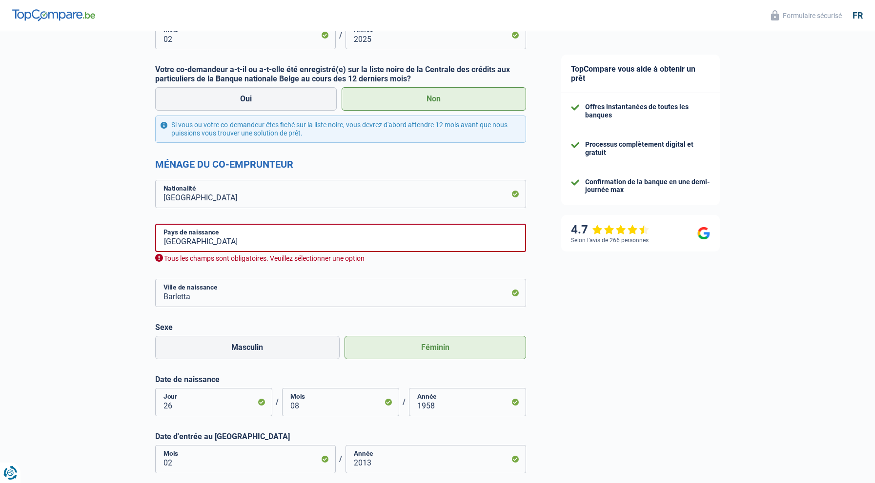
click at [450, 346] on label "Féminin" at bounding box center [434, 347] width 181 height 23
click at [450, 346] on input "Féminin" at bounding box center [434, 347] width 181 height 23
click at [206, 244] on input "Italie" at bounding box center [340, 238] width 371 height 28
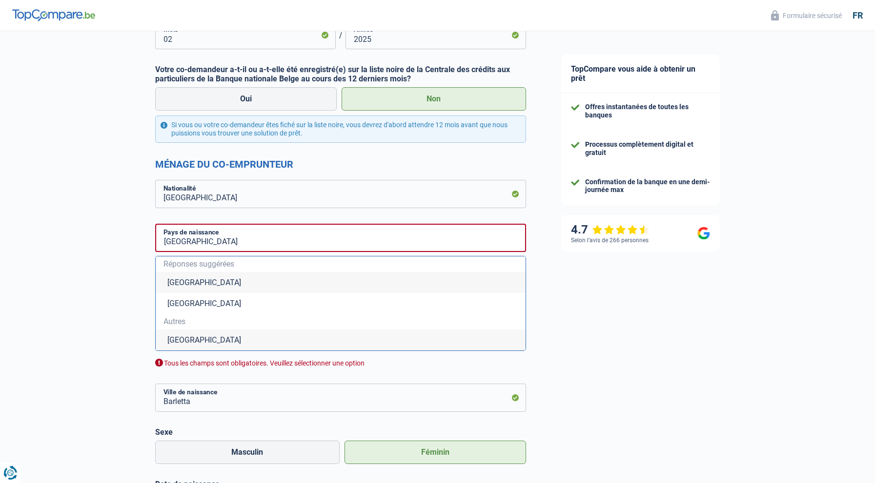
click at [175, 339] on li "Italie" at bounding box center [341, 340] width 370 height 21
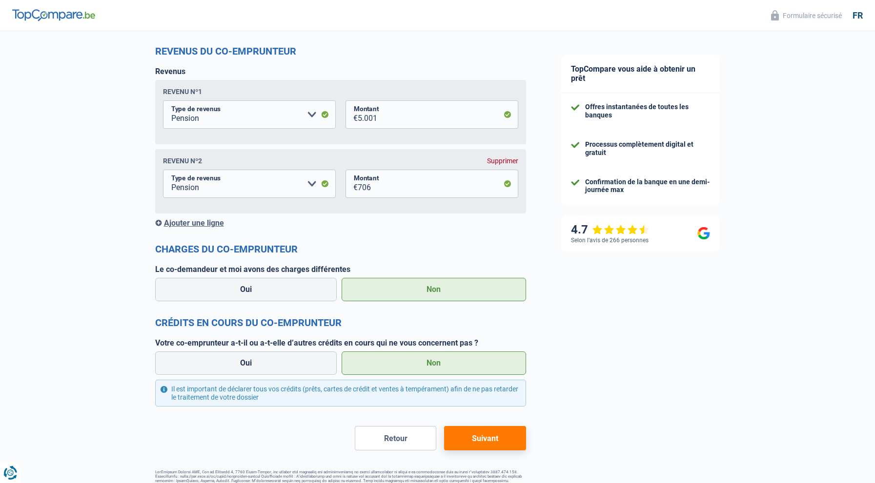
scroll to position [931, 0]
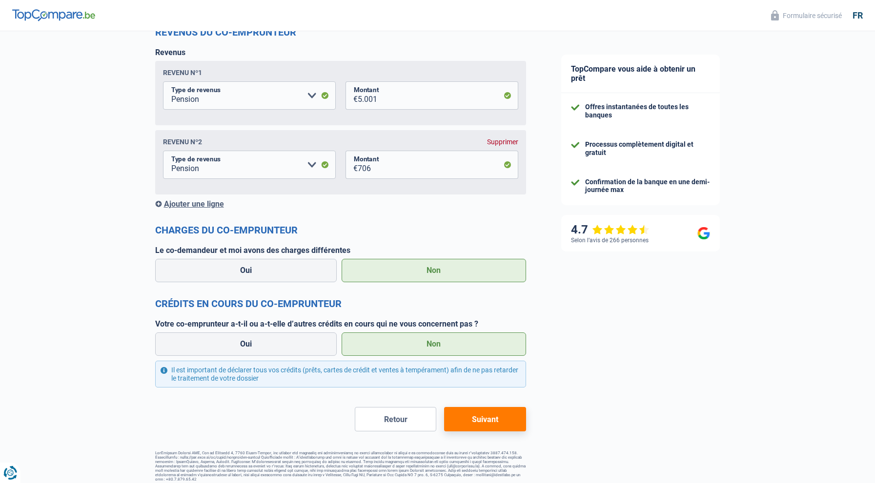
click at [502, 417] on button "Suivant" at bounding box center [484, 419] width 81 height 24
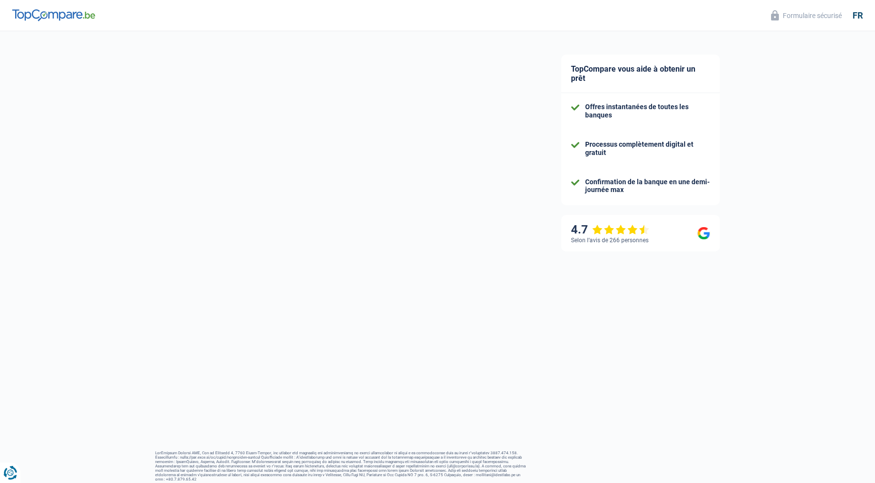
select select "renovatingAbroad"
select select "42"
select select "10-12"
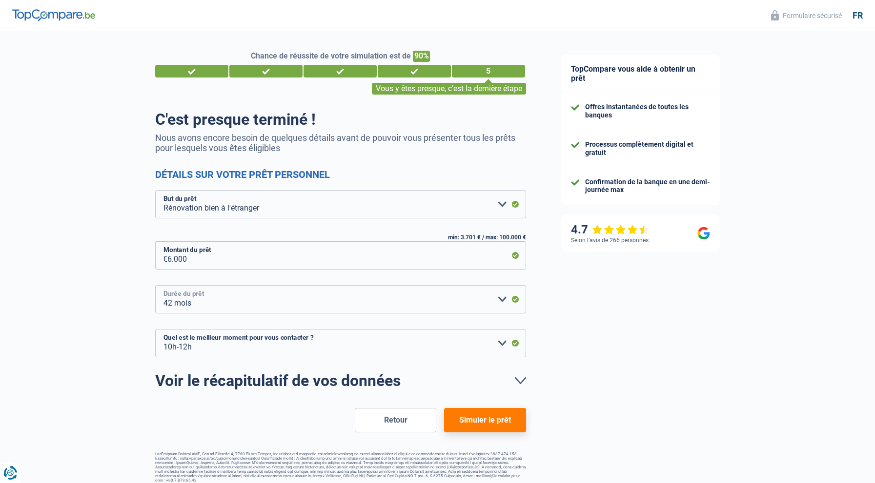
click at [504, 299] on select "12 mois 18 mois 24 mois 30 mois 36 mois 42 mois Veuillez sélectionner une option" at bounding box center [340, 299] width 371 height 28
select select "36"
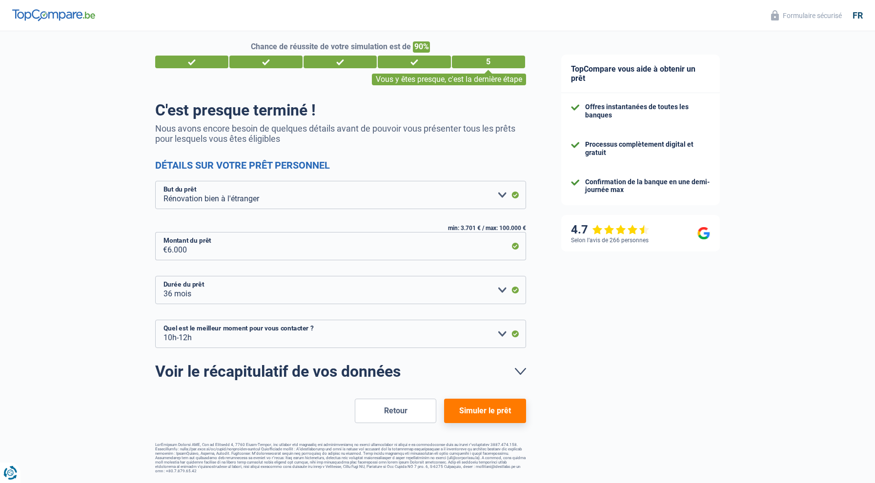
click at [481, 411] on button "Simuler le prêt" at bounding box center [484, 411] width 81 height 24
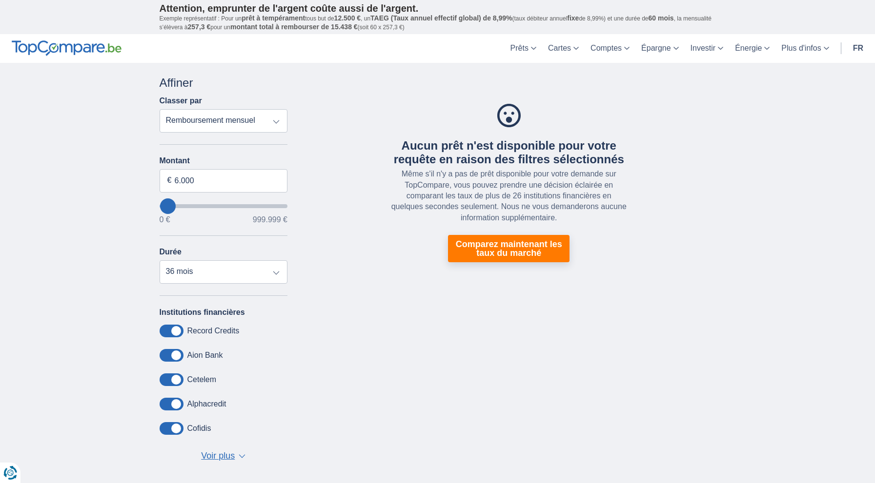
click at [275, 121] on select "Remboursement total TAEG Remboursement mensuel" at bounding box center [224, 120] width 128 height 23
click at [494, 240] on link "Comparez maintenant les taux du marché" at bounding box center [508, 248] width 121 height 27
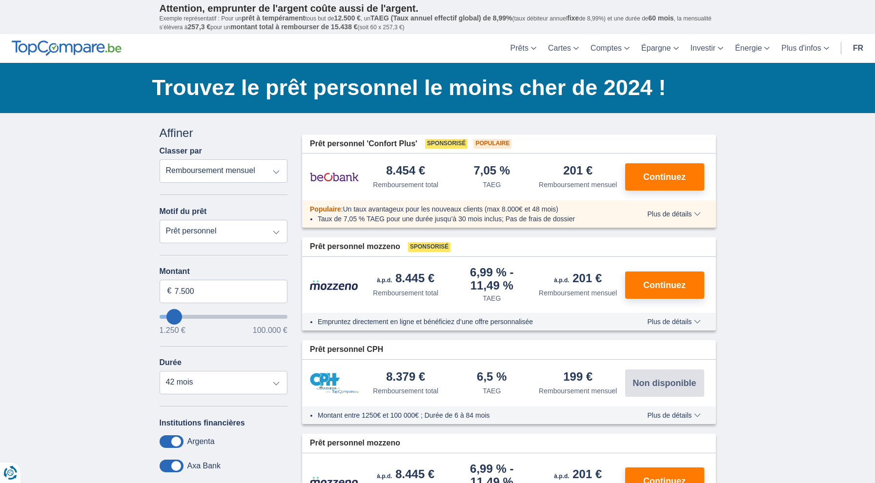
click at [411, 192] on div "8.454 € Remboursement total 7,05 %" at bounding box center [509, 177] width 414 height 47
click at [410, 190] on div "Remboursement total" at bounding box center [405, 185] width 65 height 10
click at [681, 180] on span "Continuez" at bounding box center [664, 177] width 42 height 9
